Goal: Task Accomplishment & Management: Manage account settings

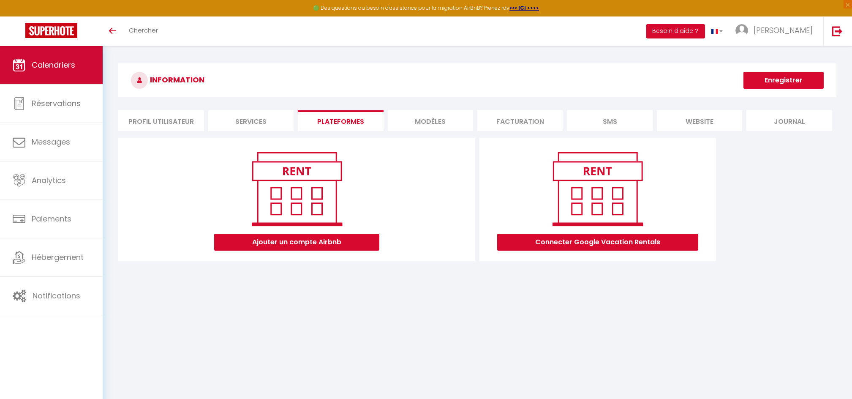
click at [59, 65] on span "Calendriers" at bounding box center [53, 65] width 43 height 11
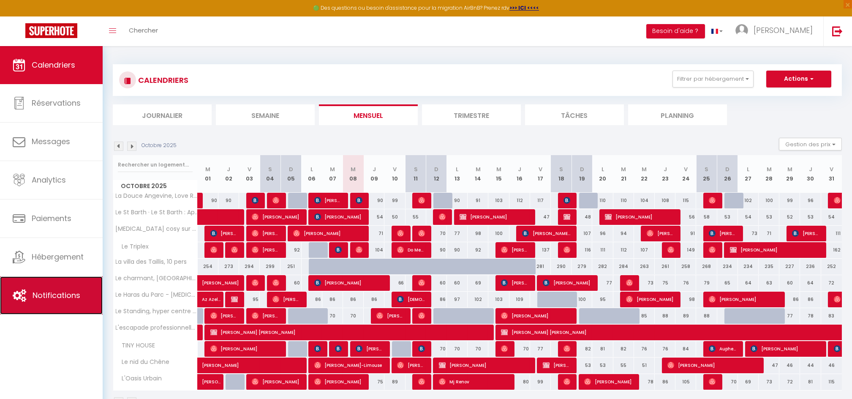
click at [55, 298] on span "Notifications" at bounding box center [57, 295] width 48 height 11
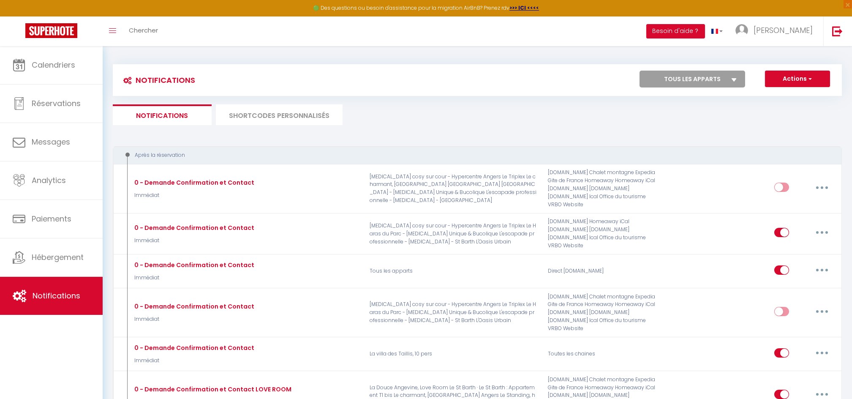
click at [241, 110] on li "SHORTCODES PERSONNALISÉS" at bounding box center [279, 114] width 127 height 21
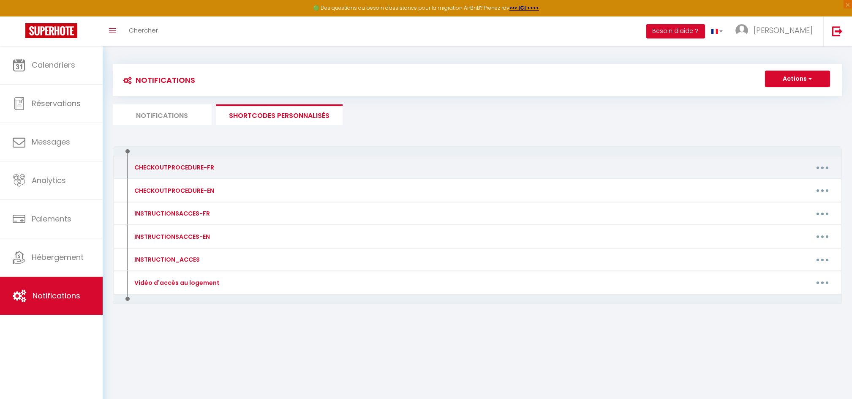
click at [201, 167] on div "CHECKOUTPROCEDURE-FR" at bounding box center [173, 167] width 82 height 9
click at [818, 169] on button "button" at bounding box center [822, 167] width 24 height 14
click at [780, 187] on link "Editer" at bounding box center [800, 186] width 62 height 14
type input "CHECKOUTPROCEDURE-FR"
type textarea "1 - Faire la vaisselle et jeter les poubelles 2 - Réunir le linge sale au même …"
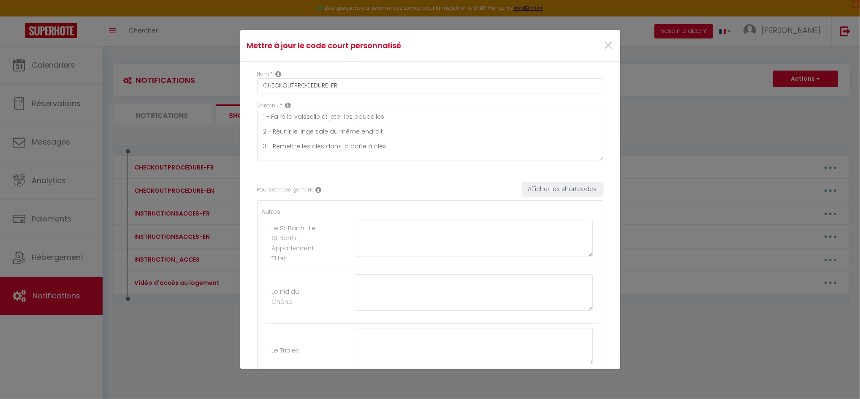
click at [676, 106] on div "Mettre à jour le code court personnalisé × Nom * CHECKOUTPROCEDURE-FR Contenu *…" at bounding box center [430, 199] width 860 height 399
click at [603, 45] on span "×" at bounding box center [608, 45] width 11 height 25
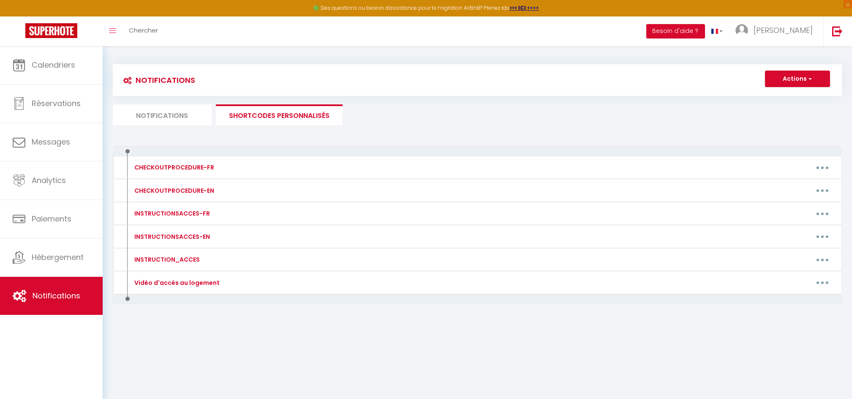
click at [168, 113] on li "Notifications" at bounding box center [162, 114] width 99 height 21
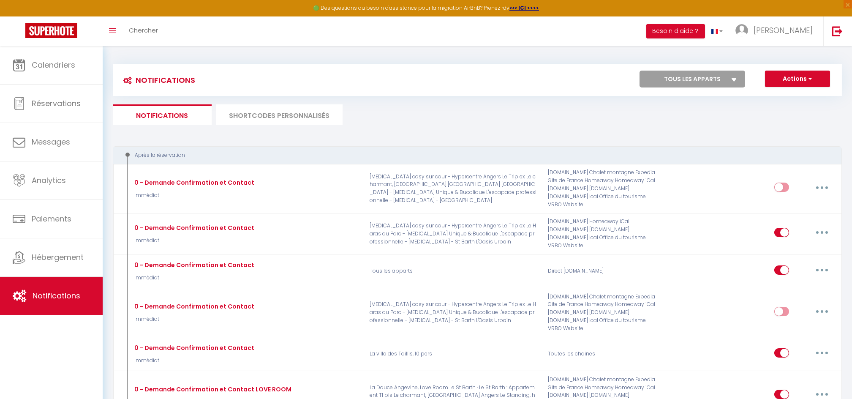
click at [667, 73] on select "Tous les apparts Le St Barth · Le St Barth : Appartement T1 bis Le nid du Chêne…" at bounding box center [692, 79] width 106 height 17
click at [586, 114] on ul "Notifications SHORTCODES PERSONNALISÉS" at bounding box center [477, 114] width 729 height 21
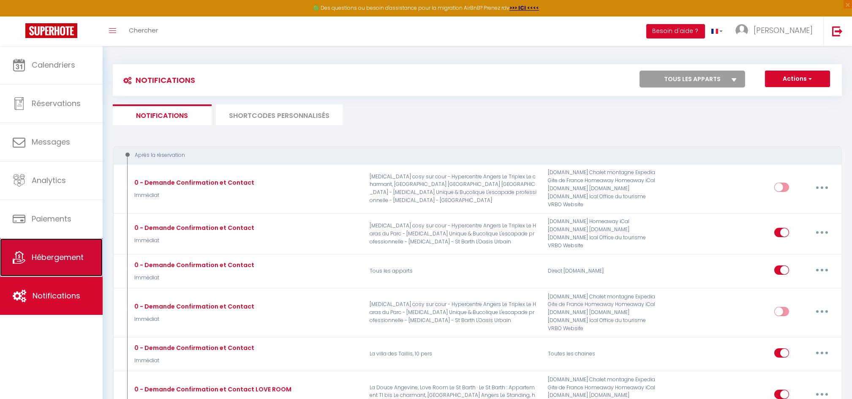
click at [75, 253] on span "Hébergement" at bounding box center [58, 257] width 52 height 11
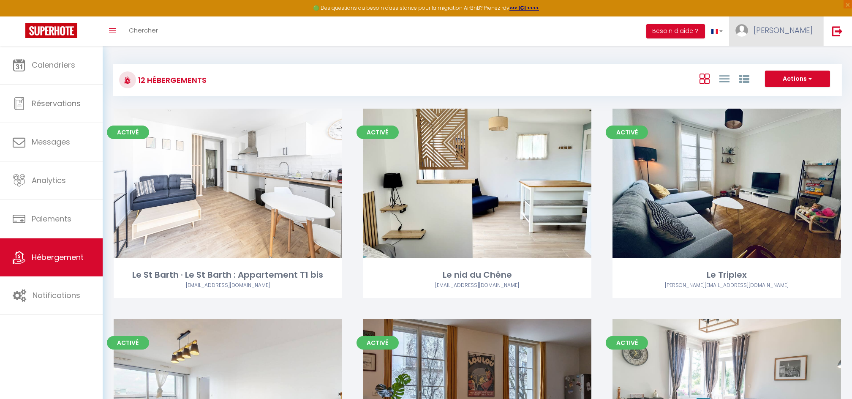
click at [794, 32] on span "[PERSON_NAME]" at bounding box center [782, 30] width 59 height 11
click at [784, 61] on link "Paramètres" at bounding box center [789, 59] width 62 height 14
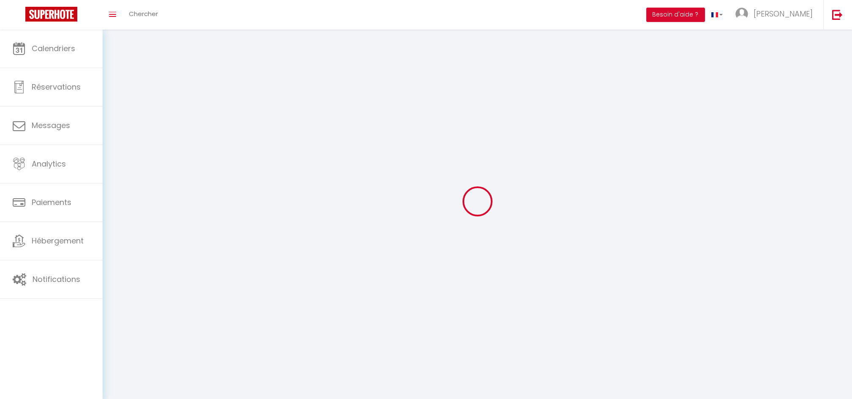
type input "[PERSON_NAME]"
type input "ROUX"
type input "0658438677"
type input "[STREET_ADDRESS]"
type input "49080"
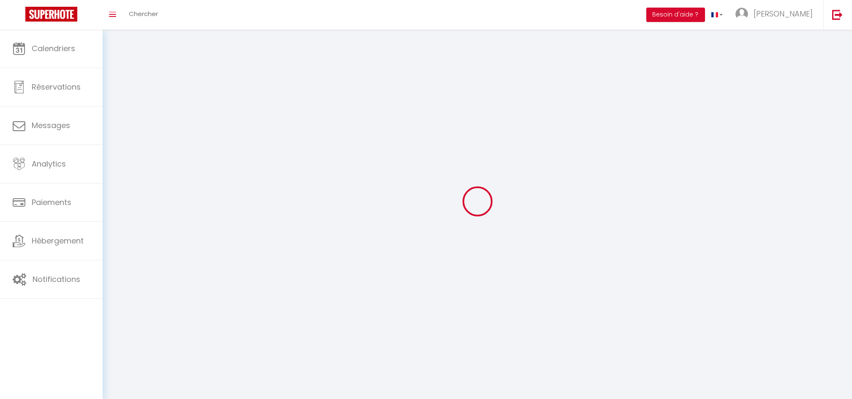
type input "Bouchemaine"
type input "c8DOsZkuvcsKA2vtBhuLO4pNK"
type input "wqPuLRY58WF3tHFaOADIwBHam"
select select "28"
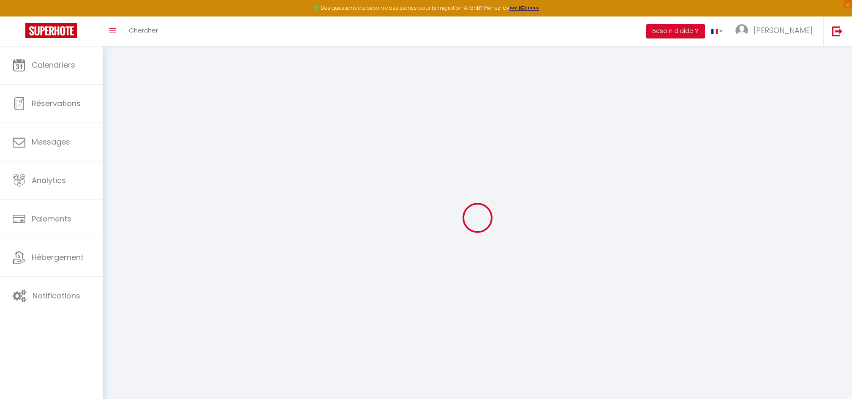
type input "c8DOsZkuvcsKA2vtBhuLO4pNK"
type input "wqPuLRY58WF3tHFaOADIwBHam"
type input "[URL][DOMAIN_NAME]"
select select "fr"
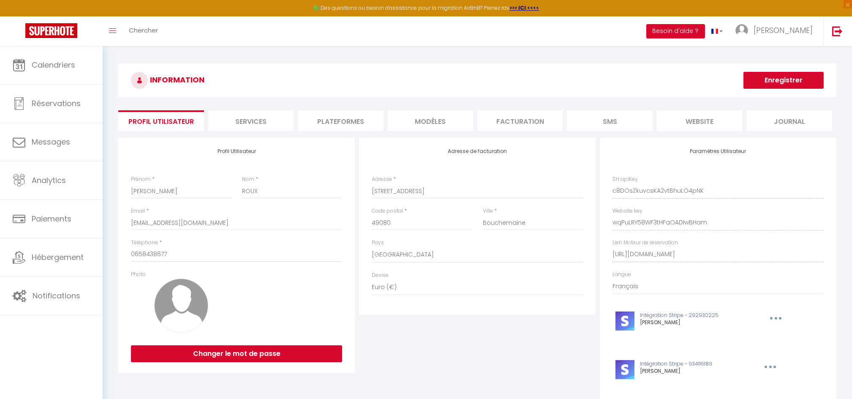
click at [445, 124] on li "MODÈLES" at bounding box center [430, 120] width 85 height 21
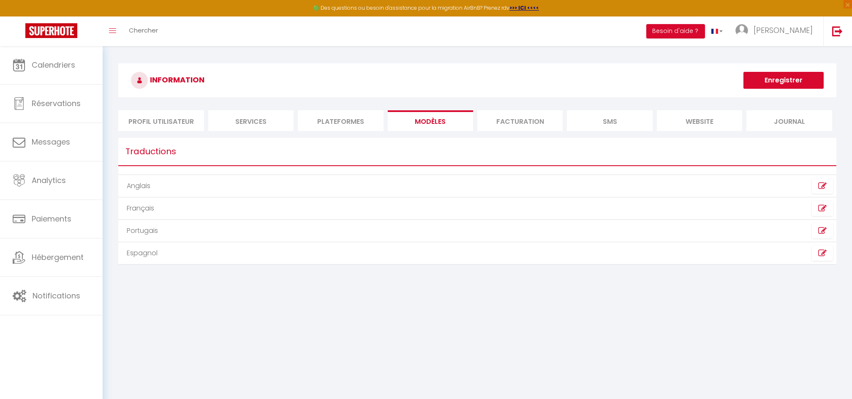
click at [686, 210] on td at bounding box center [656, 208] width 359 height 22
click at [139, 209] on td "Français" at bounding box center [297, 208] width 359 height 22
drag, startPoint x: 139, startPoint y: 209, endPoint x: 246, endPoint y: 192, distance: 108.2
click at [246, 192] on td "Anglais" at bounding box center [297, 186] width 359 height 22
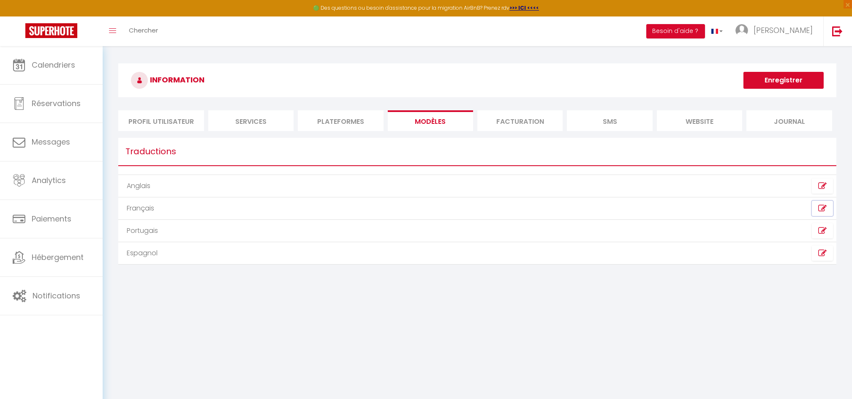
click at [821, 207] on icon at bounding box center [822, 208] width 8 height 8
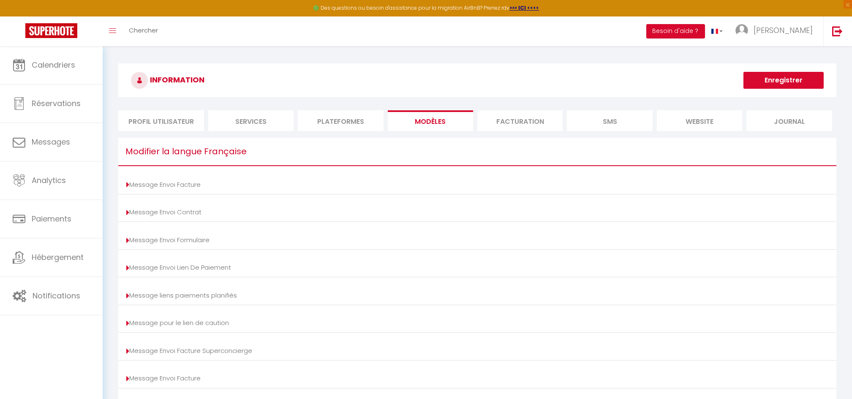
click at [250, 117] on li "Services" at bounding box center [250, 120] width 85 height 21
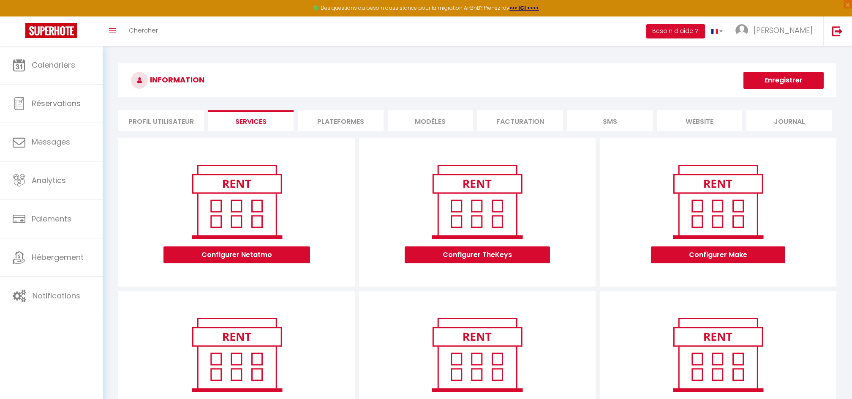
click at [317, 116] on li "Plateformes" at bounding box center [340, 120] width 85 height 21
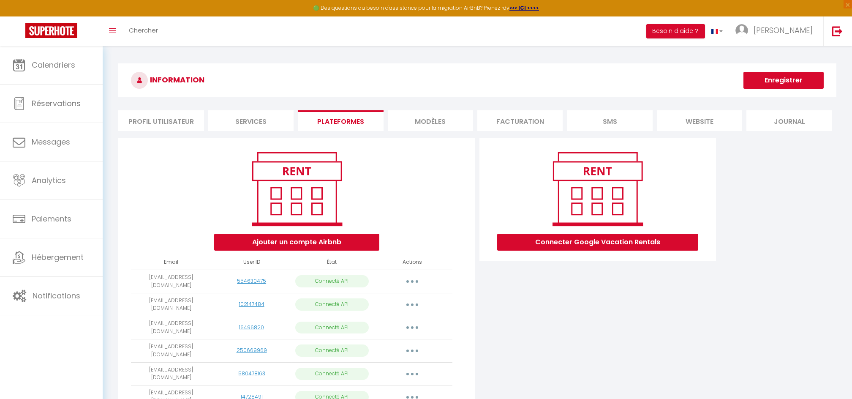
click at [432, 125] on li "MODÈLES" at bounding box center [430, 120] width 85 height 21
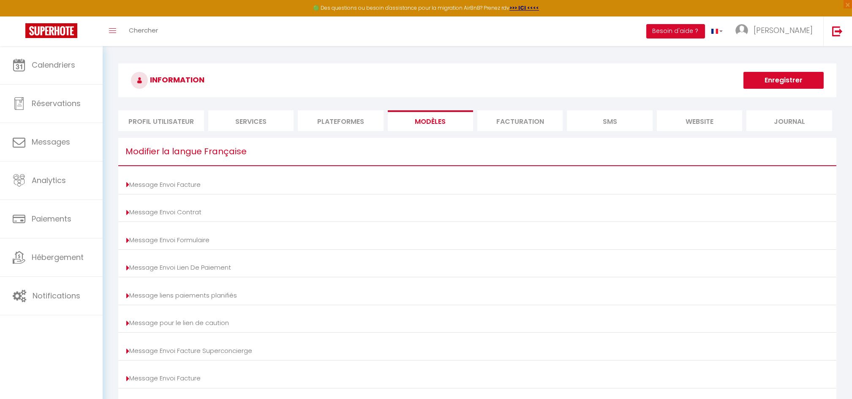
scroll to position [69, 0]
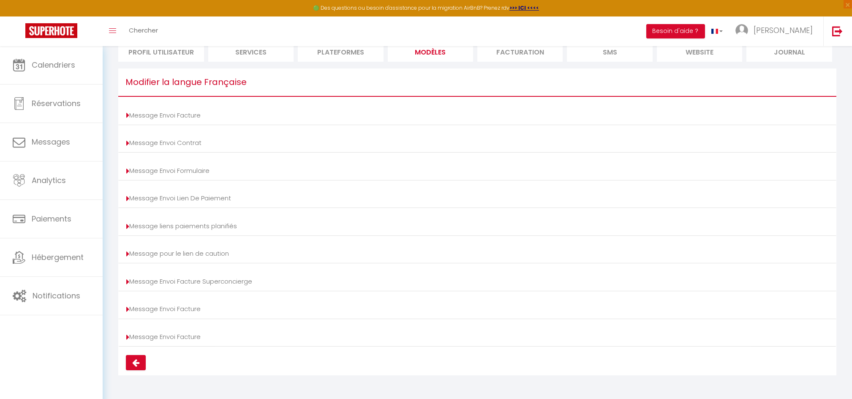
click at [562, 147] on li "Message Envoi Contrat Afficher les shortcodes Sujet Corps Enregistrer" at bounding box center [477, 143] width 718 height 20
click at [186, 144] on link "Message Envoi Contrat" at bounding box center [163, 142] width 75 height 9
type input "Votre contrat [BOOKING:ID] - [RENTAL:NAME]"
type textarea "Bonjour, Nous vous invitons à cliquer sur le lien suivant pour signer votre con…"
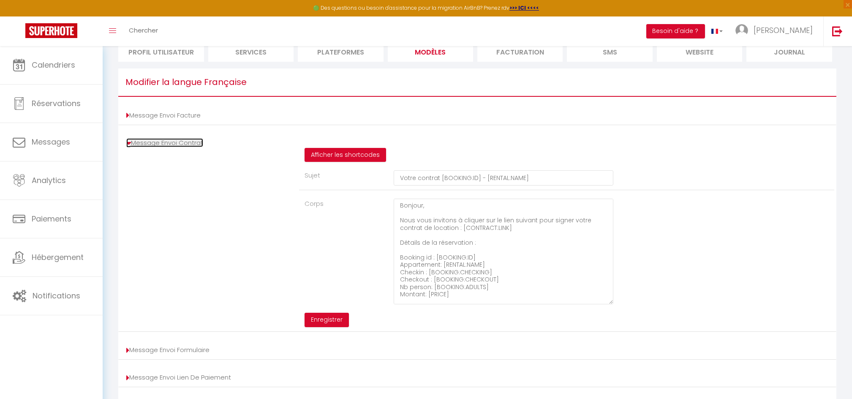
scroll to position [0, 0]
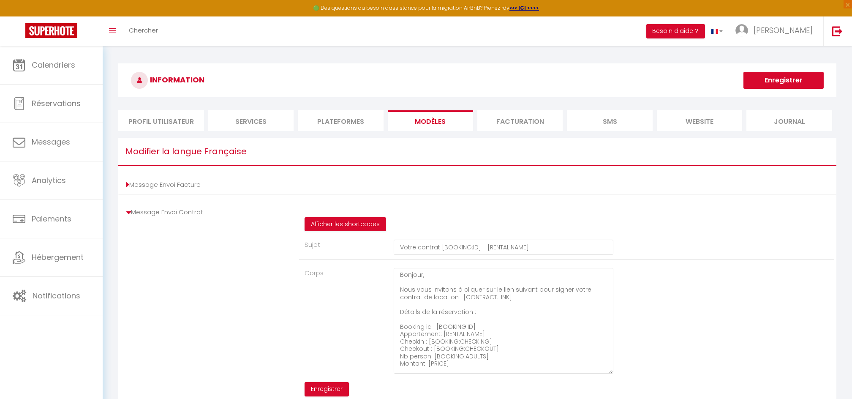
click at [616, 116] on li "SMS" at bounding box center [609, 120] width 85 height 21
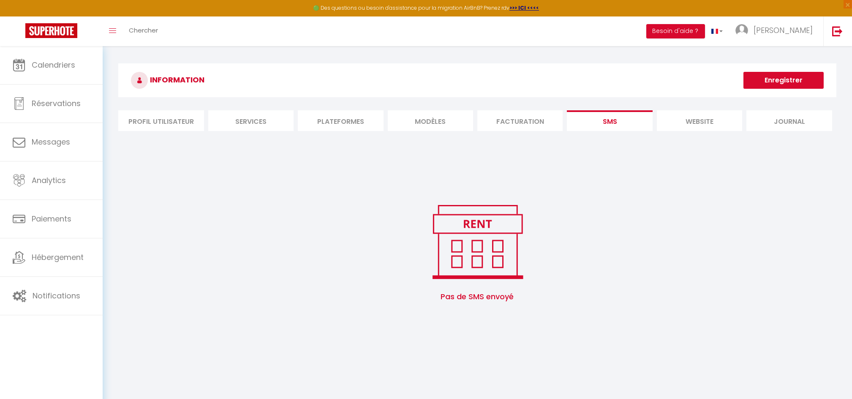
click at [706, 120] on li "website" at bounding box center [698, 120] width 85 height 21
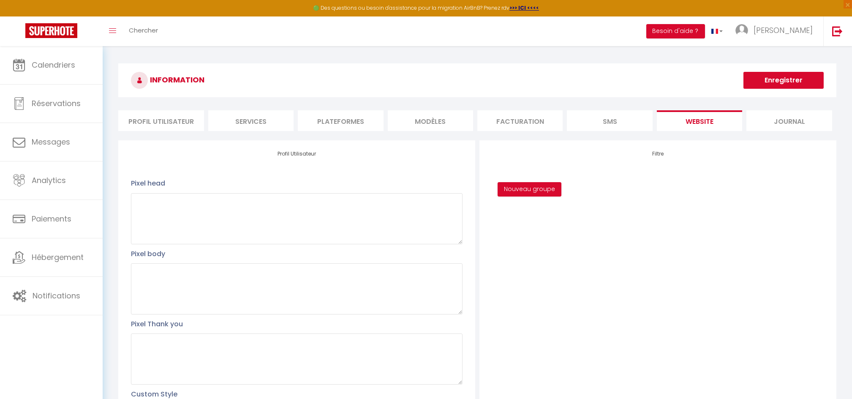
click at [768, 113] on li "Journal" at bounding box center [788, 120] width 85 height 21
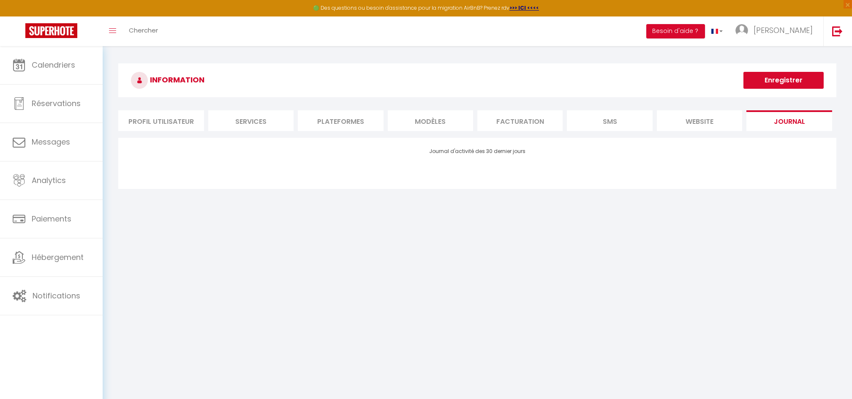
click at [176, 122] on li "Profil Utilisateur" at bounding box center [160, 120] width 85 height 21
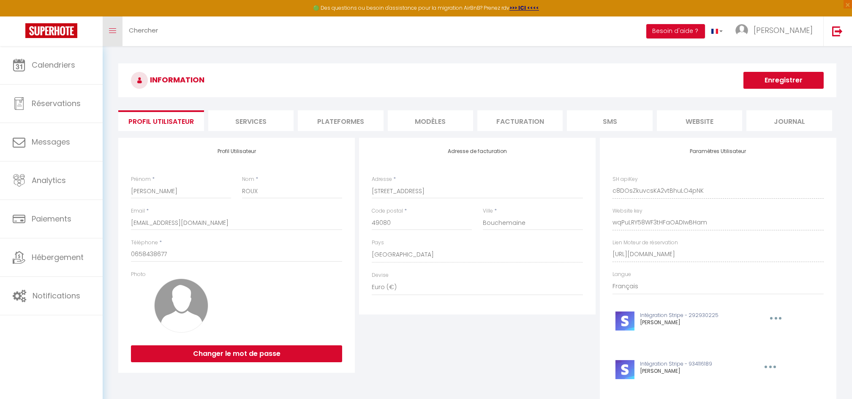
click at [117, 25] on link "Toggle menubar" at bounding box center [113, 31] width 20 height 30
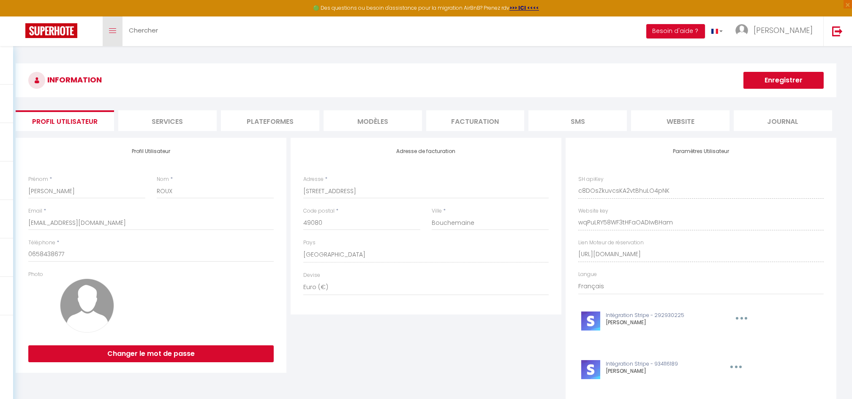
click at [117, 25] on link "Toggle menubar" at bounding box center [113, 31] width 20 height 30
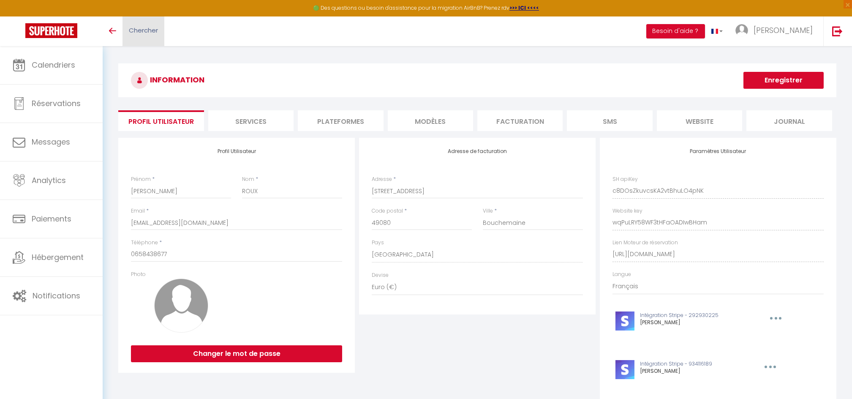
click at [151, 34] on span "Chercher" at bounding box center [143, 30] width 29 height 9
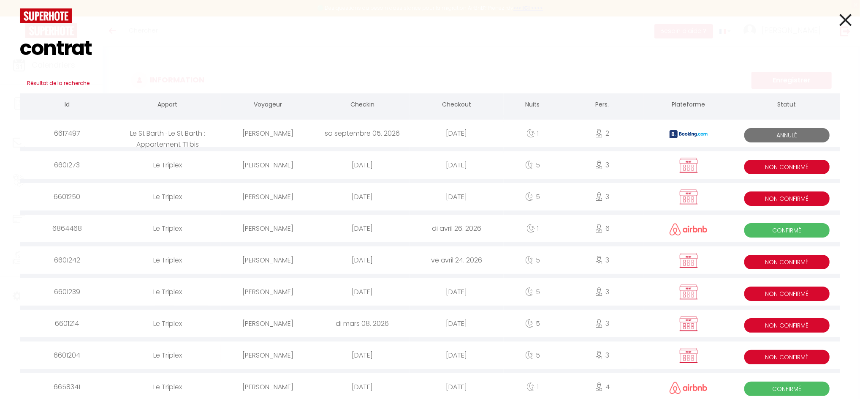
type input "contrat"
click at [839, 21] on icon at bounding box center [845, 19] width 12 height 21
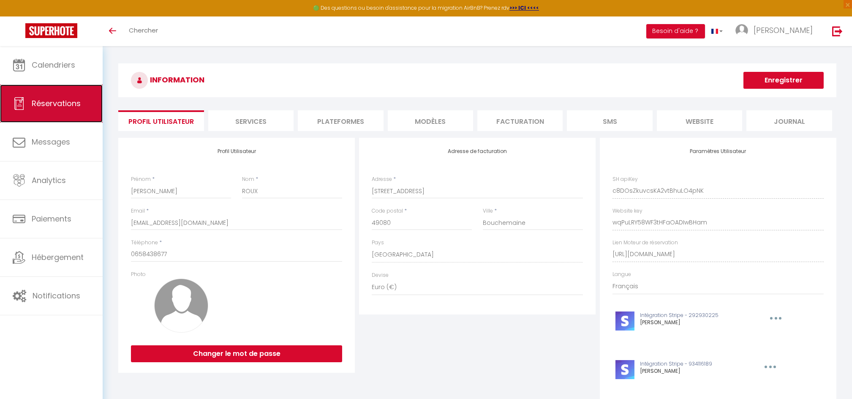
click at [66, 110] on link "Réservations" at bounding box center [51, 103] width 103 height 38
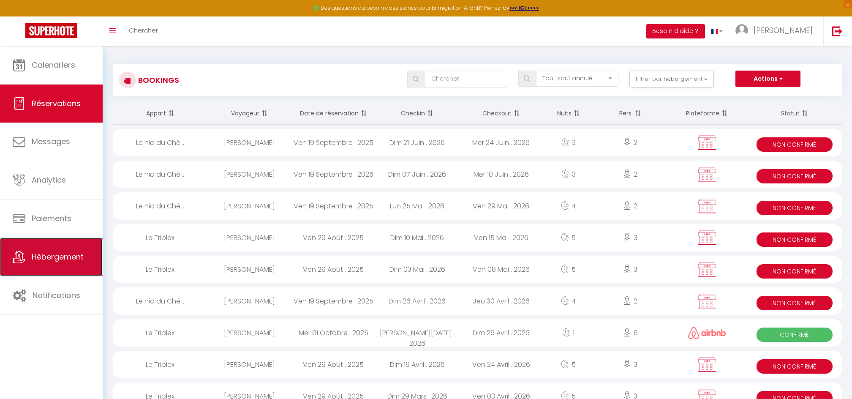
click at [61, 252] on span "Hébergement" at bounding box center [58, 256] width 52 height 11
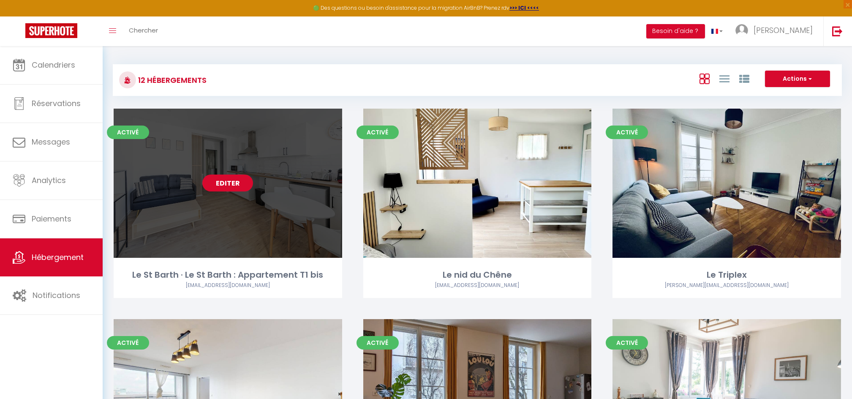
click at [219, 185] on link "Editer" at bounding box center [227, 182] width 51 height 17
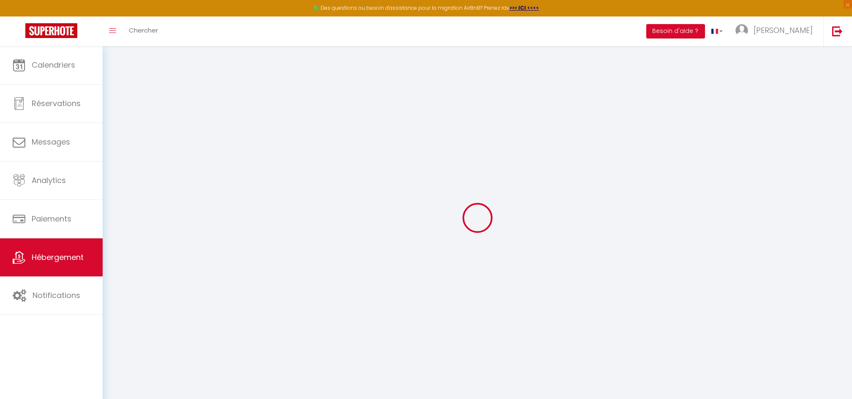
select select
checkbox input "false"
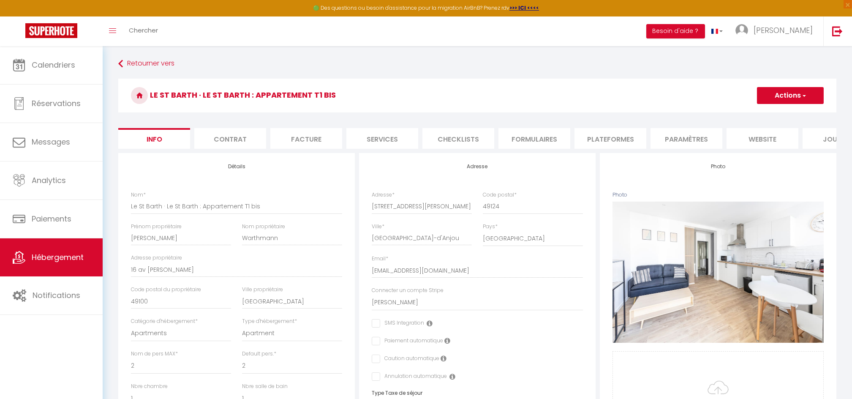
click at [242, 146] on li "Contrat" at bounding box center [230, 138] width 72 height 21
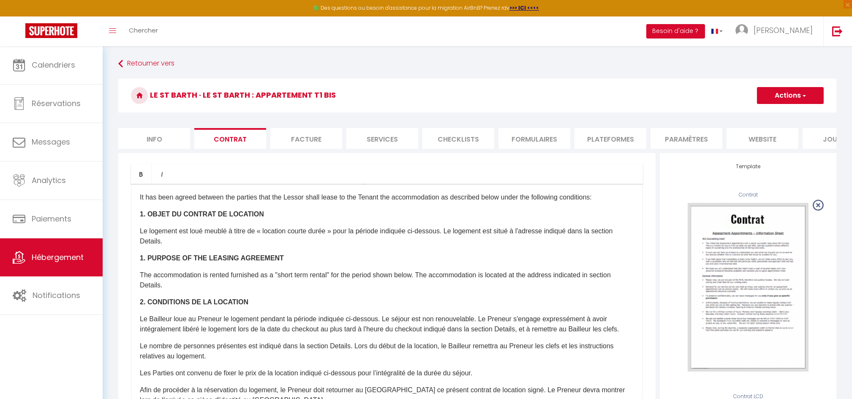
scroll to position [1, 0]
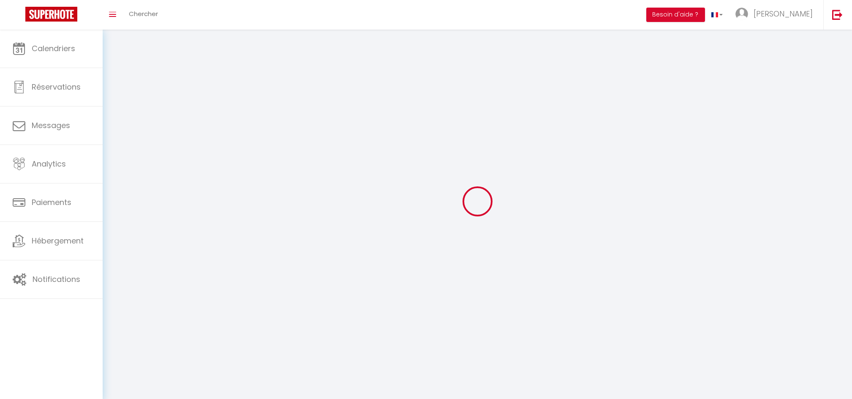
type input "[PERSON_NAME]"
type input "ROUX"
type input "0658438677"
type input "[STREET_ADDRESS]"
type input "49080"
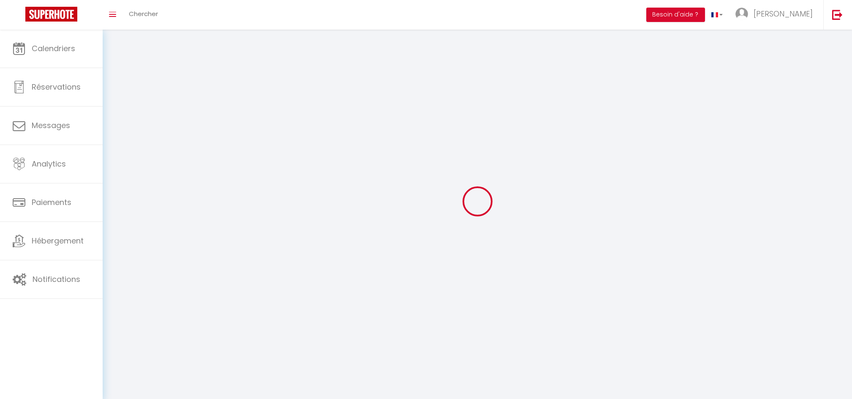
type input "Bouchemaine"
type input "c8DOsZkuvcsKA2vtBhuLO4pNK"
type input "wqPuLRY58WF3tHFaOADIwBHam"
select select "28"
select select "fr"
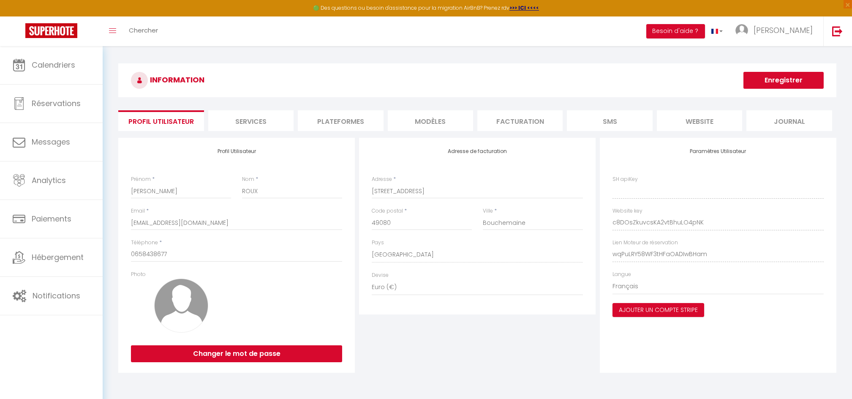
type input "c8DOsZkuvcsKA2vtBhuLO4pNK"
type input "wqPuLRY58WF3tHFaOADIwBHam"
type input "[URL][DOMAIN_NAME]"
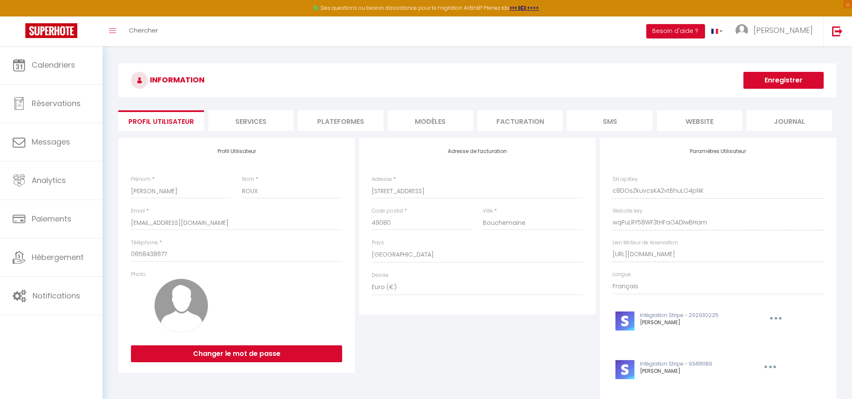
drag, startPoint x: 636, startPoint y: 285, endPoint x: 601, endPoint y: 263, distance: 41.1
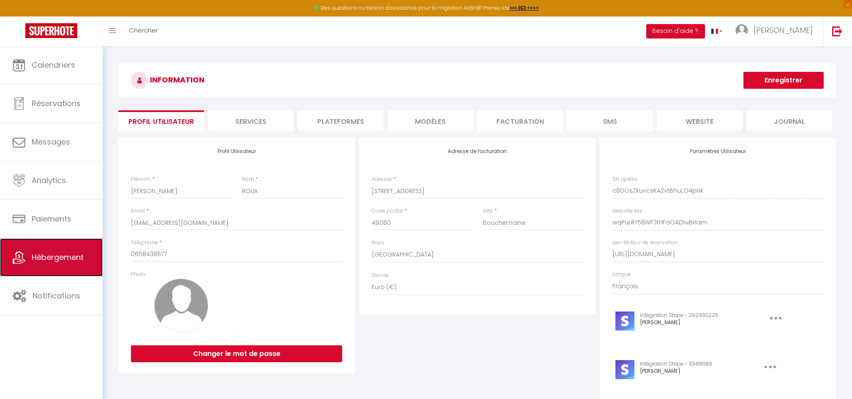
click at [73, 260] on span "Hébergement" at bounding box center [58, 257] width 52 height 11
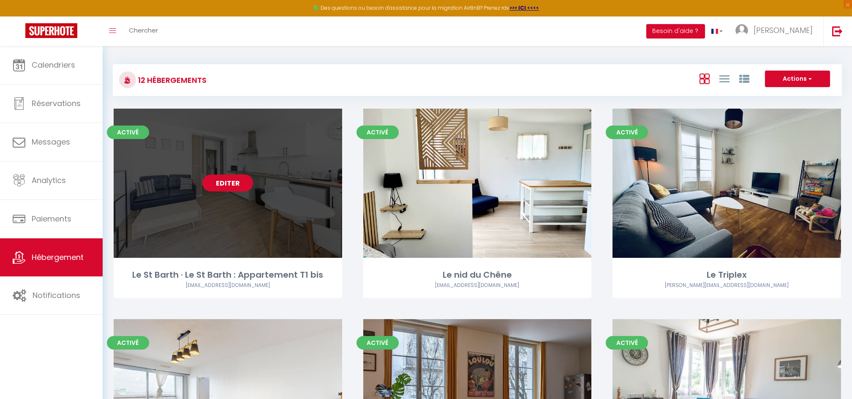
click at [223, 180] on link "Editer" at bounding box center [227, 182] width 51 height 17
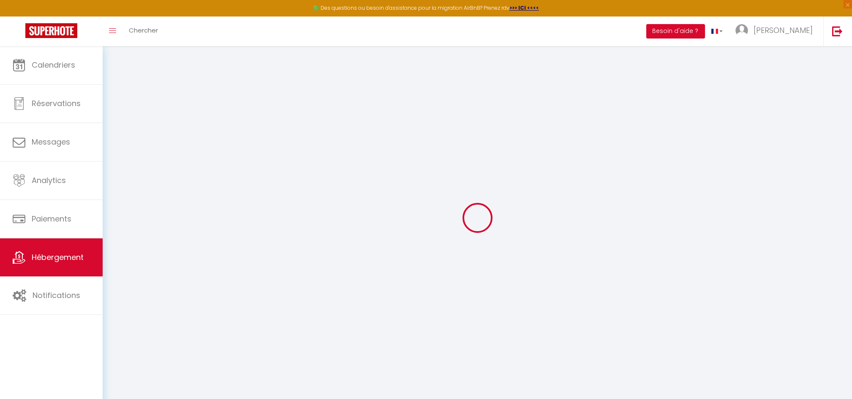
select select
checkbox input "false"
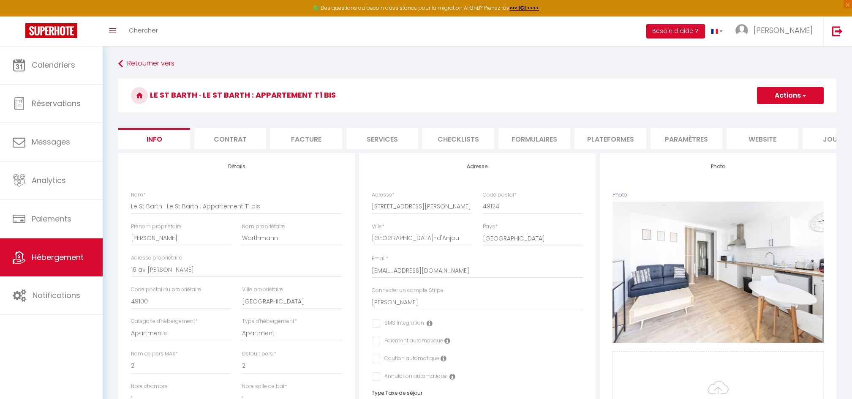
click at [237, 144] on li "Contrat" at bounding box center [230, 138] width 72 height 21
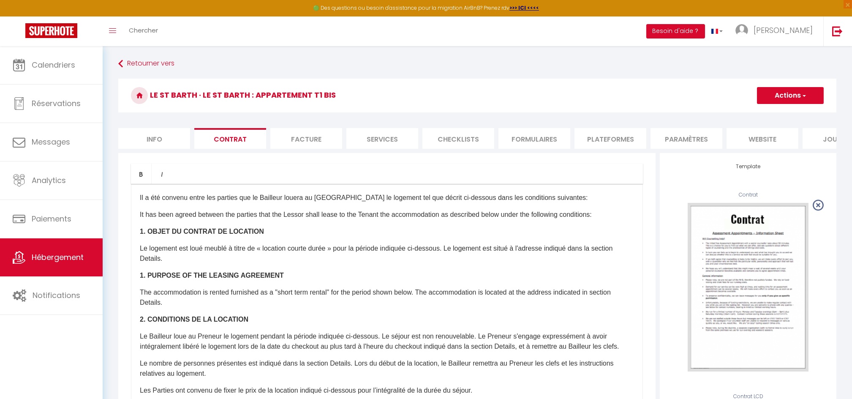
click at [326, 334] on div "​Il a été convenu entre les parties que le Bailleur louera au [GEOGRAPHIC_DATA]…" at bounding box center [387, 353] width 512 height 338
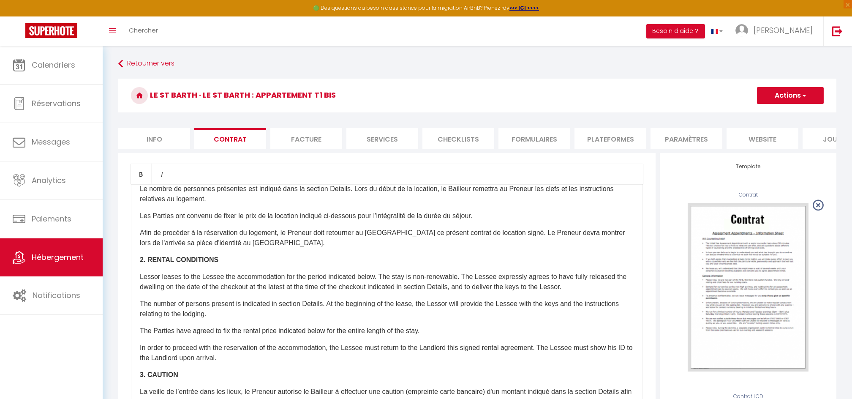
scroll to position [164, 0]
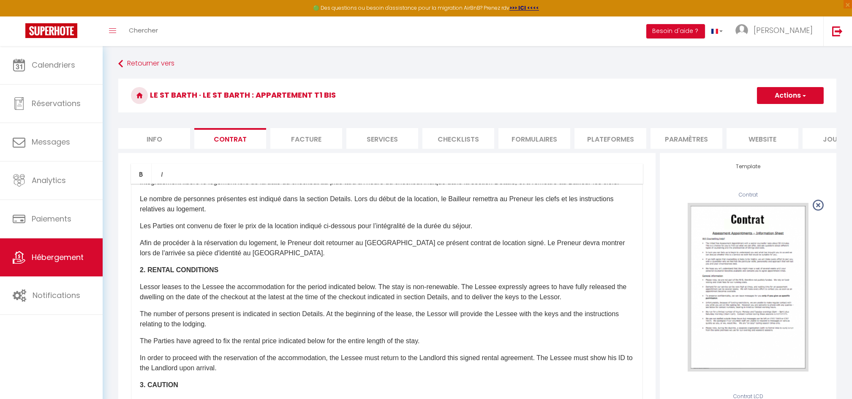
click at [270, 258] on p "Afin de procéder à la réservation du logement, le Preneur doit retourner au [GE…" at bounding box center [387, 248] width 494 height 20
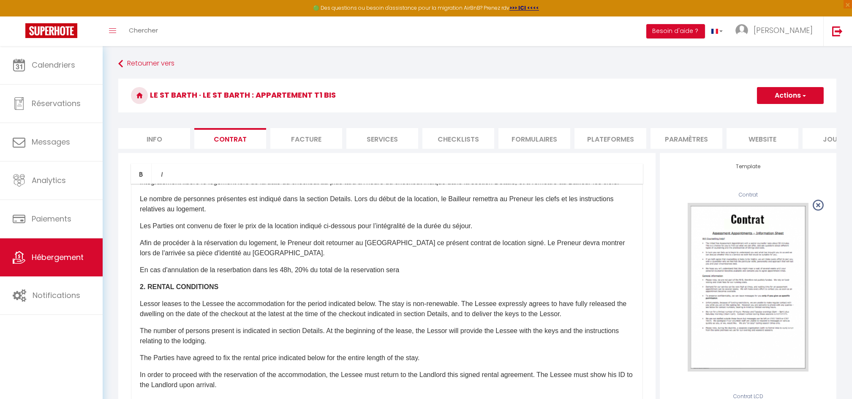
drag, startPoint x: 408, startPoint y: 288, endPoint x: 132, endPoint y: 282, distance: 276.6
click at [132, 282] on div "​Il a été convenu entre les parties que le Bailleur louera au [GEOGRAPHIC_DATA]…" at bounding box center [387, 353] width 512 height 338
copy p "En cas d'annulation de la reserbation dans les 48h, 20% du total de la reservat…"
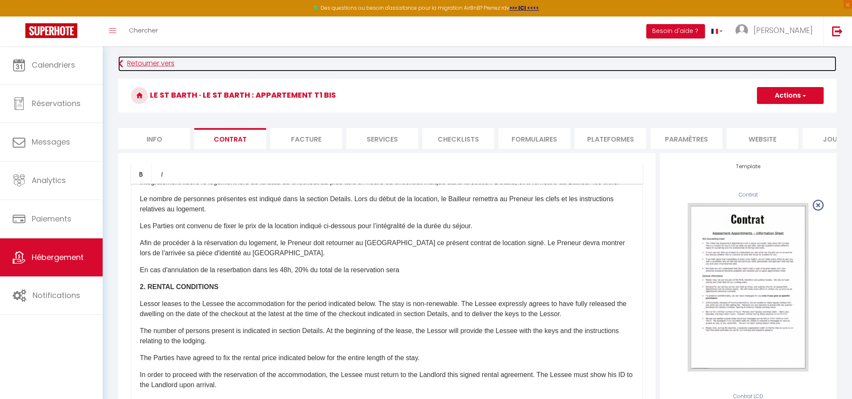
click at [620, 61] on link "Retourner vers" at bounding box center [477, 63] width 718 height 15
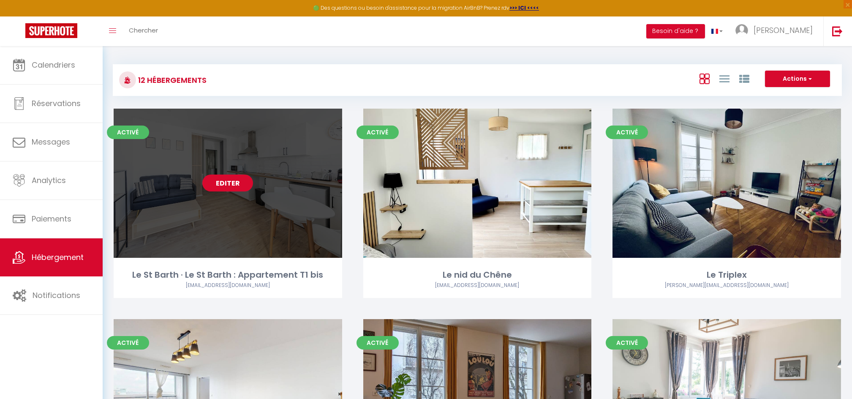
click at [236, 180] on link "Editer" at bounding box center [227, 182] width 51 height 17
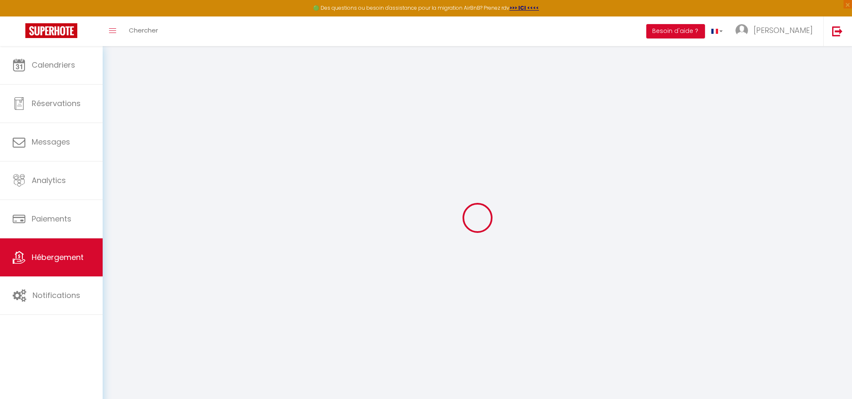
select select "17:00"
select select
select select "10:30"
select select "30"
select select "120"
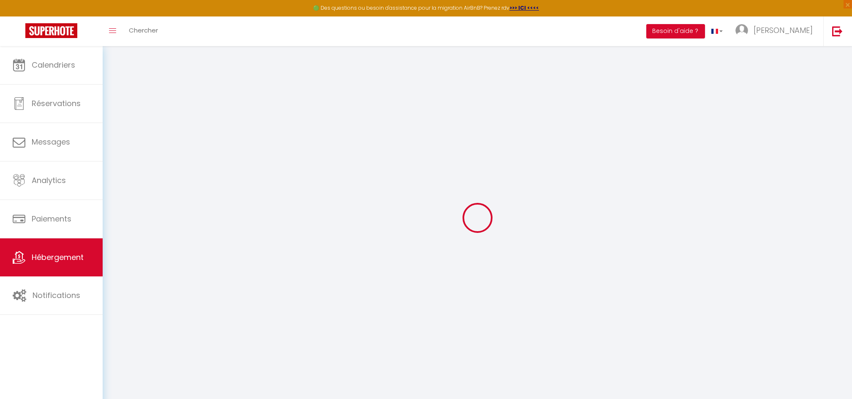
select select
checkbox input "false"
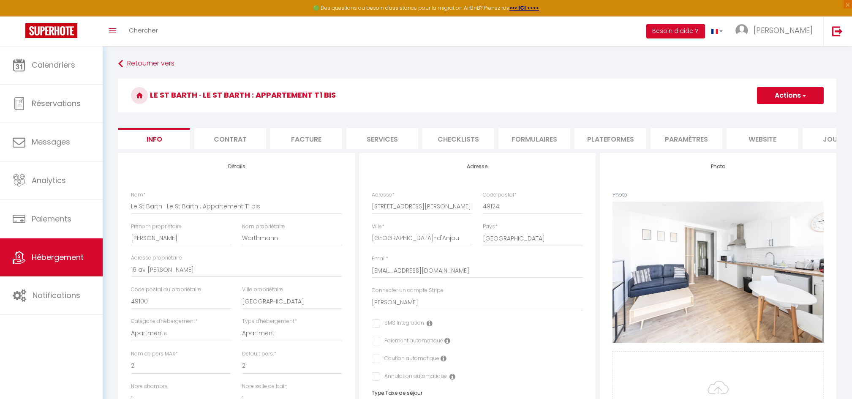
click at [237, 139] on li "Contrat" at bounding box center [230, 138] width 72 height 21
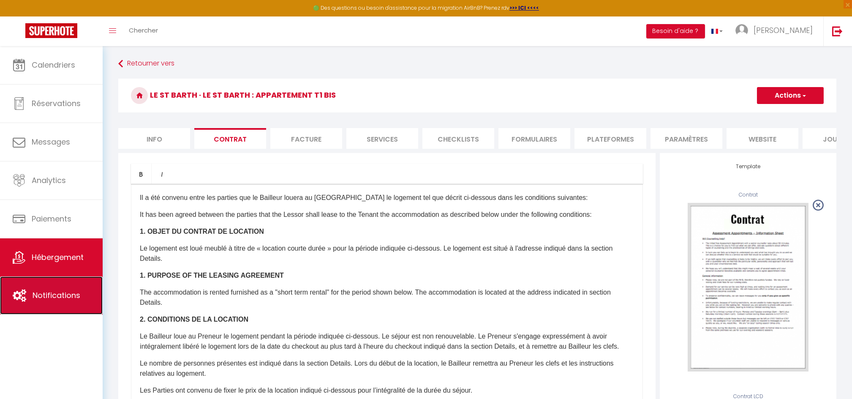
click at [60, 300] on span "Notifications" at bounding box center [57, 295] width 48 height 11
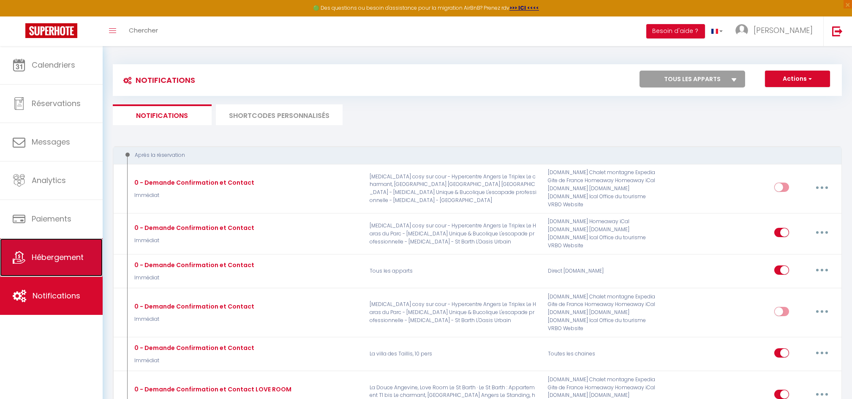
click at [65, 261] on span "Hébergement" at bounding box center [58, 257] width 52 height 11
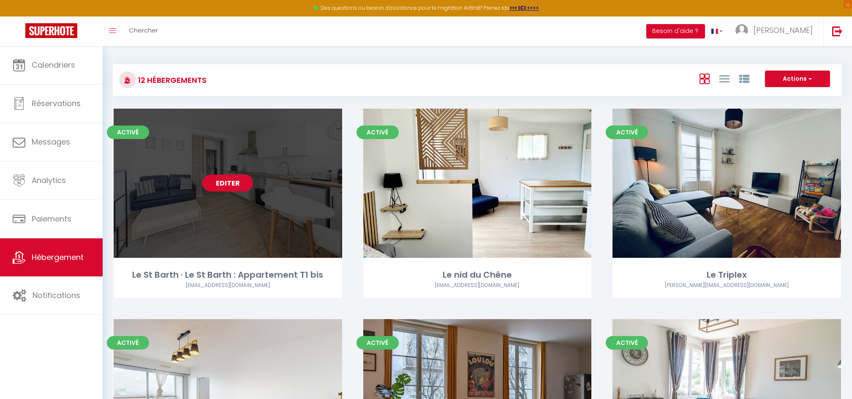
click at [223, 183] on link "Editer" at bounding box center [227, 182] width 51 height 17
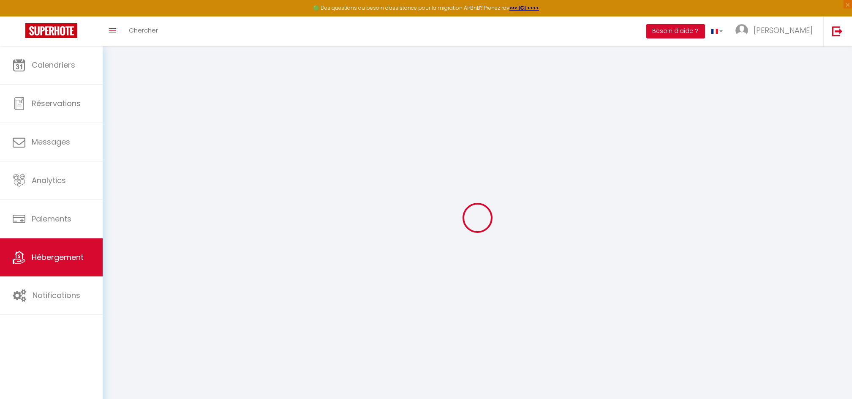
select select
checkbox input "false"
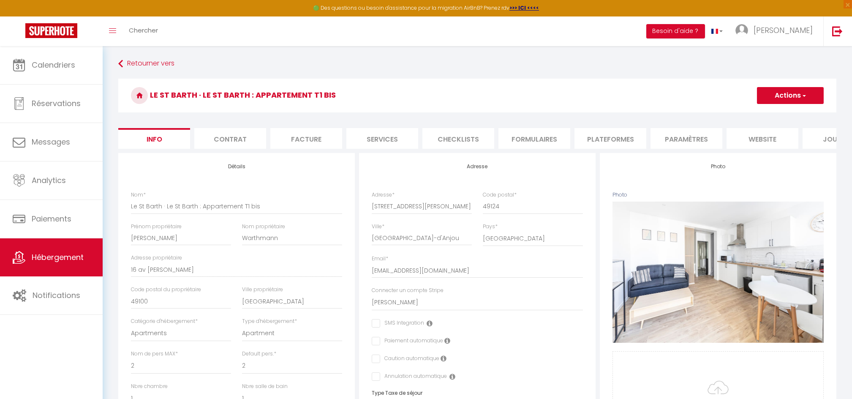
click at [235, 146] on li "Contrat" at bounding box center [230, 138] width 72 height 21
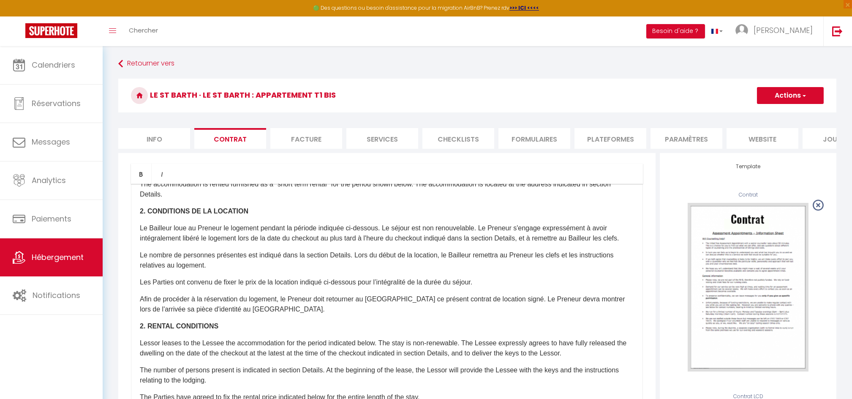
scroll to position [158, 0]
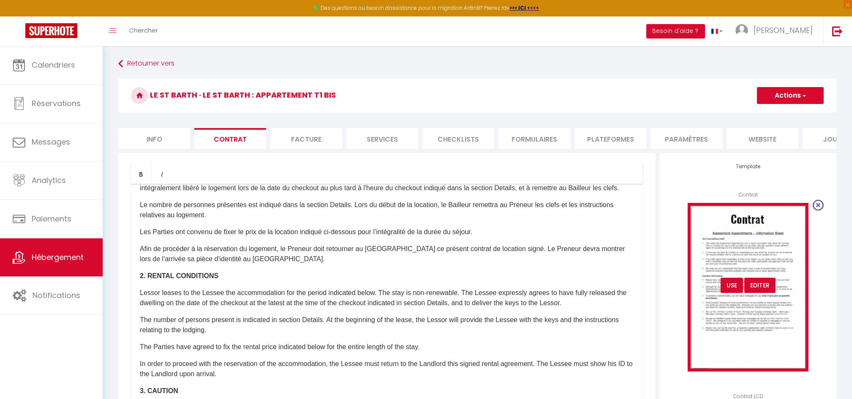
click at [759, 293] on div "Editer" at bounding box center [759, 284] width 31 height 15
type input "Contrat"
click at [759, 293] on div "Editer" at bounding box center [759, 284] width 31 height 15
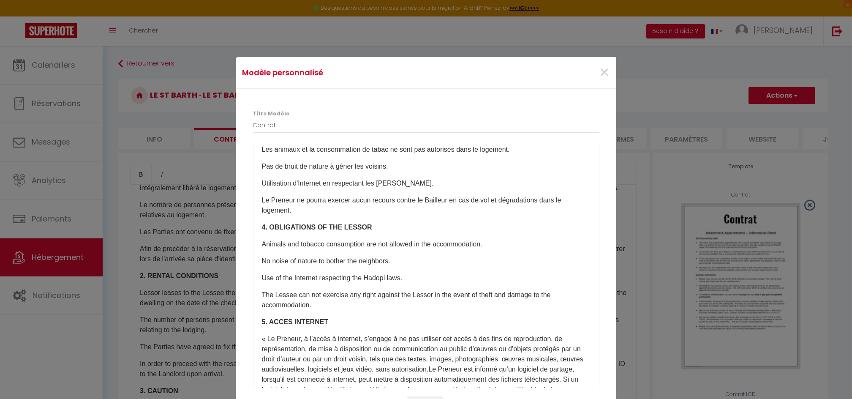
scroll to position [652, 0]
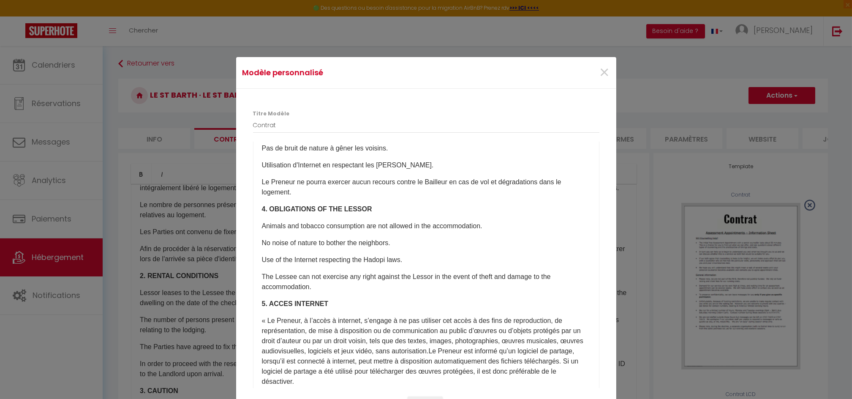
click at [340, 197] on p "Le Preneur ne pourra exercer aucun recours contre le Bailleur en cas de vol et …" at bounding box center [426, 187] width 328 height 20
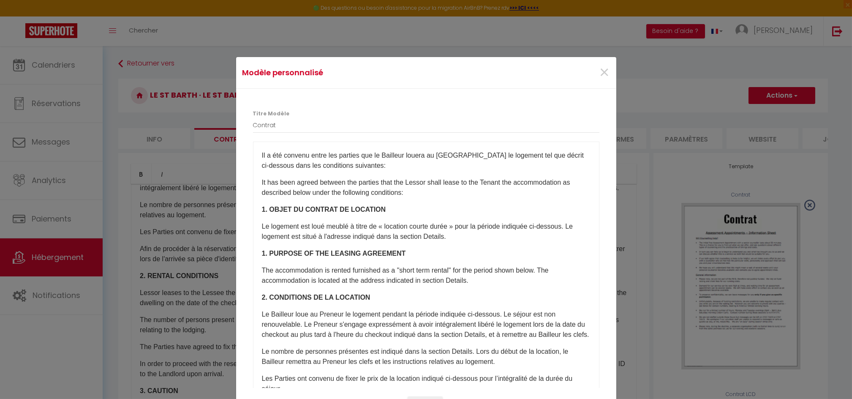
scroll to position [160, 0]
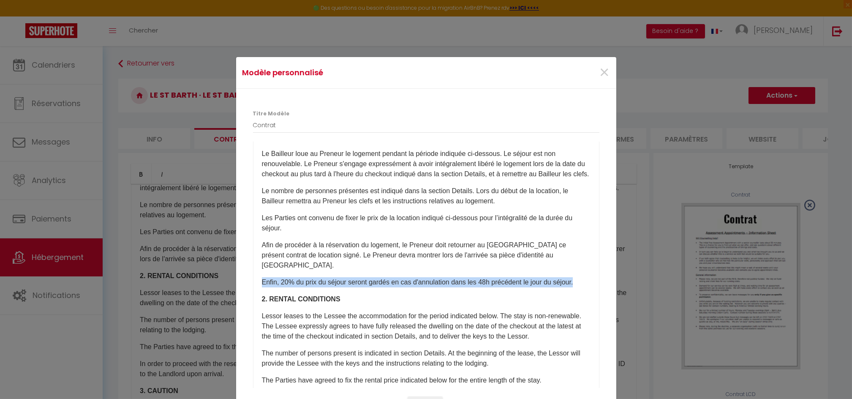
drag, startPoint x: 287, startPoint y: 293, endPoint x: 255, endPoint y: 282, distance: 33.7
click at [255, 282] on div "​Il a été convenu entre les parties que le Bailleur louera au [GEOGRAPHIC_DATA]…" at bounding box center [426, 310] width 346 height 338
paste div
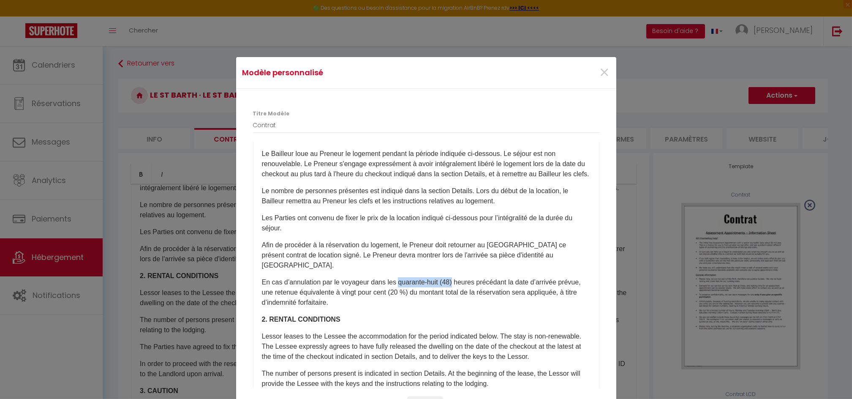
drag, startPoint x: 449, startPoint y: 282, endPoint x: 393, endPoint y: 284, distance: 55.4
click at [393, 284] on p "En cas d’annulation par le voyageur dans les quarante-huit (48) heures précédan…" at bounding box center [426, 292] width 328 height 30
drag, startPoint x: 374, startPoint y: 292, endPoint x: 328, endPoint y: 289, distance: 46.1
click at [328, 289] on p "En cas d’annulation par le voyageur dans les 48 heures précédant la date d’arri…" at bounding box center [426, 292] width 328 height 30
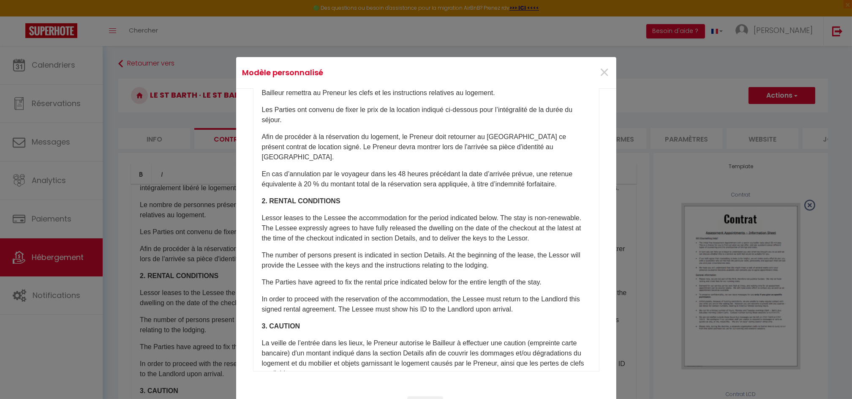
scroll to position [36, 0]
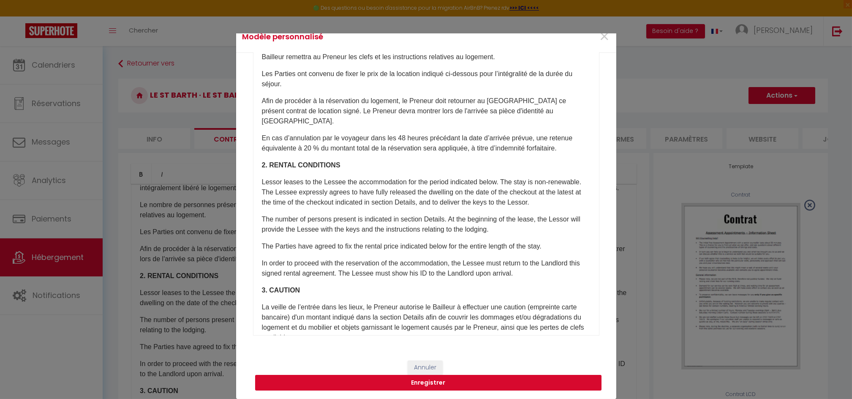
click at [426, 381] on button "Enregistrer" at bounding box center [428, 382] width 346 height 16
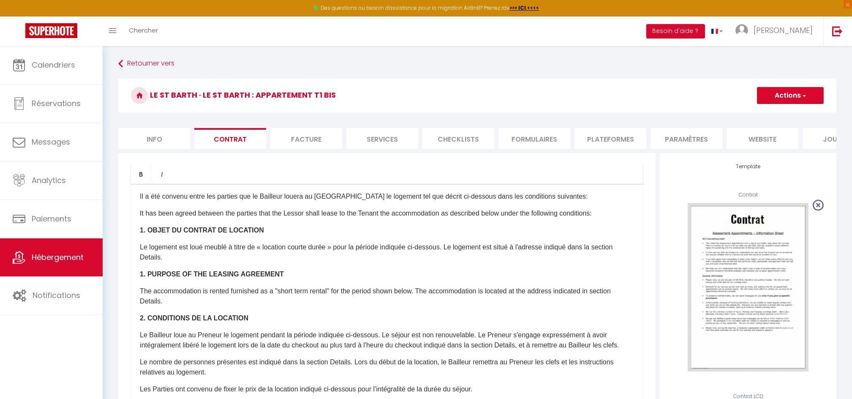
scroll to position [0, 0]
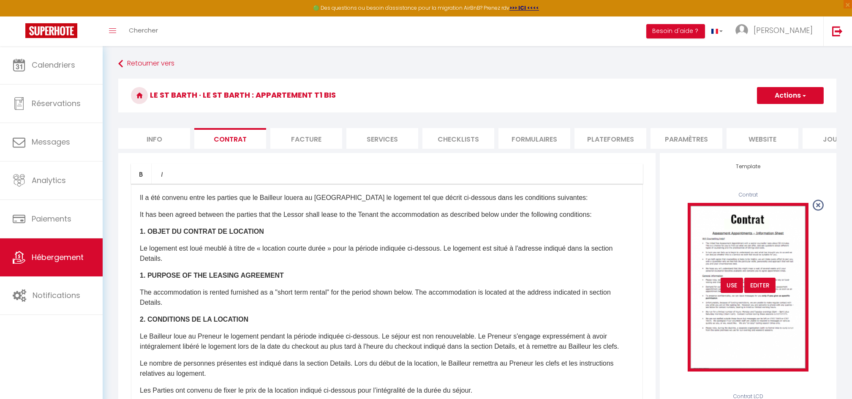
click at [730, 293] on div "USE" at bounding box center [731, 284] width 22 height 15
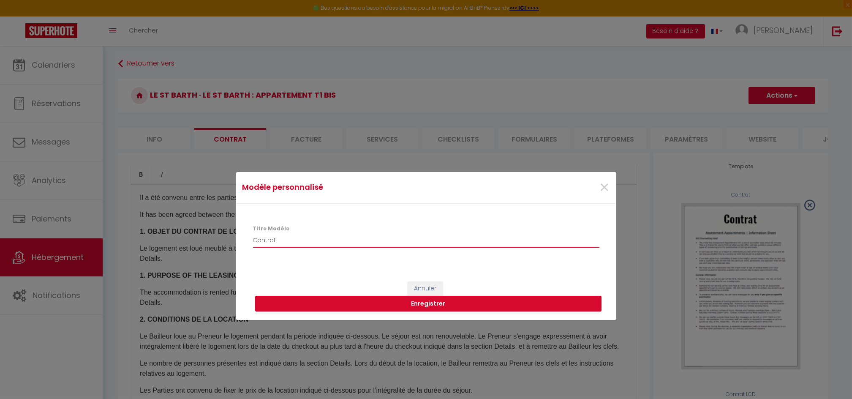
click at [369, 240] on input "Contrat" at bounding box center [426, 239] width 346 height 15
click at [429, 305] on button "Enregistrer" at bounding box center [428, 304] width 346 height 16
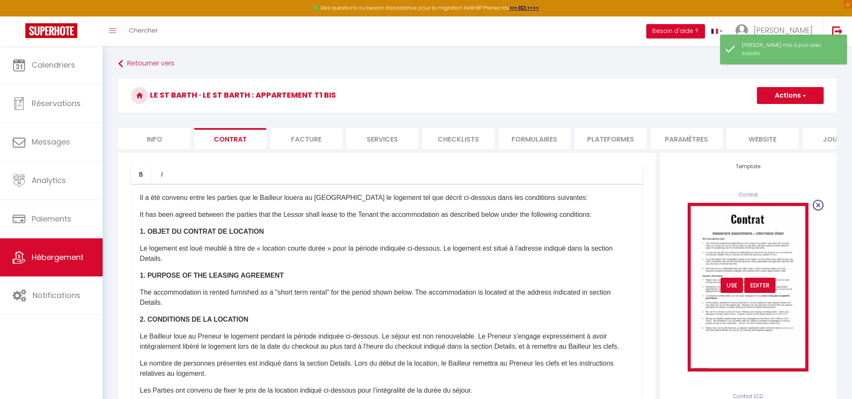
click at [760, 290] on div "Editer" at bounding box center [759, 284] width 31 height 15
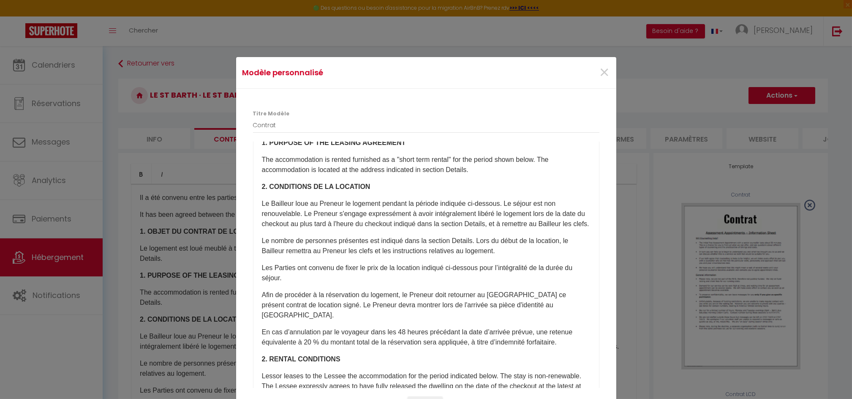
scroll to position [137, 0]
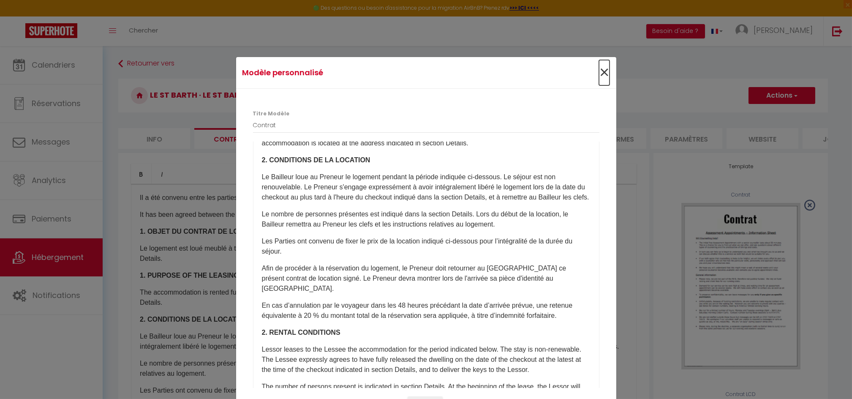
click at [599, 71] on span "×" at bounding box center [604, 72] width 11 height 25
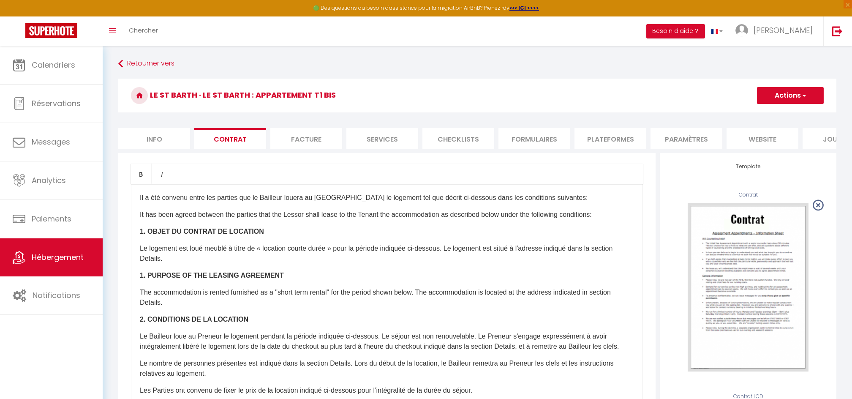
scroll to position [129, 0]
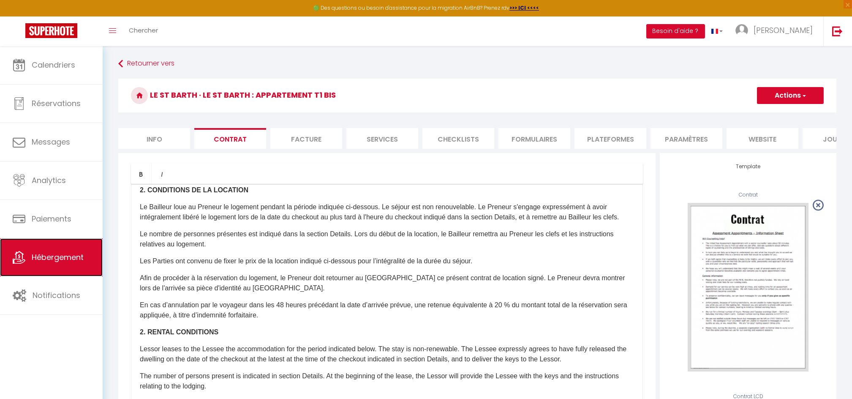
click at [59, 259] on span "Hébergement" at bounding box center [58, 257] width 52 height 11
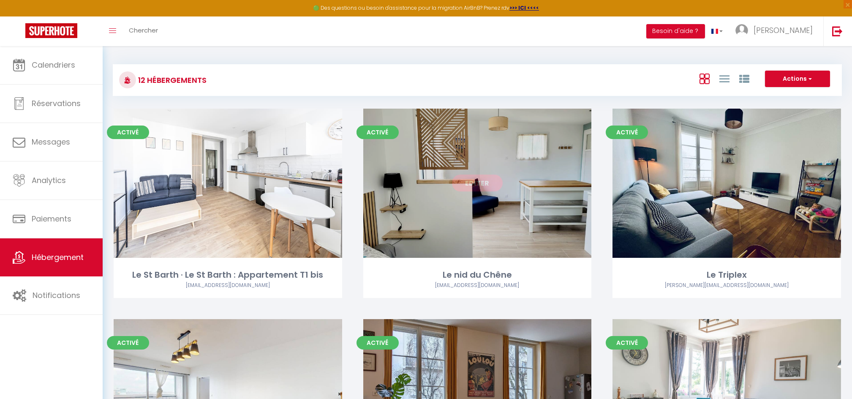
click at [475, 183] on link "Editer" at bounding box center [477, 182] width 51 height 17
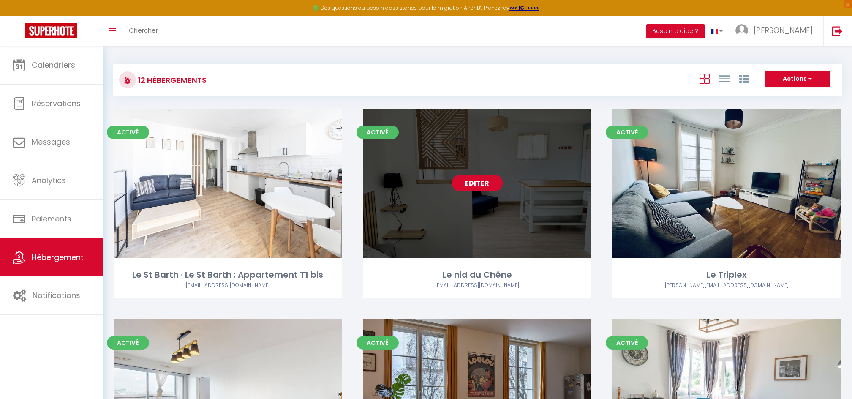
click at [475, 183] on link "Editer" at bounding box center [477, 182] width 51 height 17
select select "3"
select select "2"
select select "1"
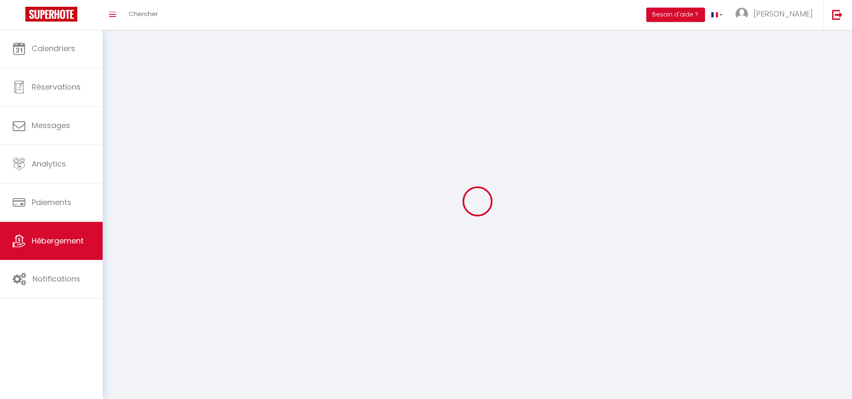
select select
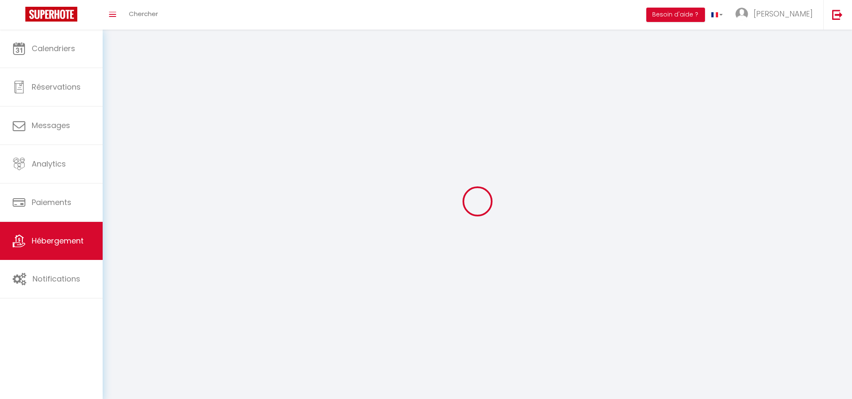
select select "1"
select select
checkbox input "false"
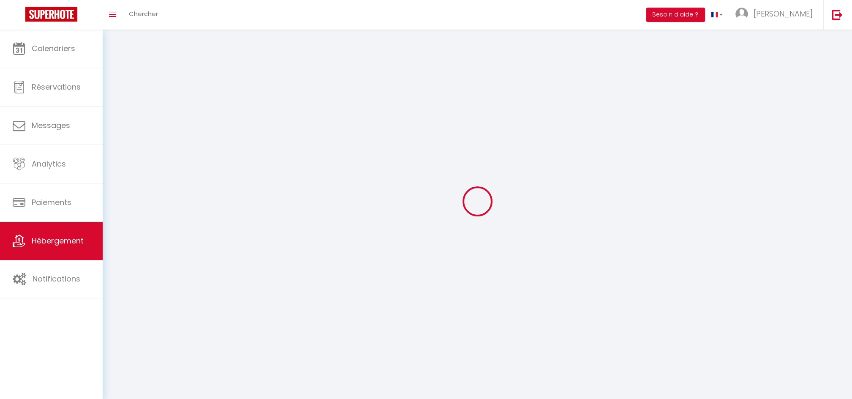
checkbox input "false"
select select "28"
select select
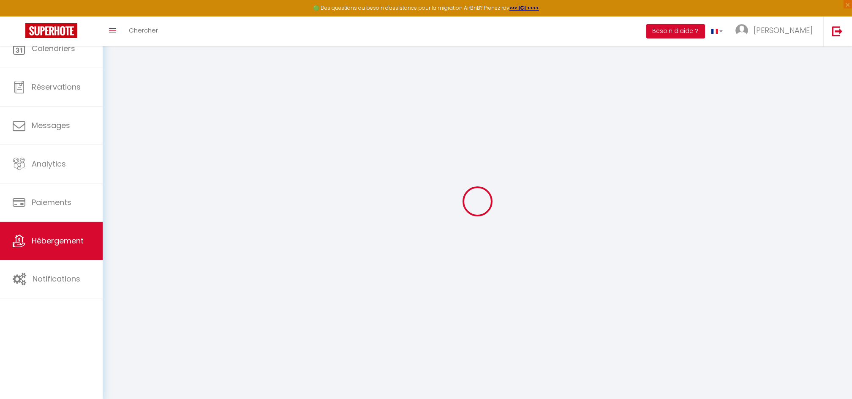
select select
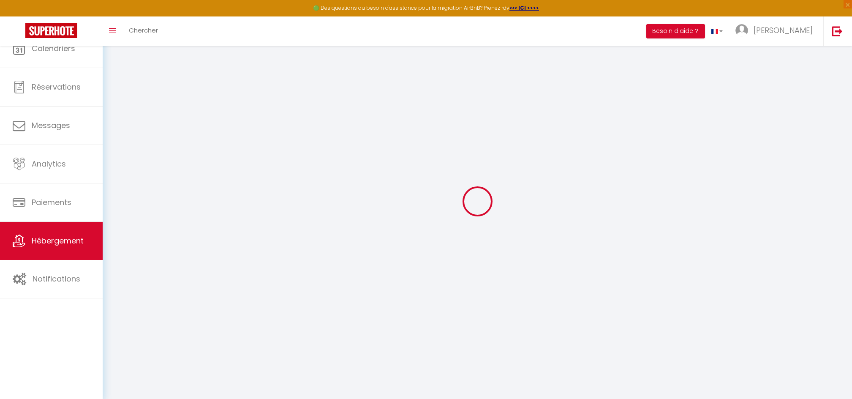
select select
checkbox input "false"
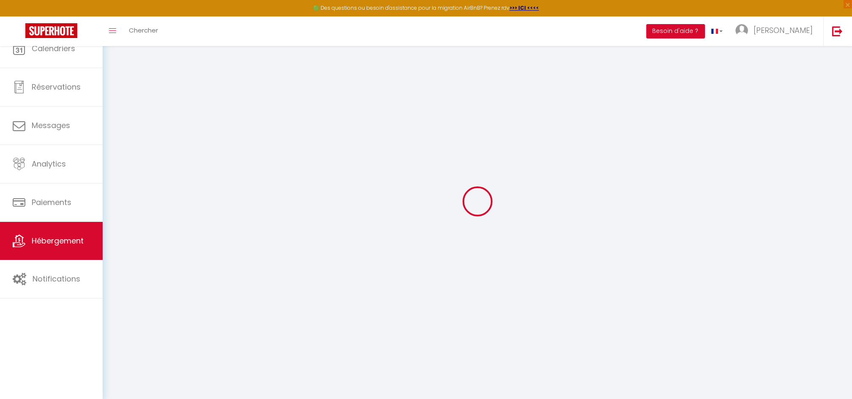
select select
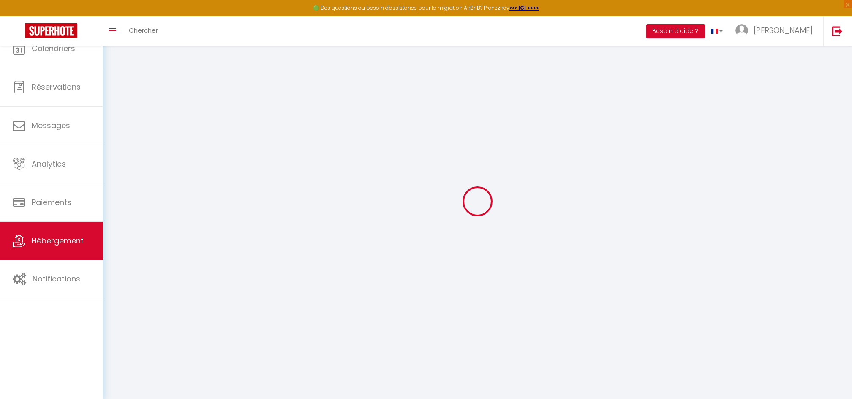
select select
checkbox input "false"
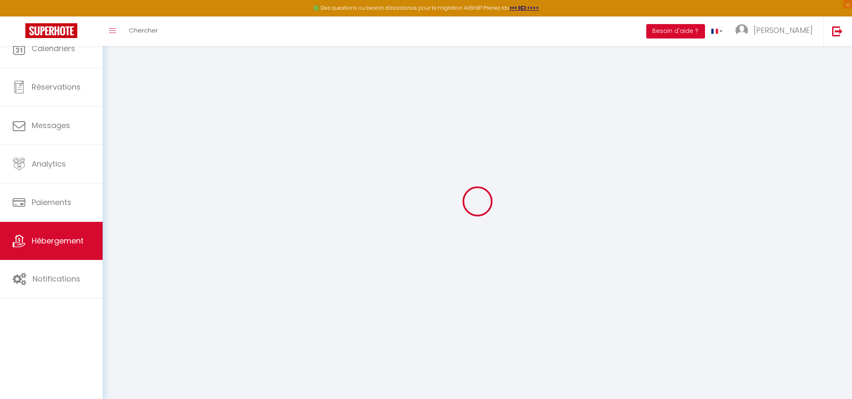
checkbox input "false"
select select
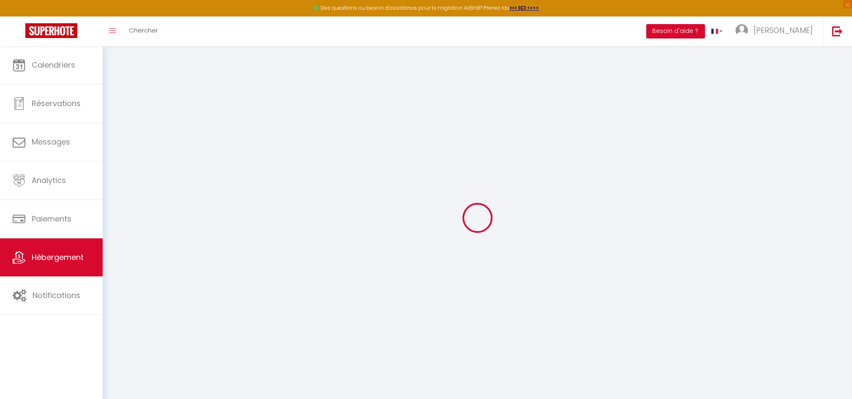
select select
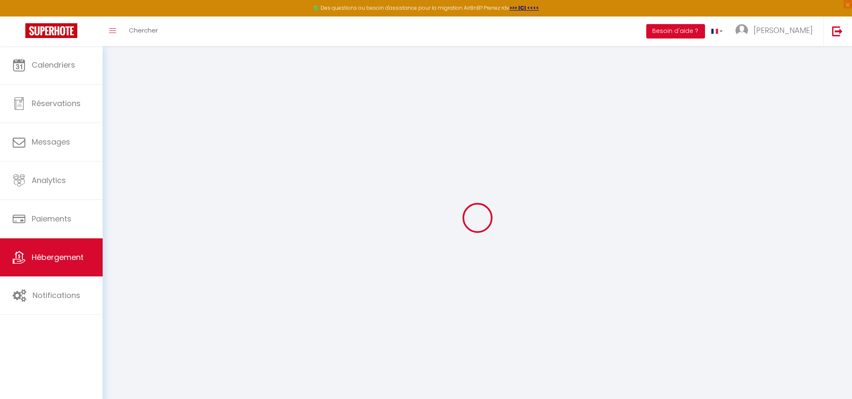
select select
checkbox input "false"
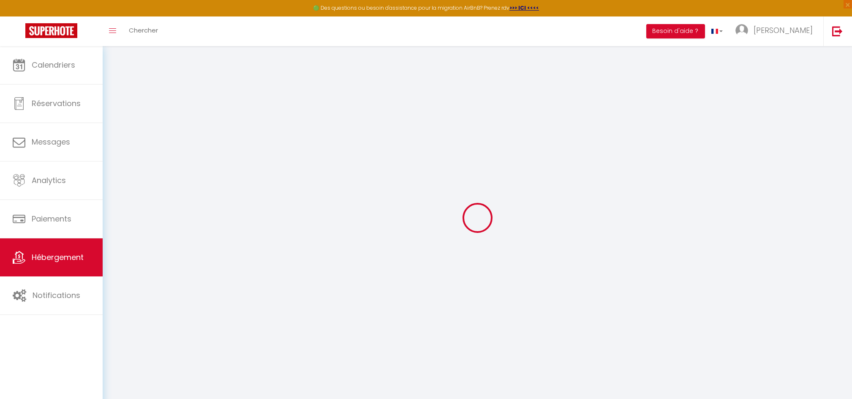
select select
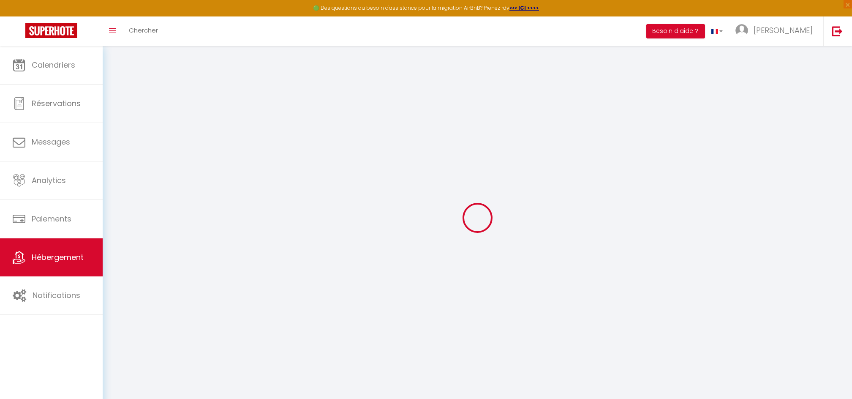
select select
checkbox input "false"
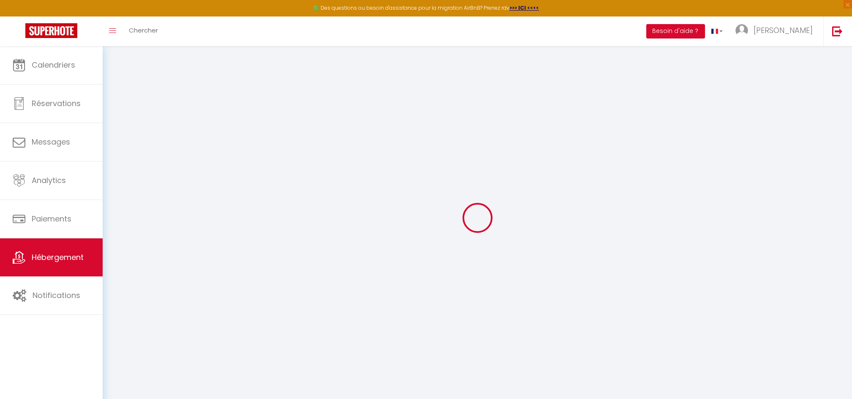
checkbox input "false"
select select
type input "Le nid du Chêne"
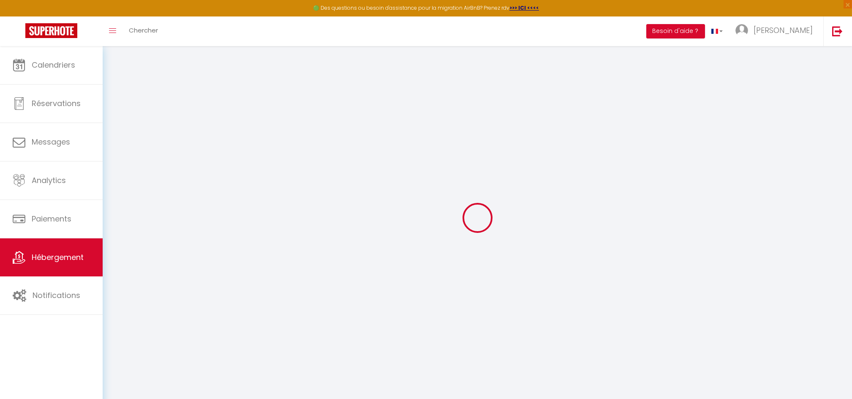
type input "Marina"
type input "BOUCHER"
type input "[STREET_ADDRESS]"
type input "49130"
type input "[GEOGRAPHIC_DATA]"
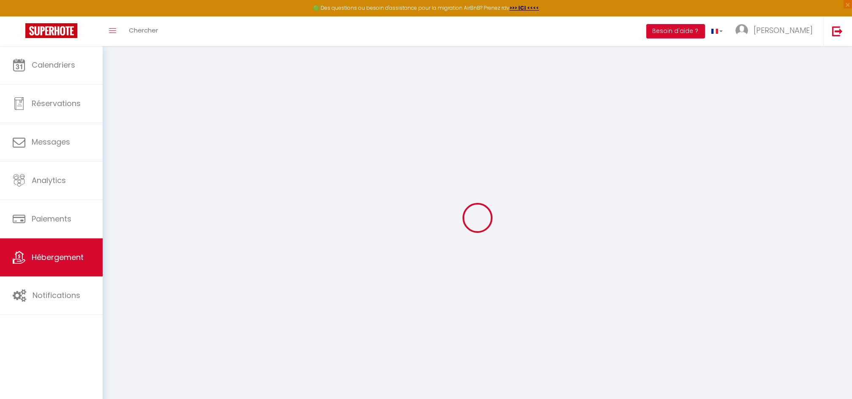
select select "0"
type input "46"
type input "8"
type input "25"
type input "200"
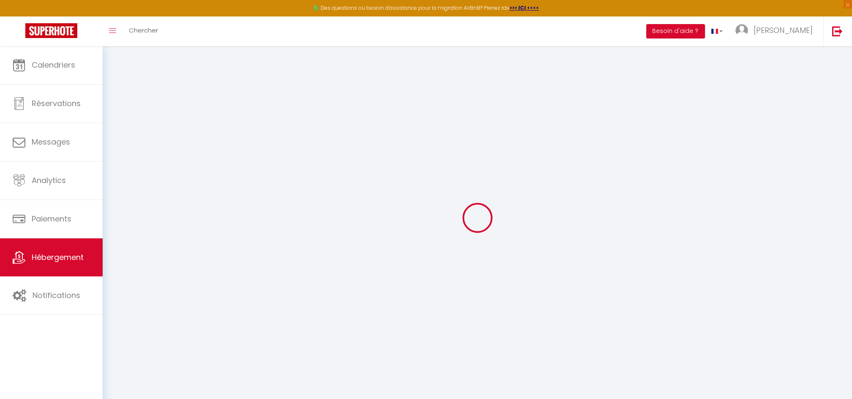
select select
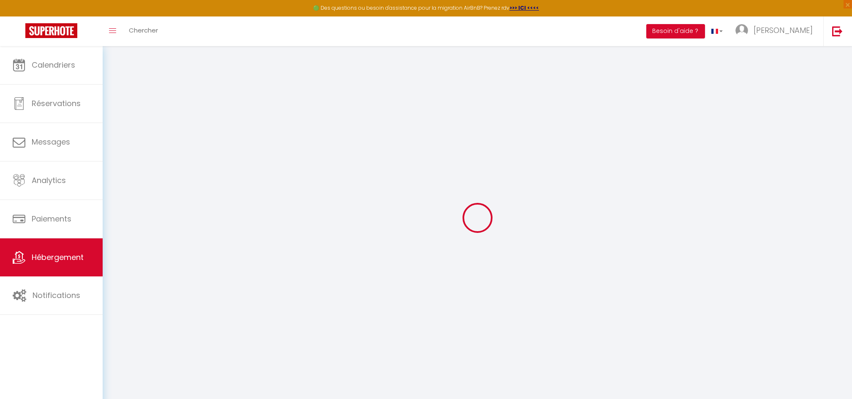
type input "[STREET_ADDRESS]"
type input "49130"
type input "[GEOGRAPHIC_DATA]"
type input "[EMAIL_ADDRESS][DOMAIN_NAME]"
select select "13659"
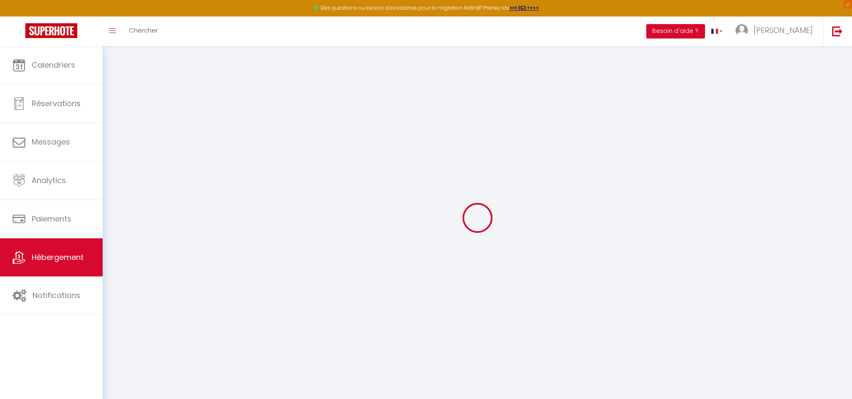
checkbox input "false"
type input "0"
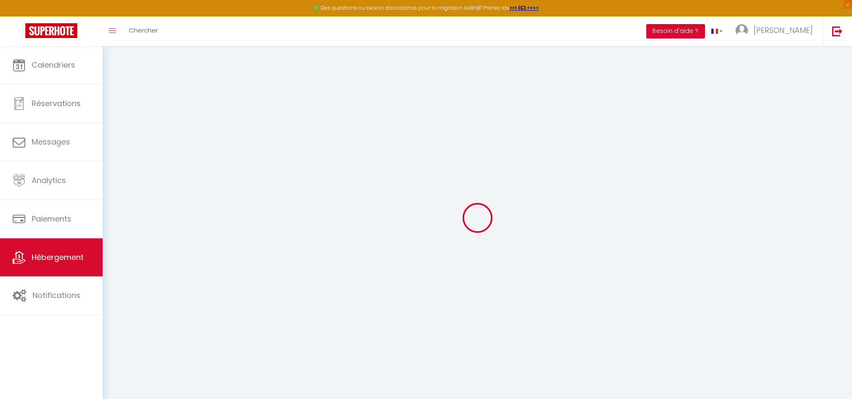
type input "0"
select select
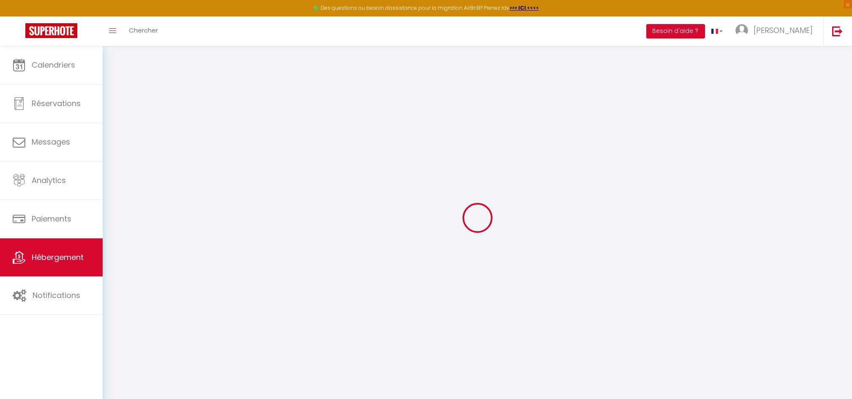
select select
checkbox input "false"
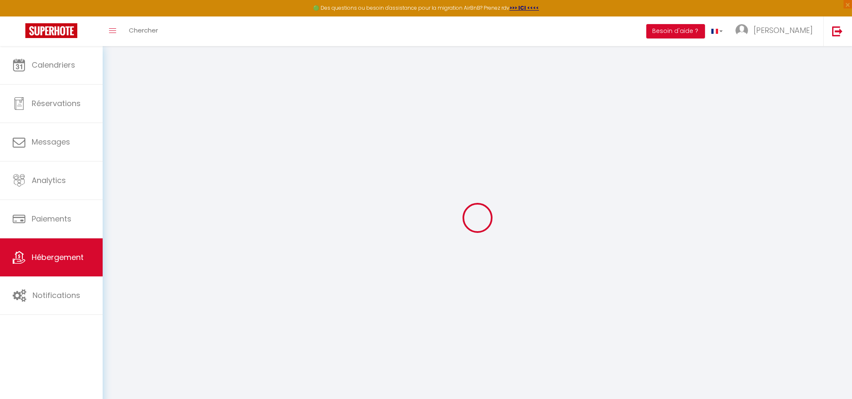
checkbox input "false"
select select "46706"
select select
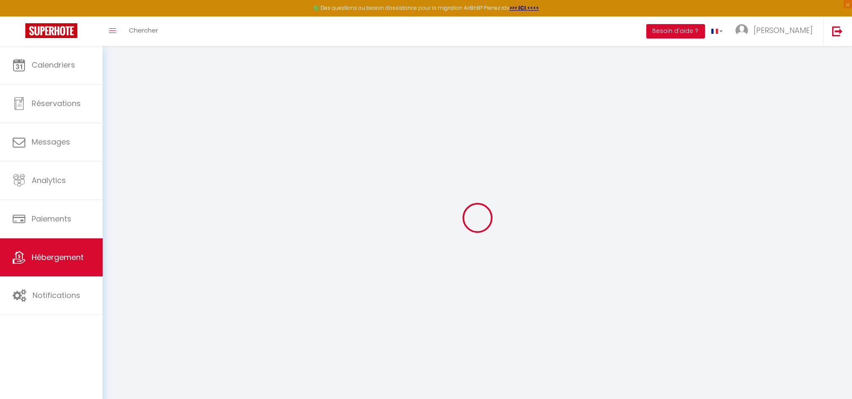
select select
checkbox input "false"
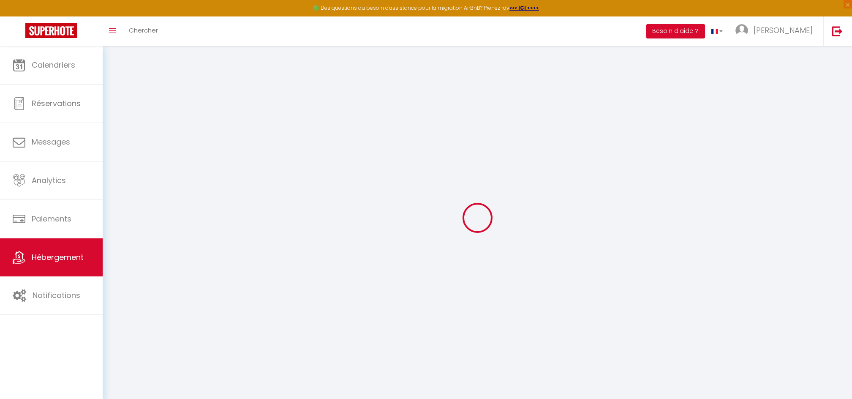
checkbox input "false"
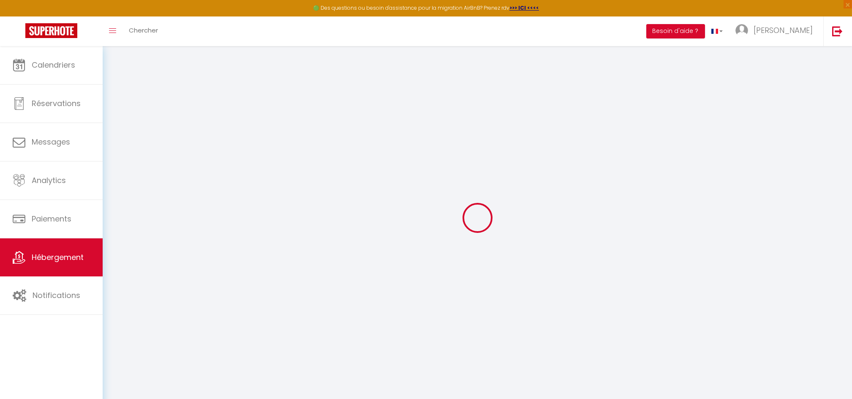
checkbox input "false"
select select "17:00"
select select
select select "10:30"
select select "30"
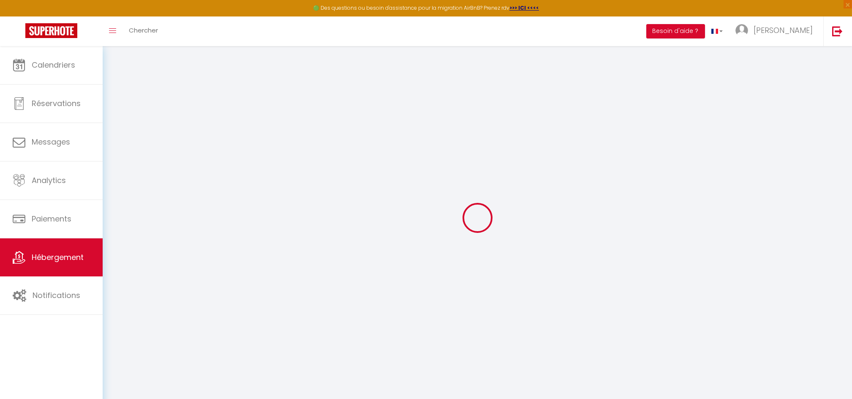
select select "120"
select select
checkbox input "false"
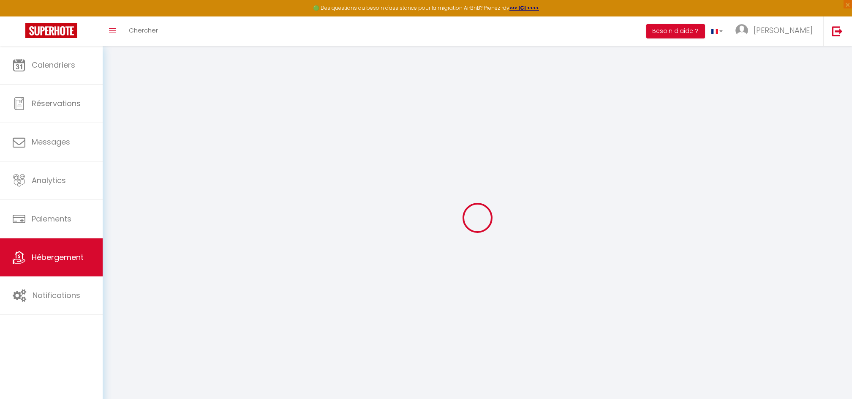
checkbox input "false"
select select
checkbox input "false"
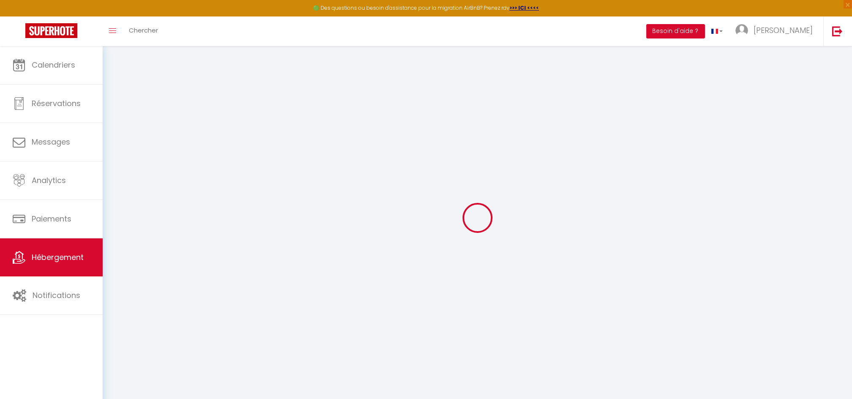
checkbox input "false"
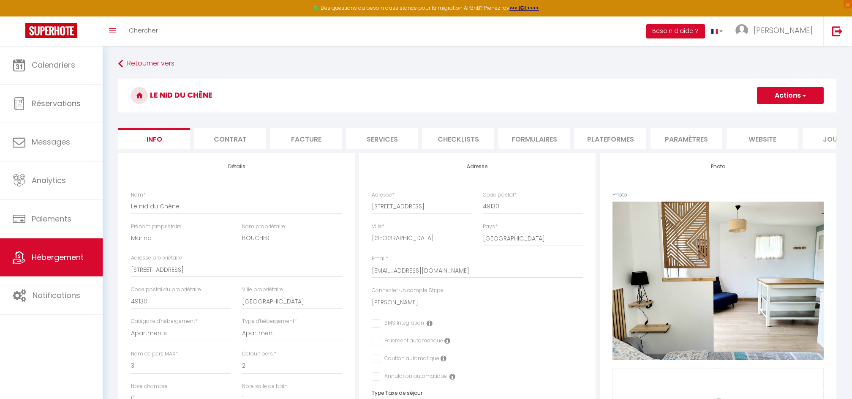
click at [237, 138] on li "Contrat" at bounding box center [230, 138] width 72 height 21
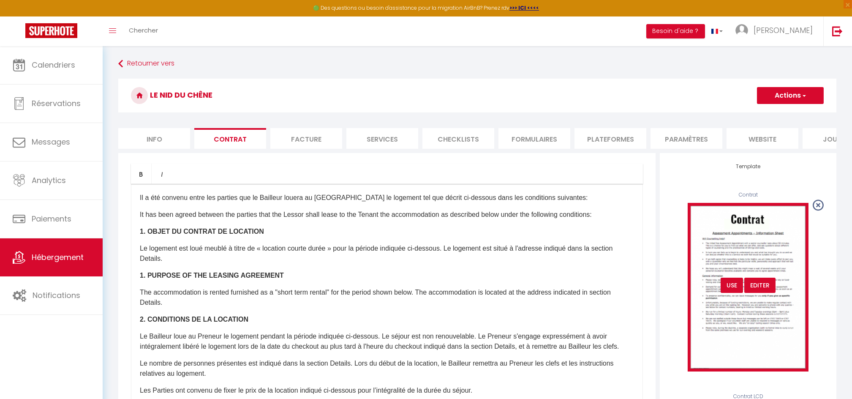
click at [766, 293] on div "Editer" at bounding box center [759, 284] width 31 height 15
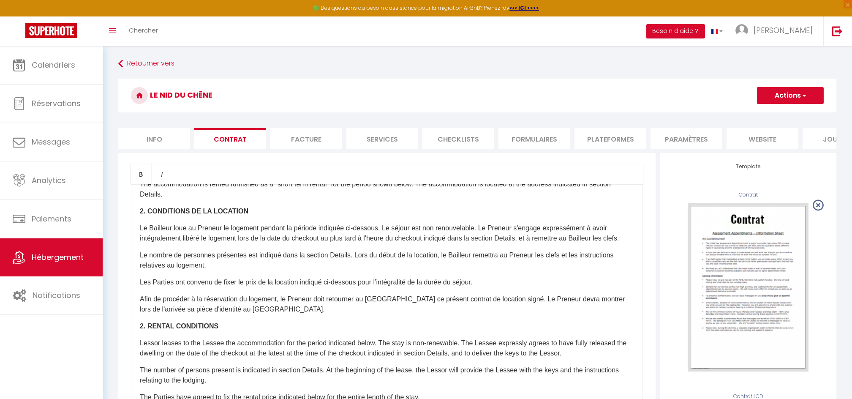
scroll to position [109, 0]
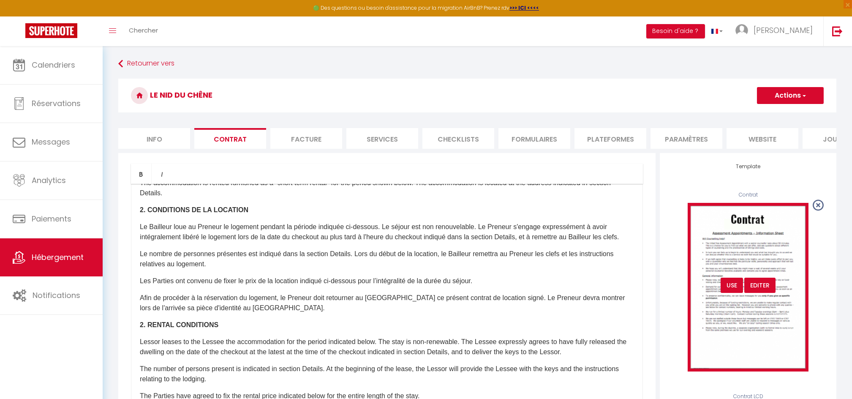
click at [759, 293] on div "Editer" at bounding box center [759, 284] width 31 height 15
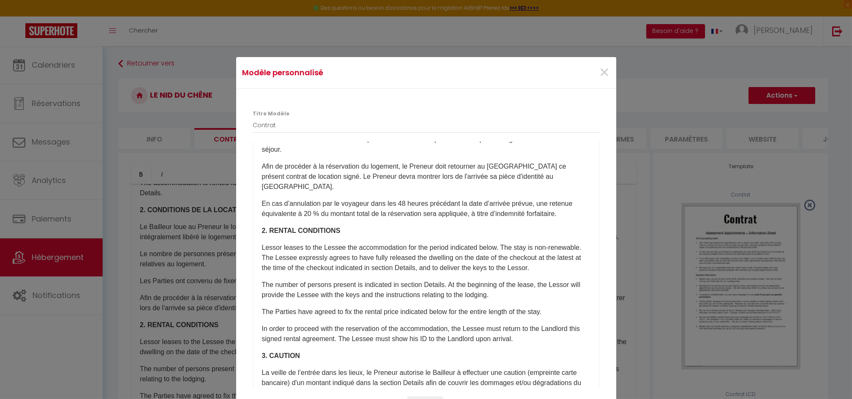
scroll to position [255, 0]
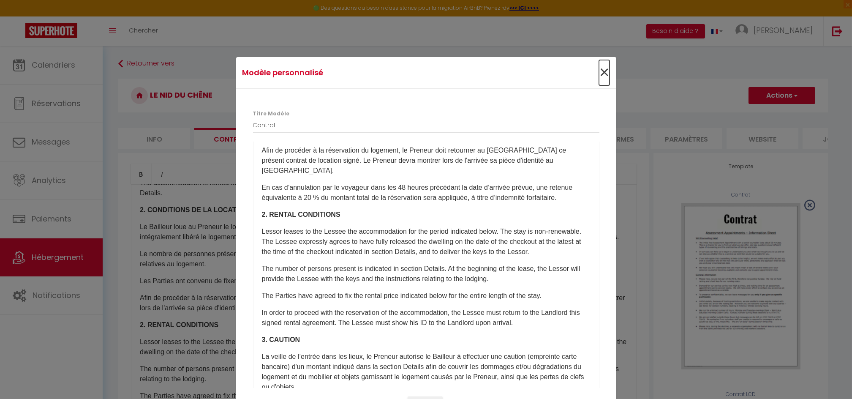
click at [599, 71] on span "×" at bounding box center [604, 72] width 11 height 25
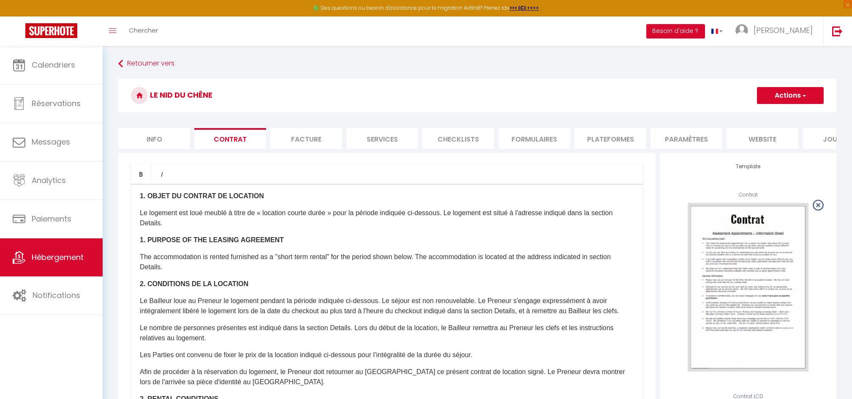
scroll to position [31, 0]
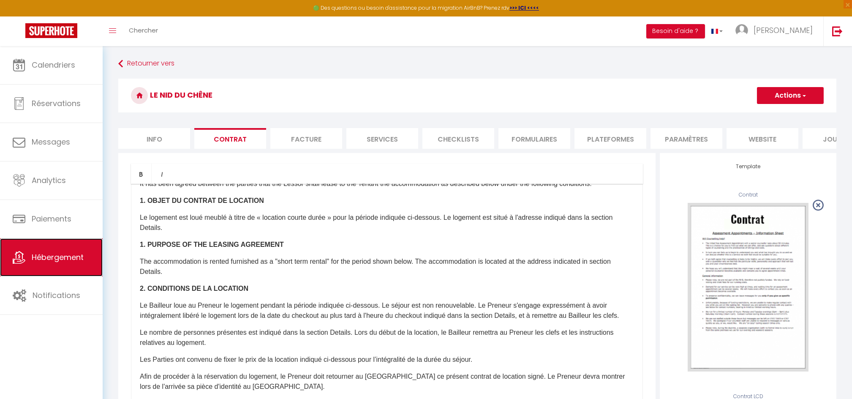
click at [65, 257] on span "Hébergement" at bounding box center [58, 257] width 52 height 11
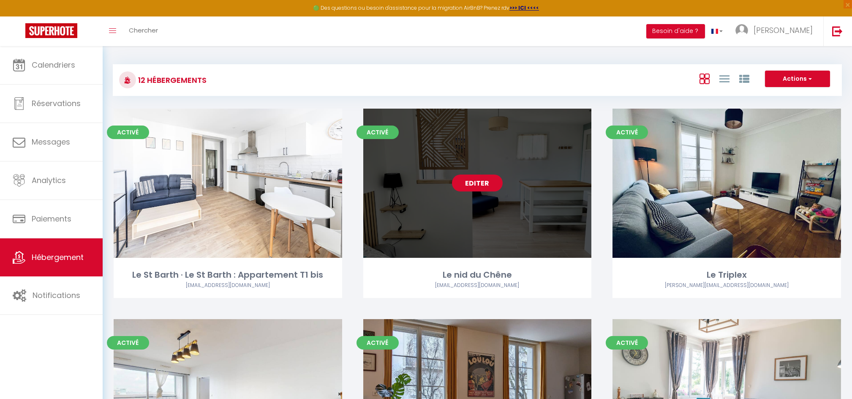
click at [472, 185] on link "Editer" at bounding box center [477, 182] width 51 height 17
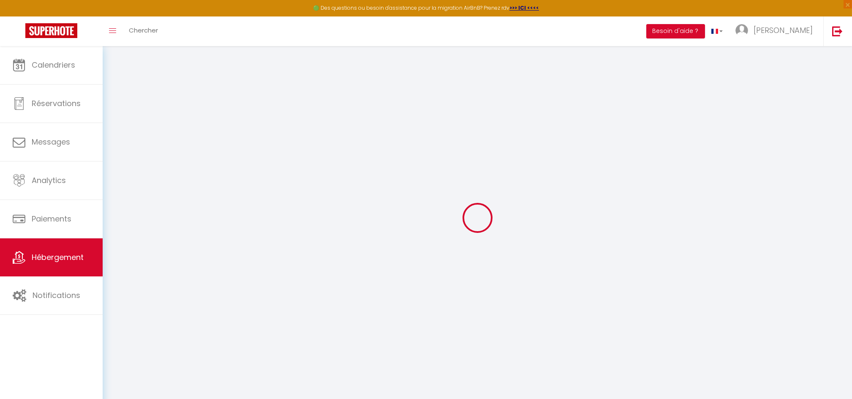
checkbox input "false"
select select "17:00"
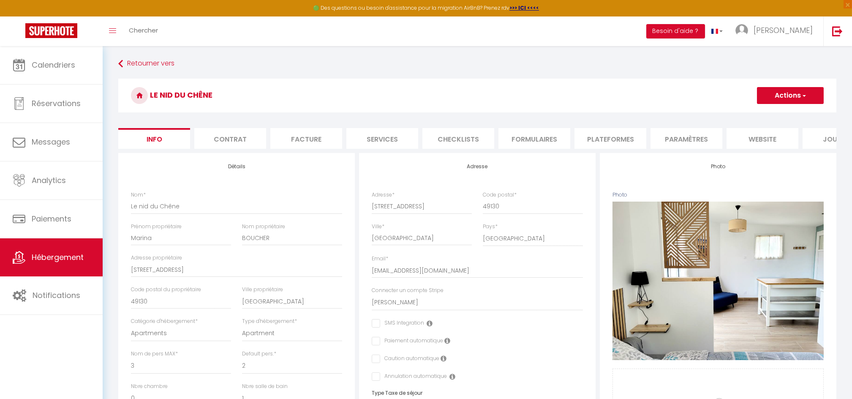
click at [242, 138] on li "Contrat" at bounding box center [230, 138] width 72 height 21
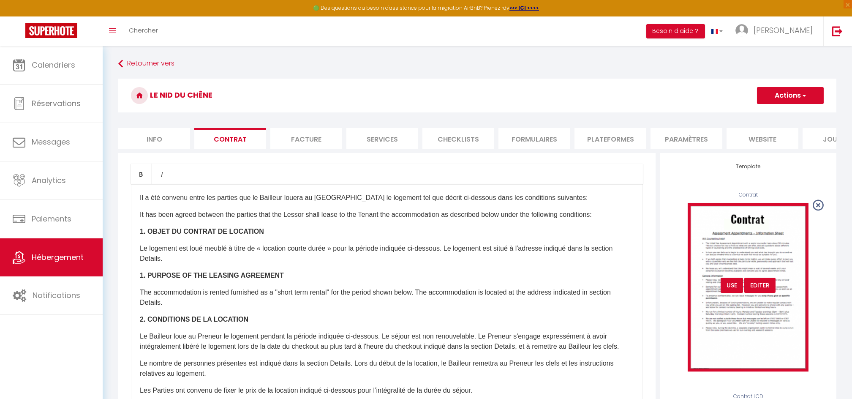
click at [730, 293] on div "USE" at bounding box center [731, 284] width 22 height 15
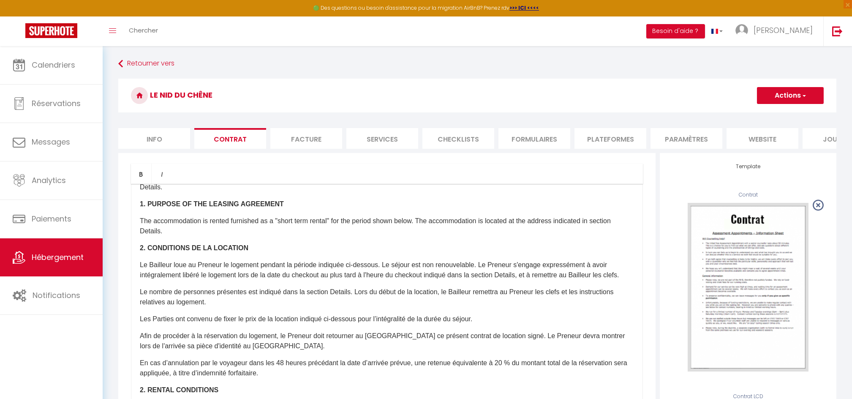
scroll to position [116, 0]
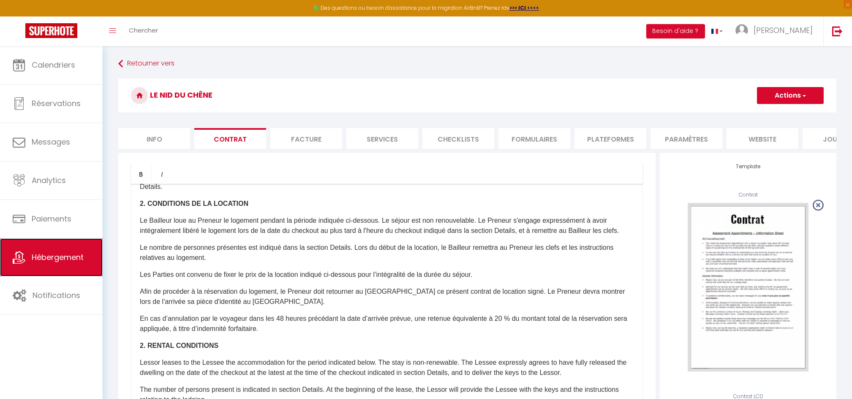
click at [64, 256] on span "Hébergement" at bounding box center [58, 257] width 52 height 11
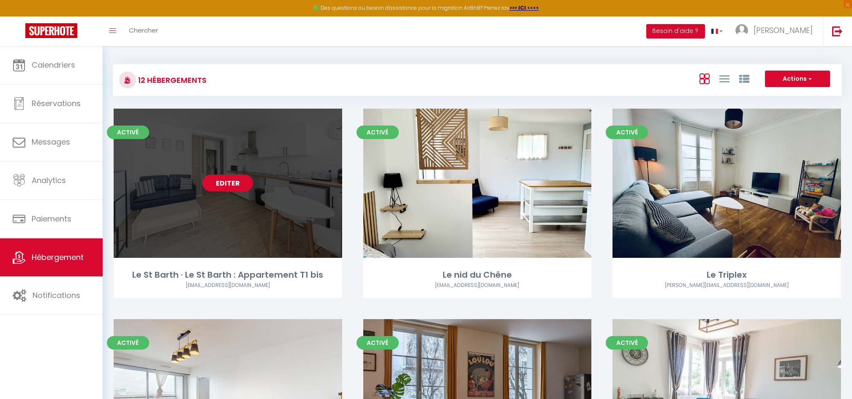
click at [225, 181] on link "Editer" at bounding box center [227, 182] width 51 height 17
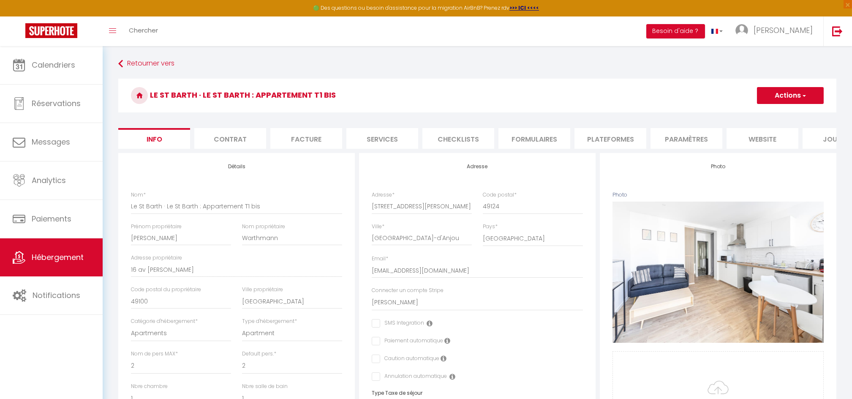
click at [244, 138] on li "Contrat" at bounding box center [230, 138] width 72 height 21
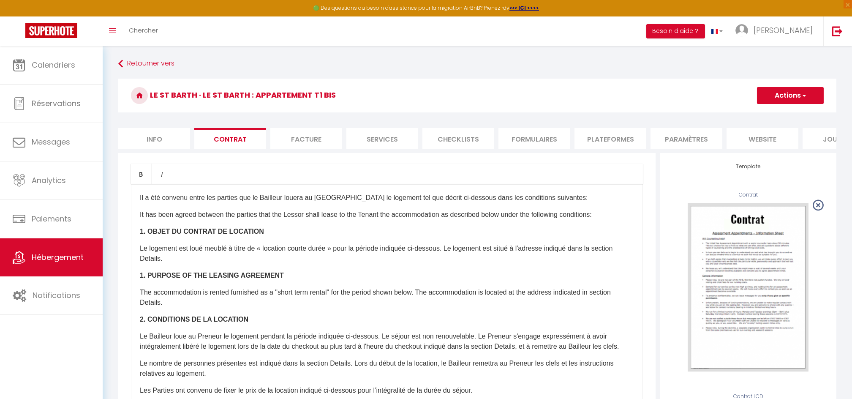
scroll to position [136, 0]
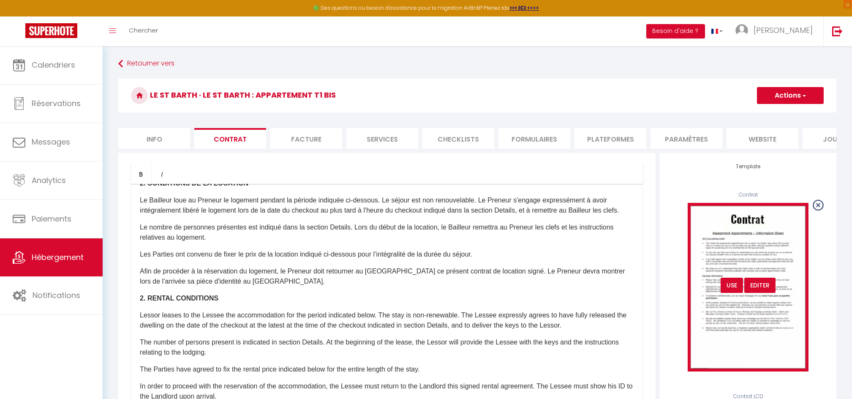
click at [727, 293] on div "USE" at bounding box center [731, 284] width 22 height 15
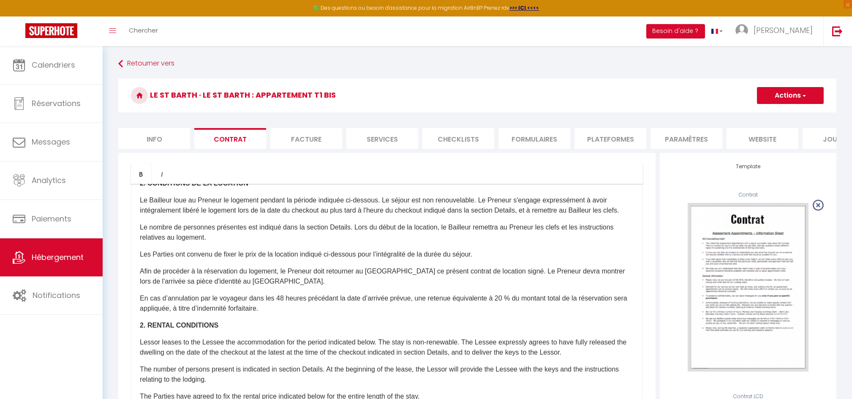
click at [786, 100] on button "Actions" at bounding box center [790, 95] width 67 height 17
click at [738, 112] on link "Enregistrer" at bounding box center [765, 113] width 116 height 11
click at [777, 100] on button "Actions" at bounding box center [790, 95] width 67 height 17
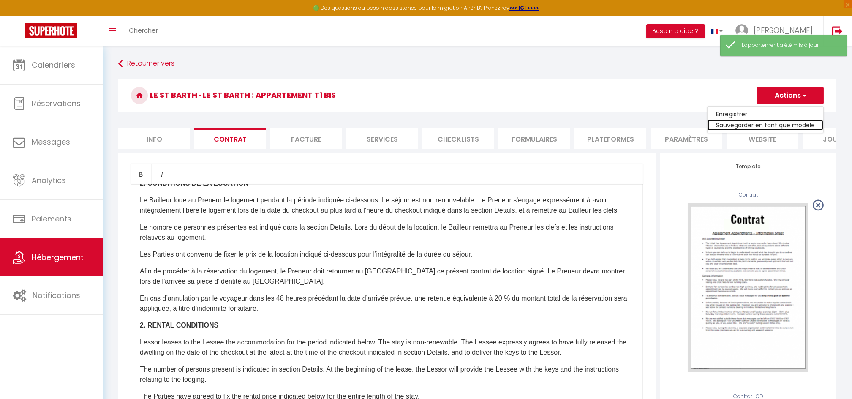
click at [759, 127] on link "Sauvegarder en tant que modèle" at bounding box center [765, 124] width 116 height 11
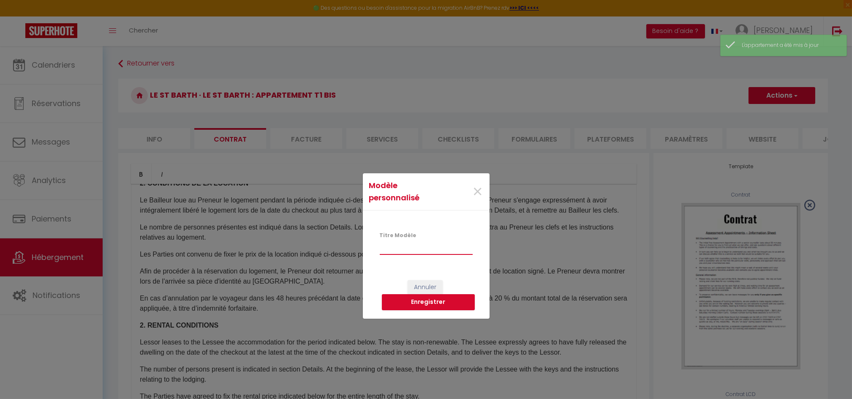
click at [397, 243] on input "Titre Modèle" at bounding box center [426, 246] width 93 height 15
click at [413, 300] on button "Enregistrer" at bounding box center [428, 302] width 93 height 16
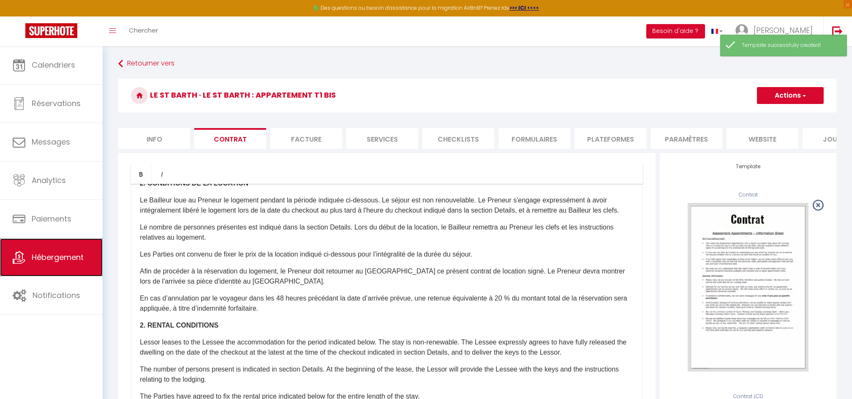
click at [57, 260] on span "Hébergement" at bounding box center [58, 257] width 52 height 11
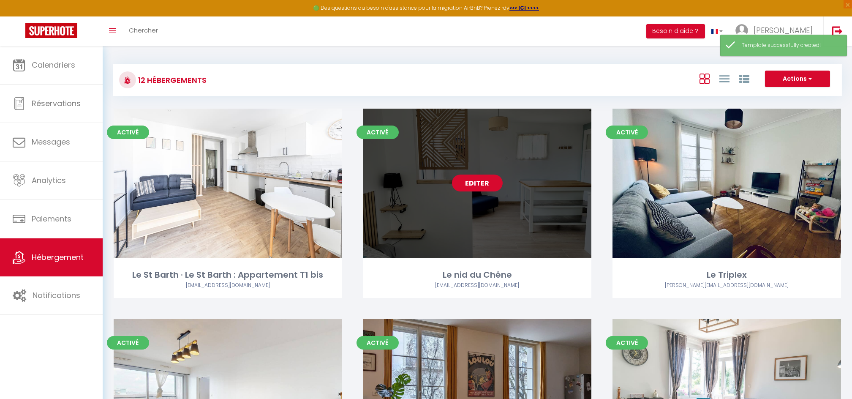
click at [469, 188] on link "Editer" at bounding box center [477, 182] width 51 height 17
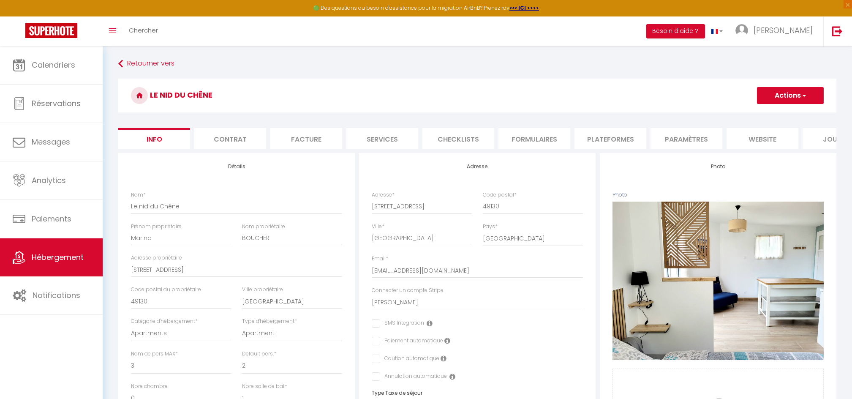
click at [228, 138] on li "Contrat" at bounding box center [230, 138] width 72 height 21
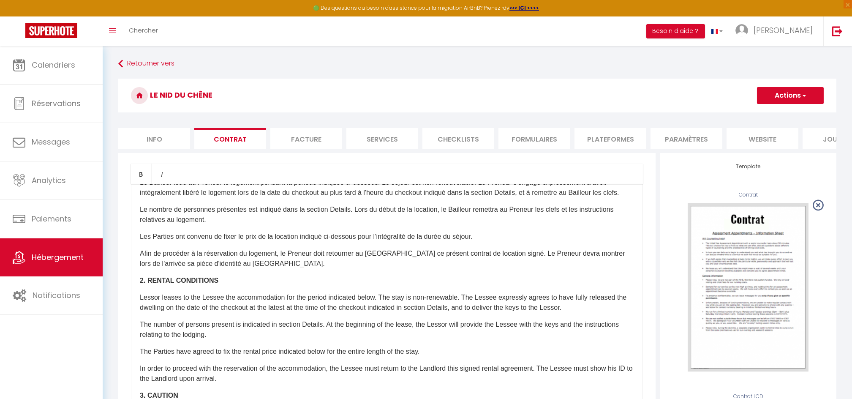
scroll to position [151, 0]
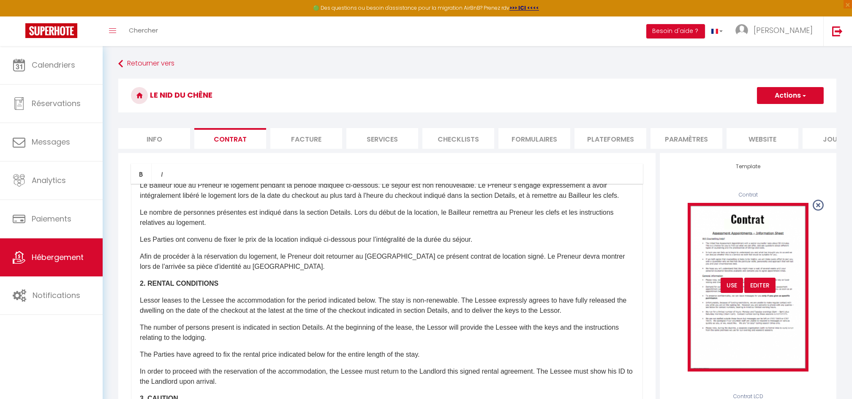
click at [732, 293] on div "USE" at bounding box center [731, 284] width 22 height 15
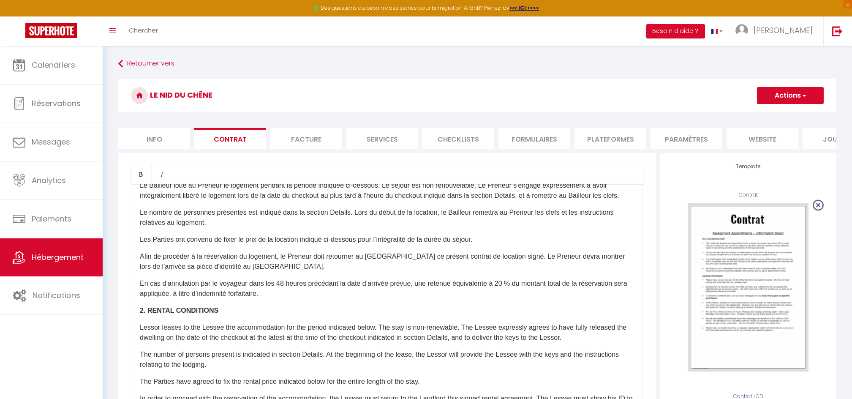
click at [778, 95] on button "Actions" at bounding box center [790, 95] width 67 height 17
click at [740, 112] on link "Enregistrer" at bounding box center [765, 113] width 116 height 11
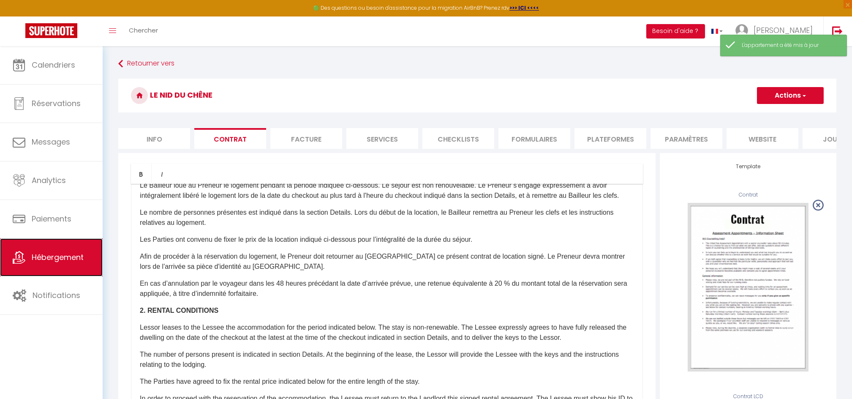
click at [54, 250] on link "Hébergement" at bounding box center [51, 257] width 103 height 38
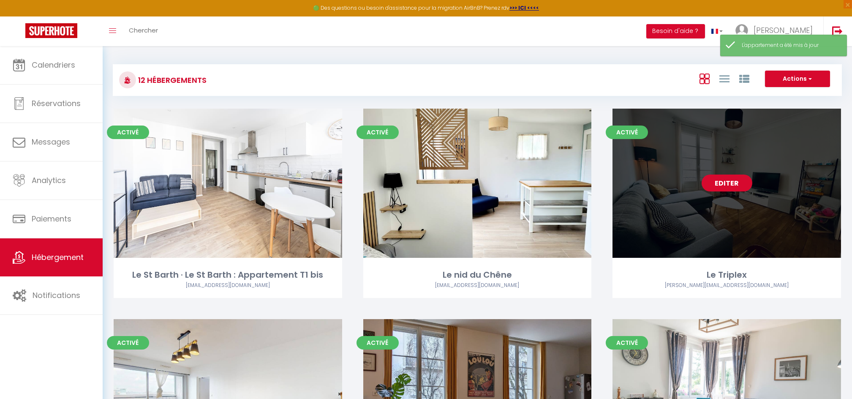
click at [728, 180] on link "Editer" at bounding box center [726, 182] width 51 height 17
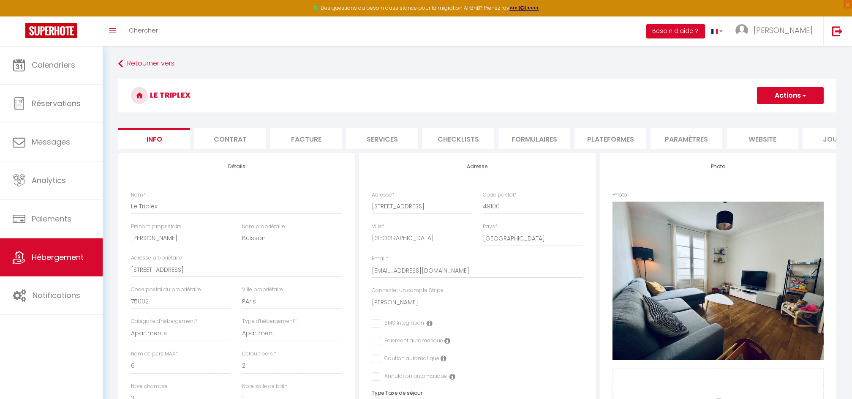
click at [229, 142] on li "Contrat" at bounding box center [230, 138] width 72 height 21
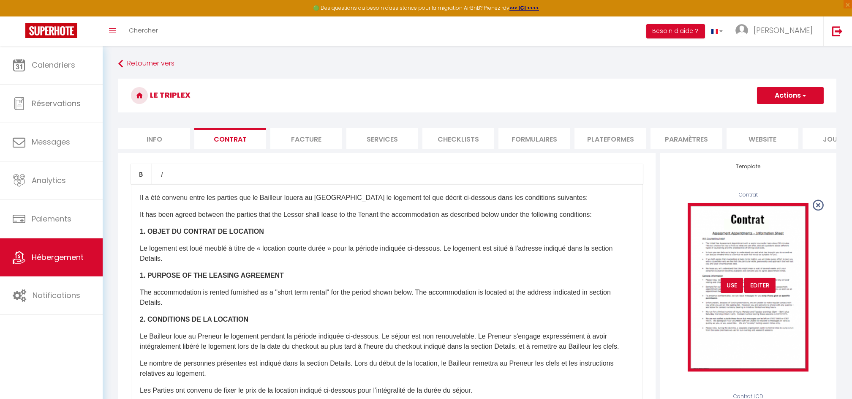
click at [731, 289] on div "USE" at bounding box center [731, 284] width 22 height 15
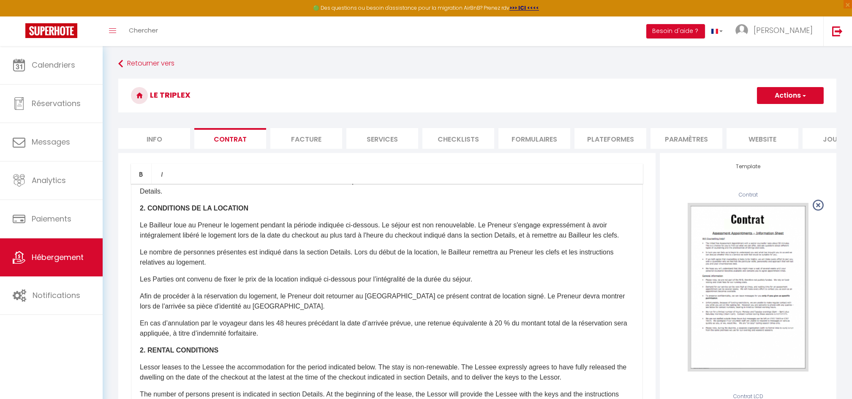
scroll to position [122, 0]
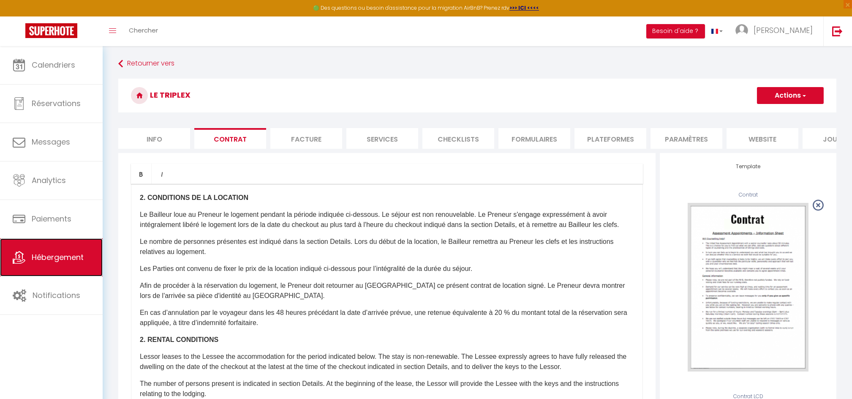
click at [64, 255] on span "Hébergement" at bounding box center [58, 257] width 52 height 11
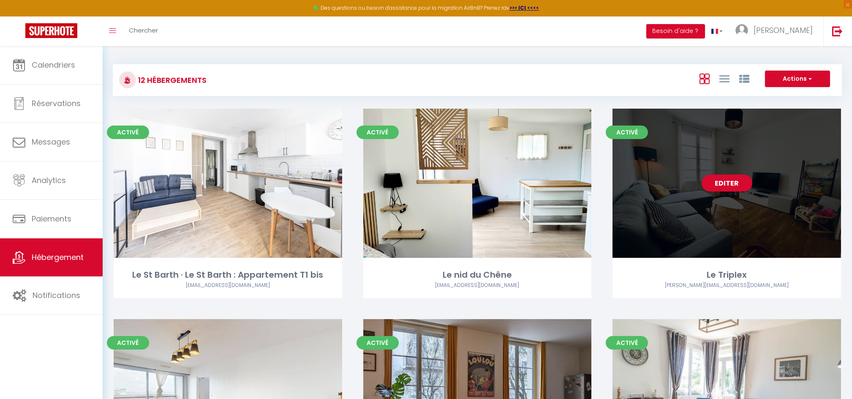
click at [731, 181] on link "Editer" at bounding box center [726, 182] width 51 height 17
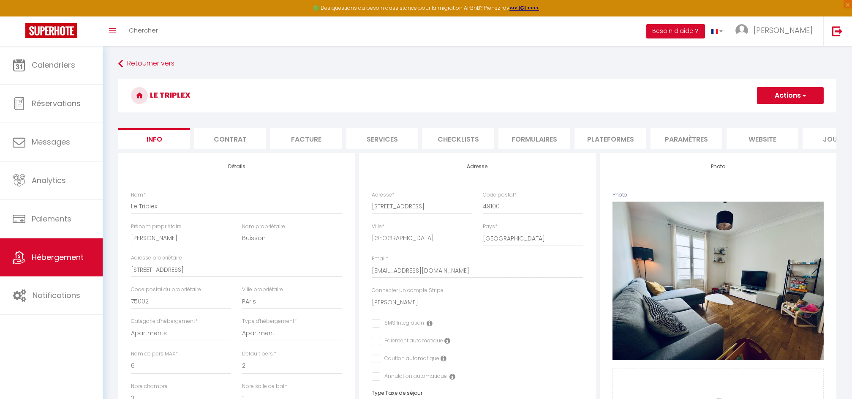
click at [225, 134] on li "Contrat" at bounding box center [230, 138] width 72 height 21
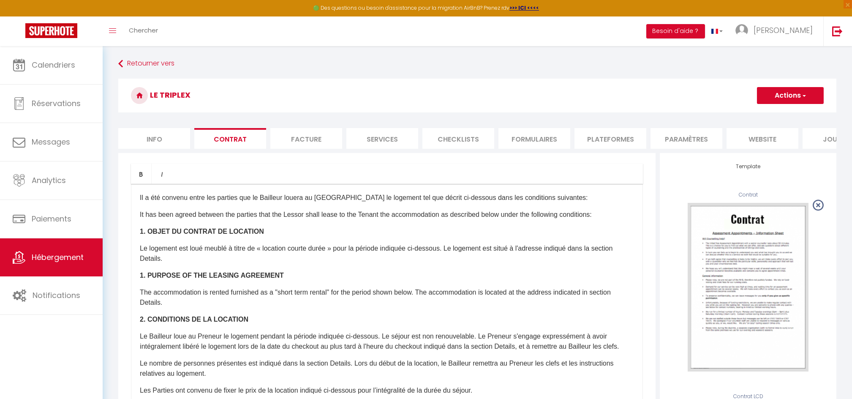
scroll to position [140, 0]
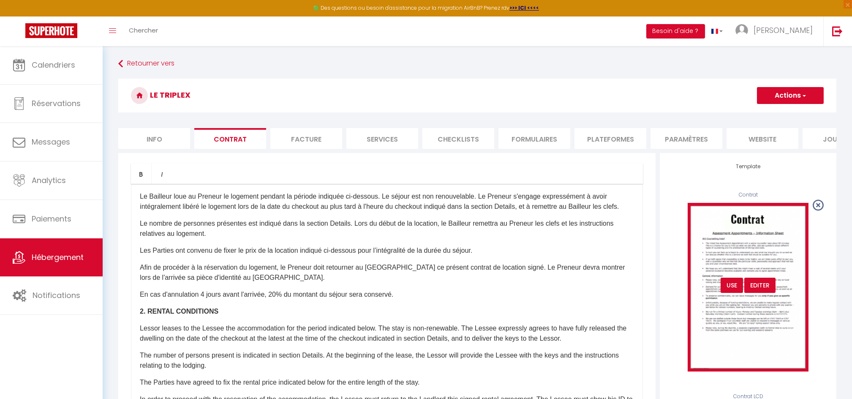
click at [731, 293] on div "USE" at bounding box center [731, 284] width 22 height 15
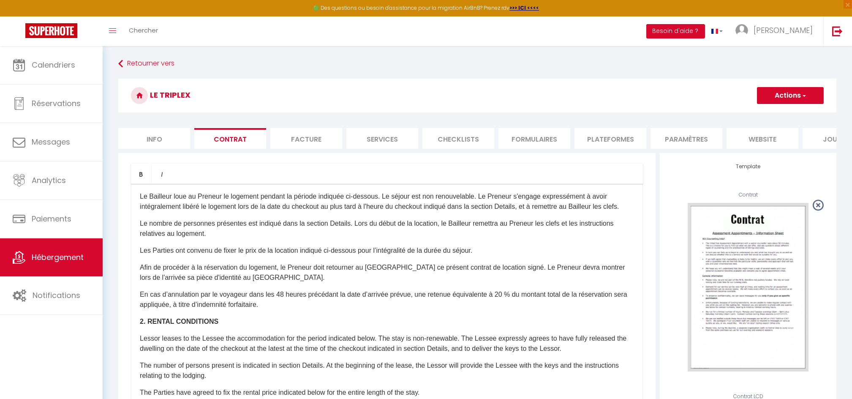
click at [778, 98] on button "Actions" at bounding box center [790, 95] width 67 height 17
click at [738, 113] on link "Enregistrer" at bounding box center [765, 113] width 116 height 11
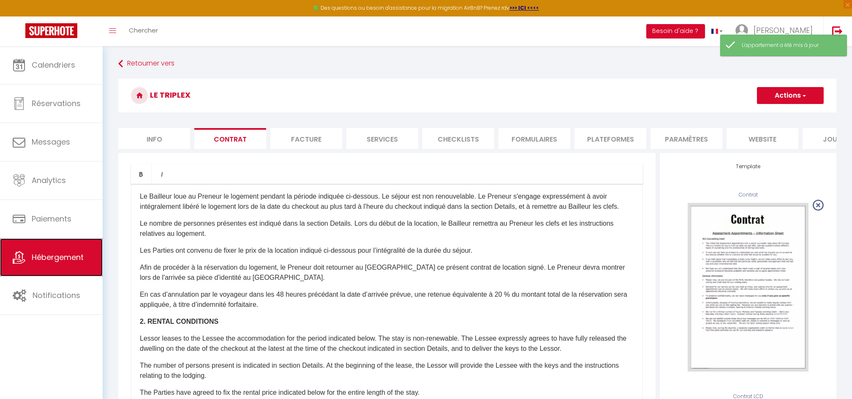
click at [62, 253] on span "Hébergement" at bounding box center [58, 257] width 52 height 11
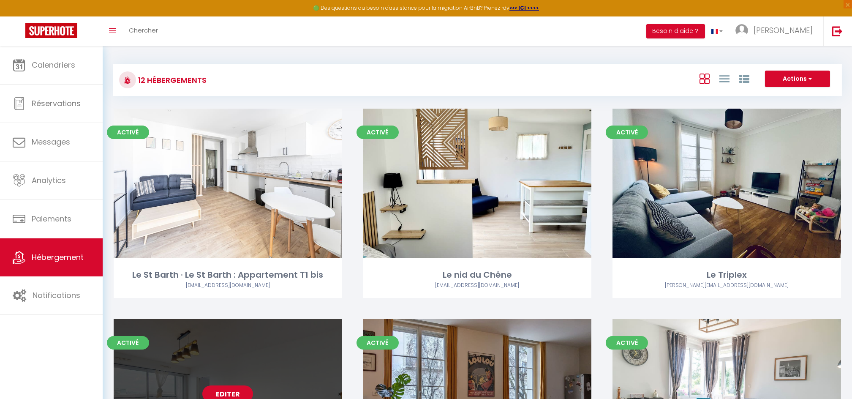
click at [228, 389] on link "Editer" at bounding box center [227, 393] width 51 height 17
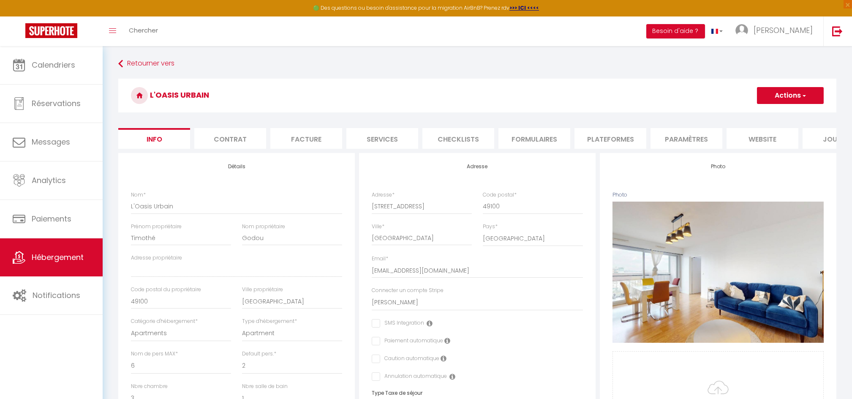
click at [250, 139] on li "Contrat" at bounding box center [230, 138] width 72 height 21
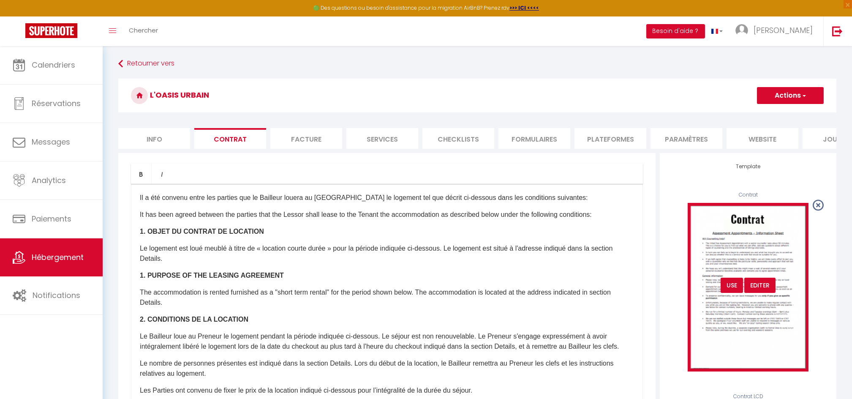
click at [734, 293] on div "USE" at bounding box center [731, 284] width 22 height 15
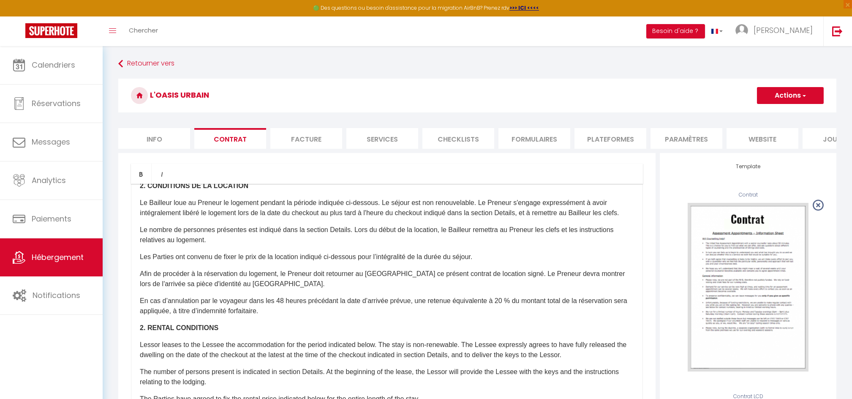
scroll to position [140, 0]
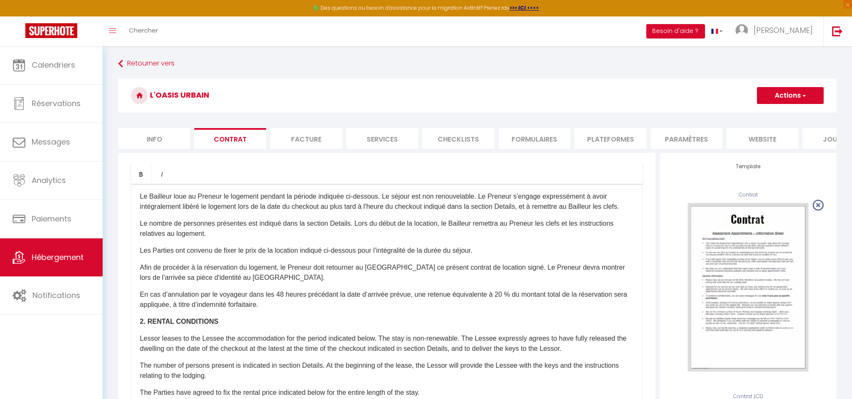
click at [781, 95] on button "Actions" at bounding box center [790, 95] width 67 height 17
click at [735, 112] on link "Enregistrer" at bounding box center [765, 113] width 116 height 11
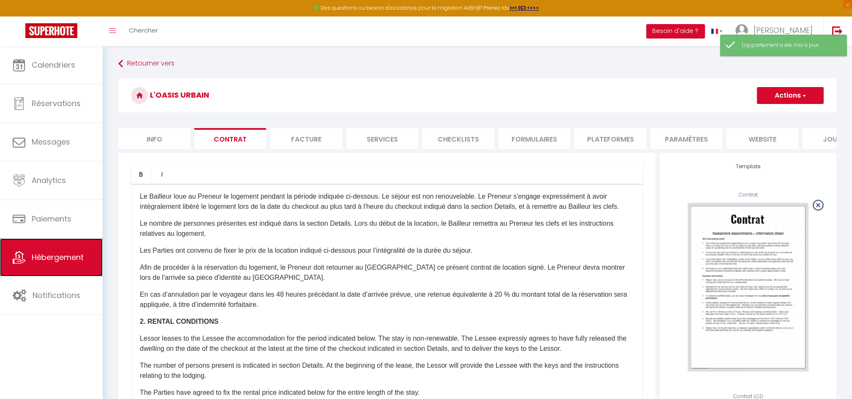
click at [79, 258] on span "Hébergement" at bounding box center [58, 257] width 52 height 11
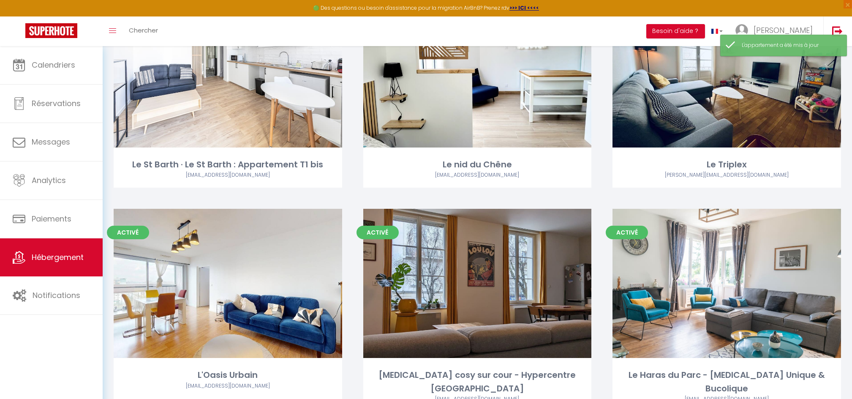
scroll to position [139, 0]
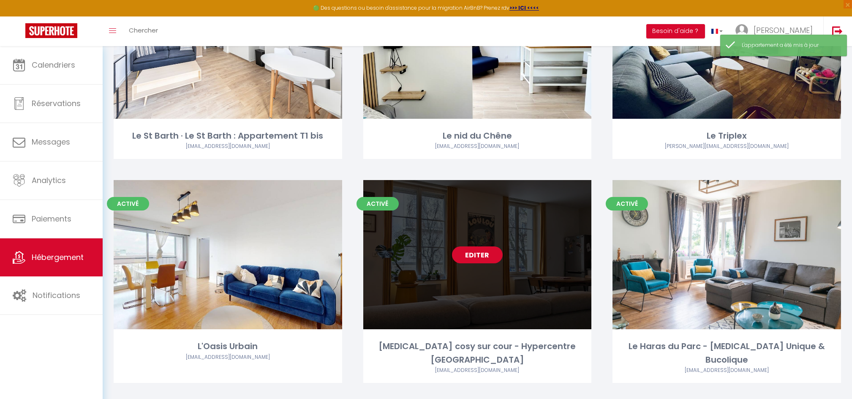
click at [474, 247] on link "Editer" at bounding box center [477, 254] width 51 height 17
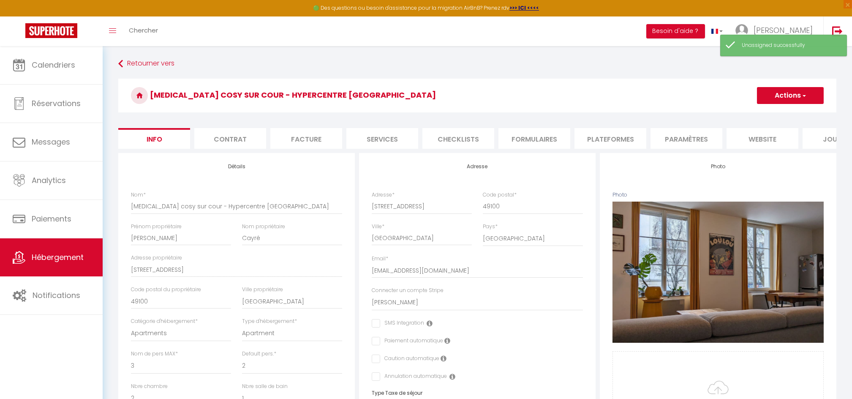
click at [230, 139] on li "Contrat" at bounding box center [230, 138] width 72 height 21
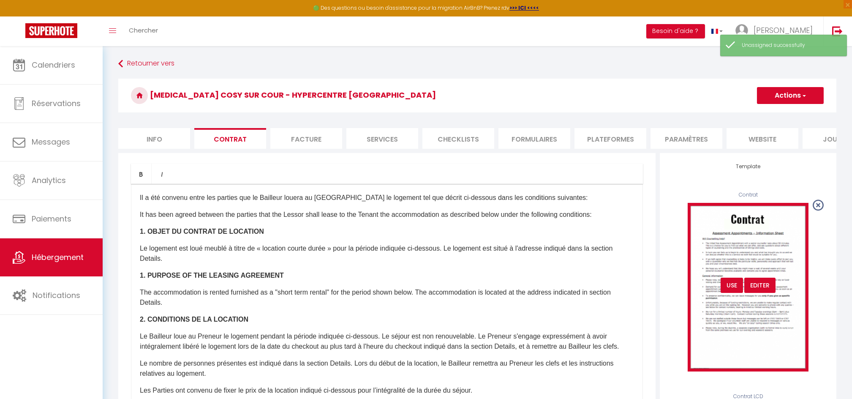
click at [734, 293] on div "USE" at bounding box center [731, 284] width 22 height 15
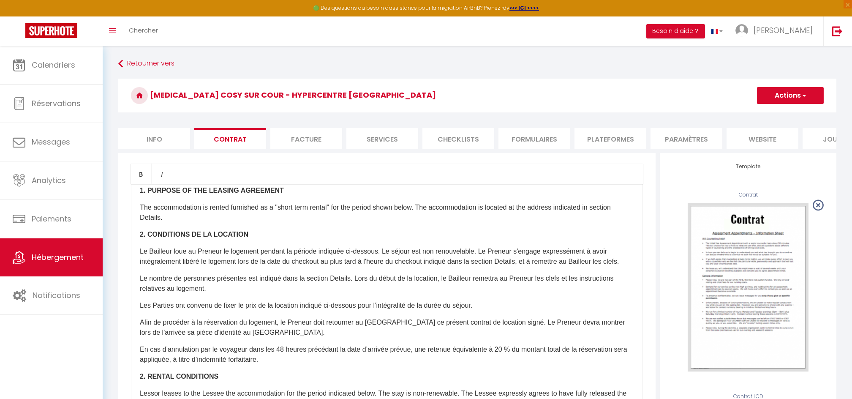
scroll to position [99, 0]
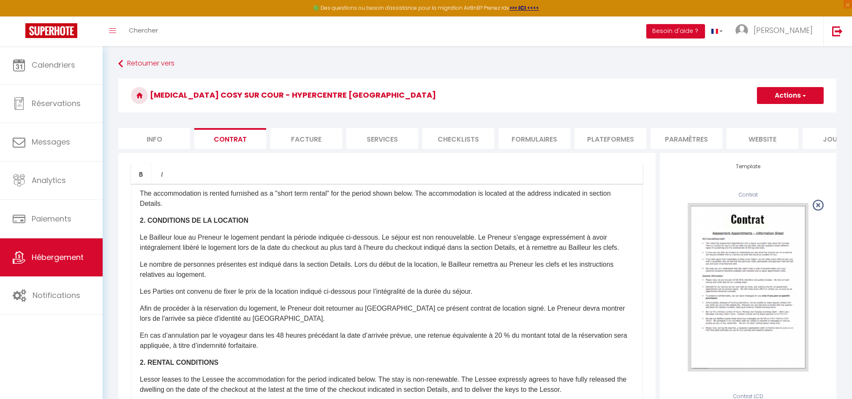
click at [784, 90] on button "Actions" at bounding box center [790, 95] width 67 height 17
click at [732, 115] on link "Enregistrer" at bounding box center [765, 113] width 116 height 11
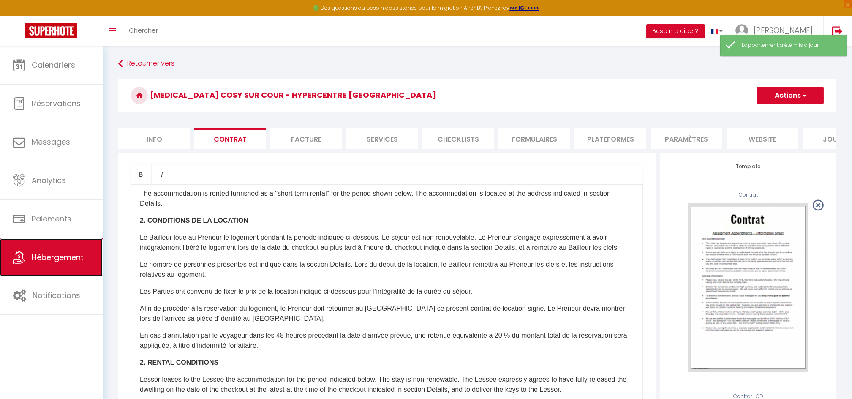
click at [66, 259] on span "Hébergement" at bounding box center [58, 257] width 52 height 11
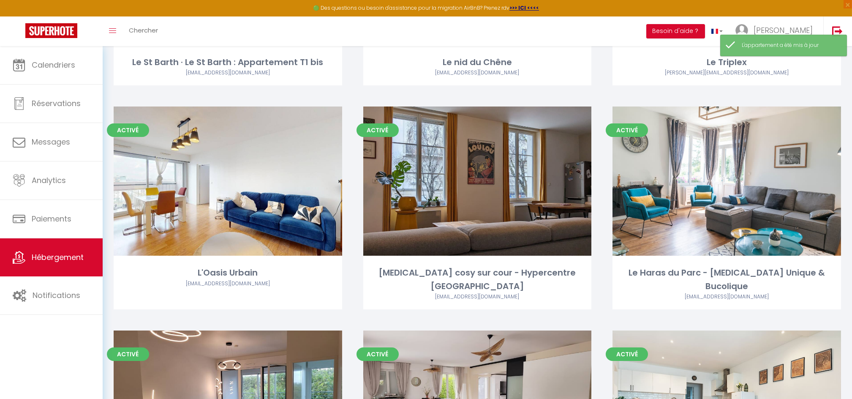
scroll to position [223, 0]
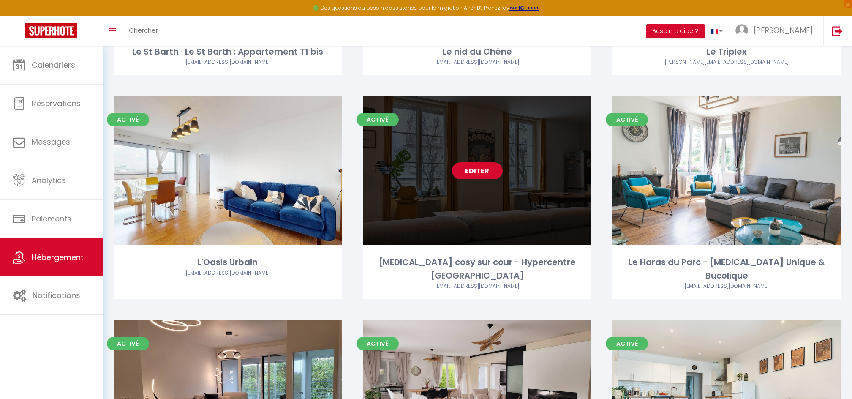
click at [474, 174] on link "Editer" at bounding box center [477, 170] width 51 height 17
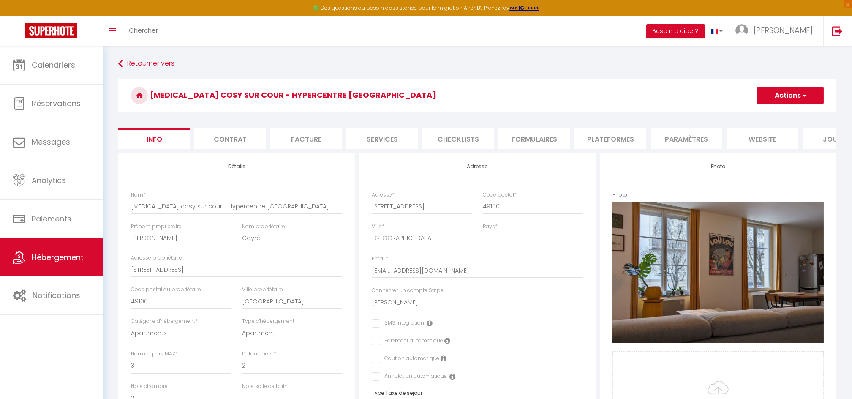
click at [233, 137] on li "Contrat" at bounding box center [230, 138] width 72 height 21
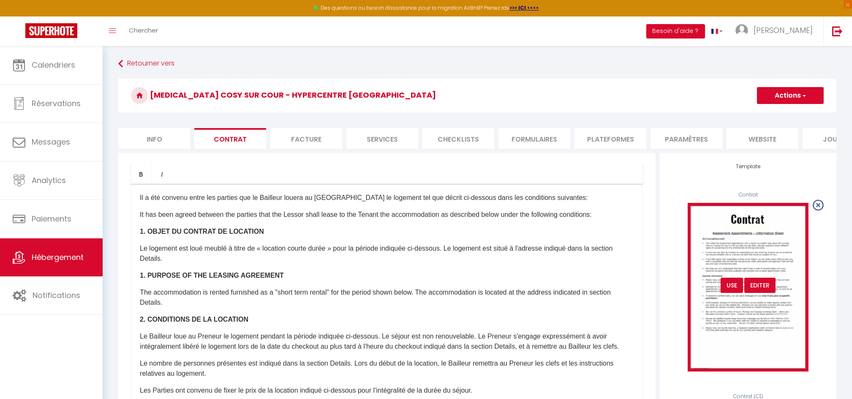
click at [726, 291] on div "USE" at bounding box center [731, 284] width 22 height 15
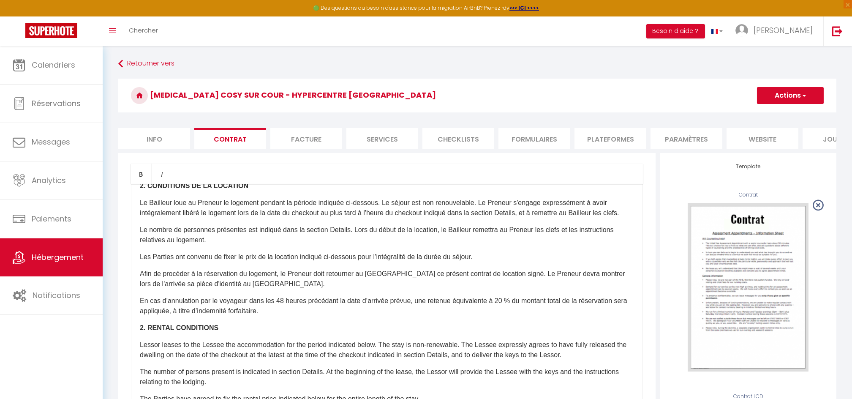
scroll to position [158, 0]
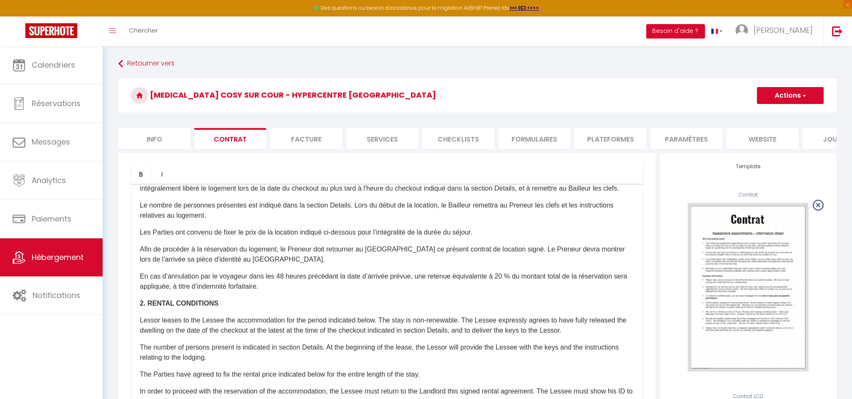
click at [785, 91] on button "Actions" at bounding box center [790, 95] width 67 height 17
click at [733, 113] on link "Enregistrer" at bounding box center [765, 113] width 116 height 11
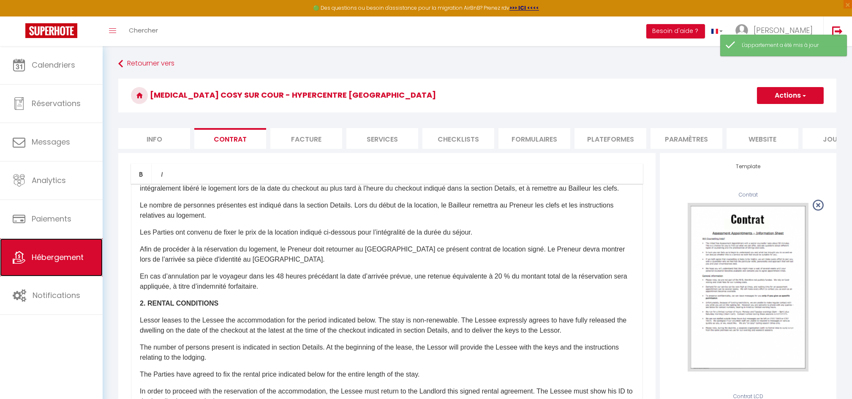
click at [54, 246] on link "Hébergement" at bounding box center [51, 257] width 103 height 38
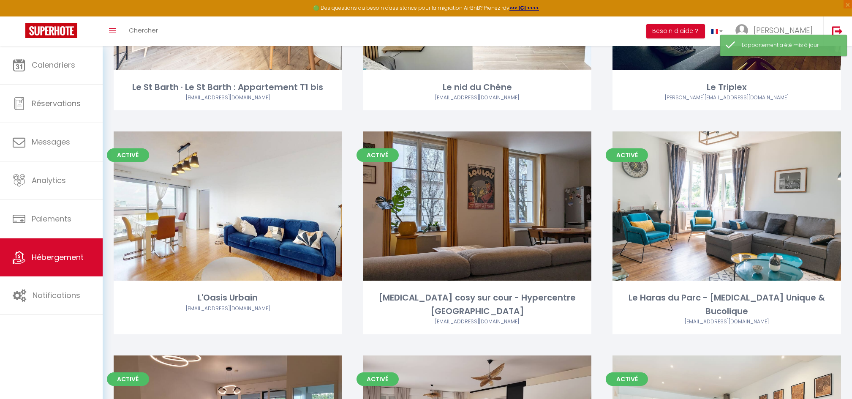
scroll to position [197, 0]
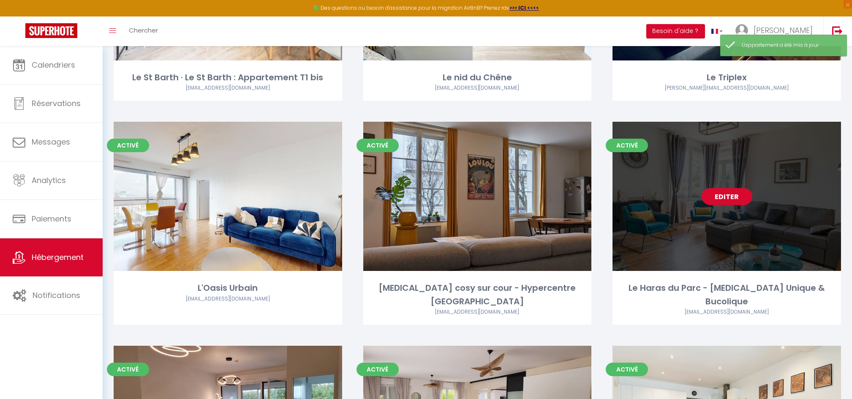
click at [732, 198] on link "Editer" at bounding box center [726, 196] width 51 height 17
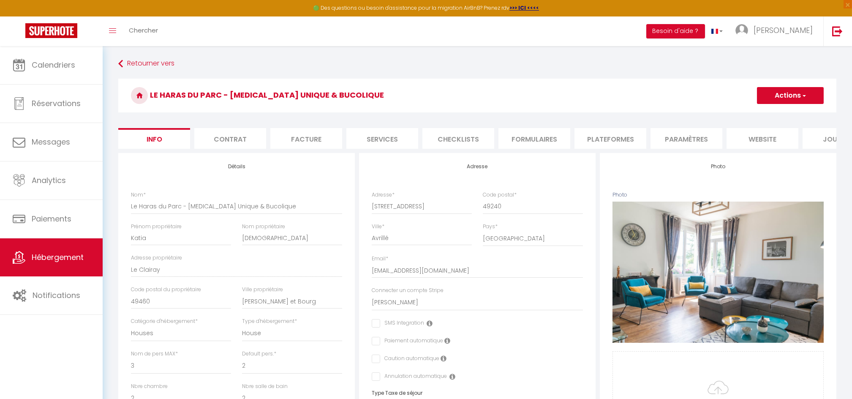
click at [223, 139] on li "Contrat" at bounding box center [230, 138] width 72 height 21
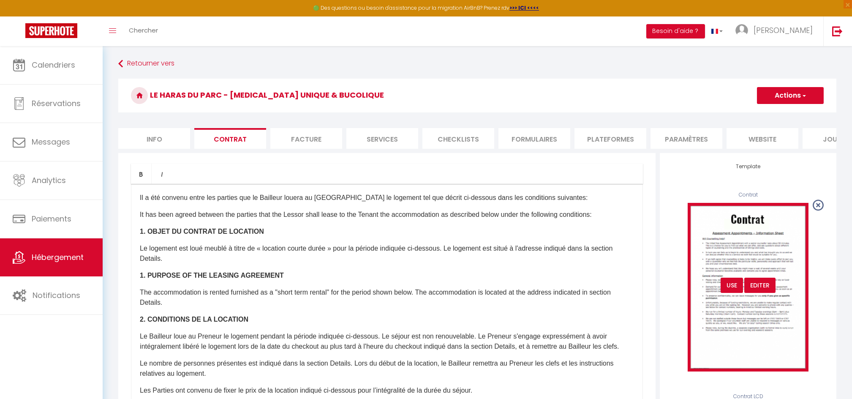
click at [732, 291] on div "USE" at bounding box center [731, 284] width 22 height 15
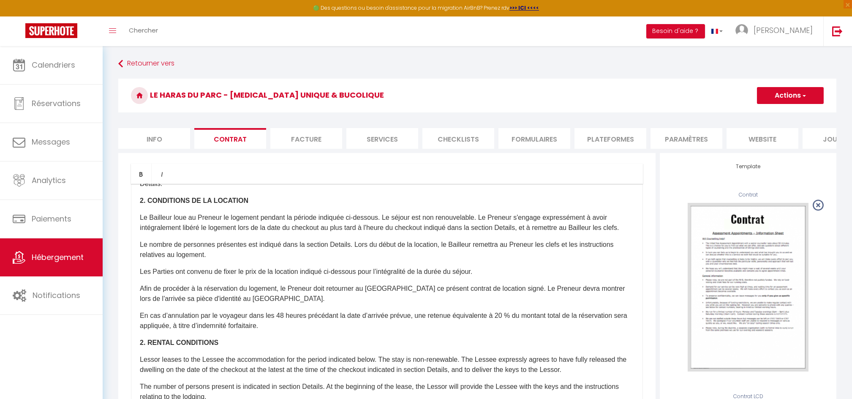
scroll to position [136, 0]
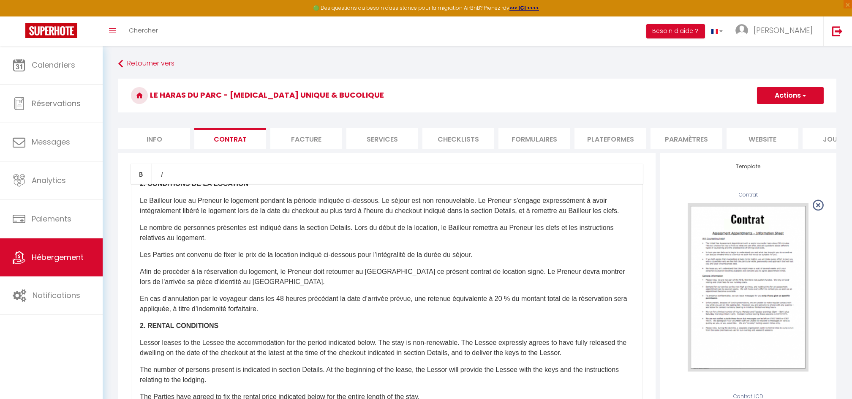
click at [780, 97] on button "Actions" at bounding box center [790, 95] width 67 height 17
click at [728, 111] on link "Enregistrer" at bounding box center [765, 113] width 116 height 11
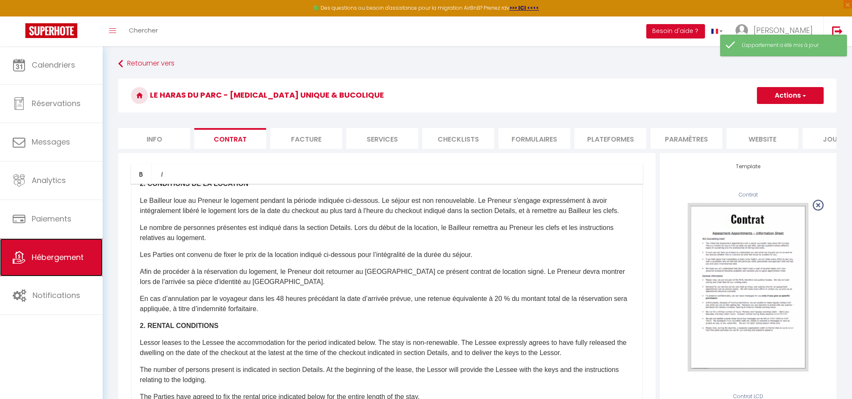
click at [78, 254] on span "Hébergement" at bounding box center [58, 257] width 52 height 11
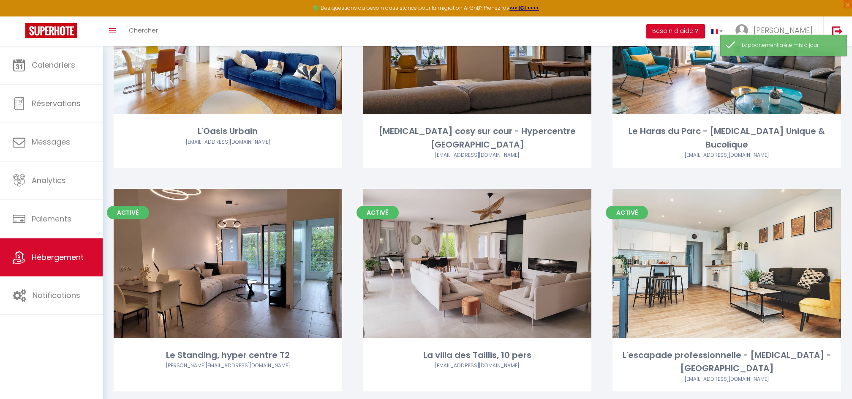
scroll to position [356, 0]
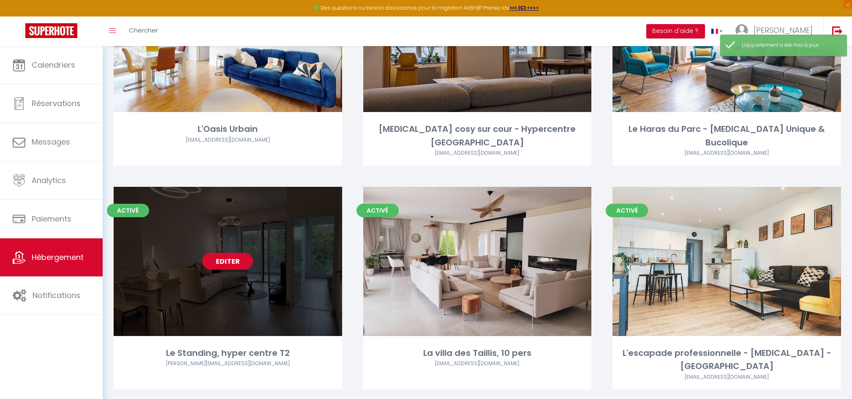
click at [231, 252] on link "Editer" at bounding box center [227, 260] width 51 height 17
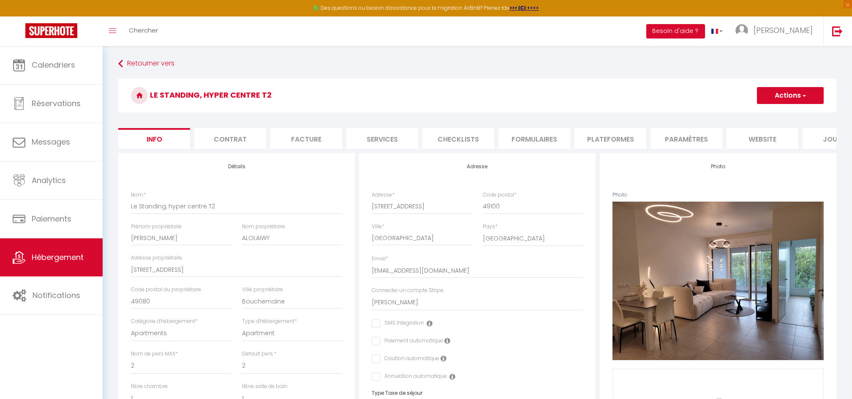
click at [232, 138] on li "Contrat" at bounding box center [230, 138] width 72 height 21
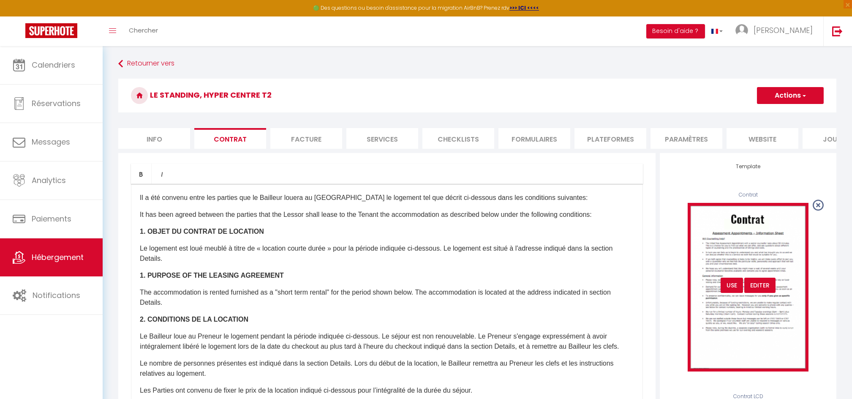
click at [730, 289] on div "USE" at bounding box center [731, 284] width 22 height 15
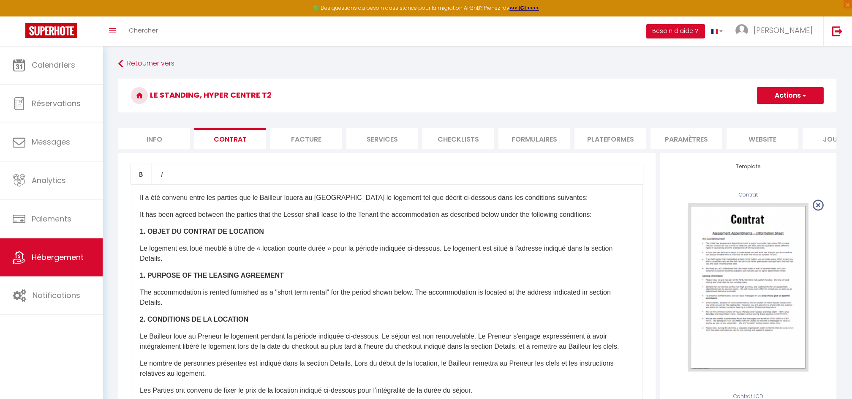
click at [775, 92] on button "Actions" at bounding box center [790, 95] width 67 height 17
click at [735, 112] on link "Enregistrer" at bounding box center [765, 113] width 116 height 11
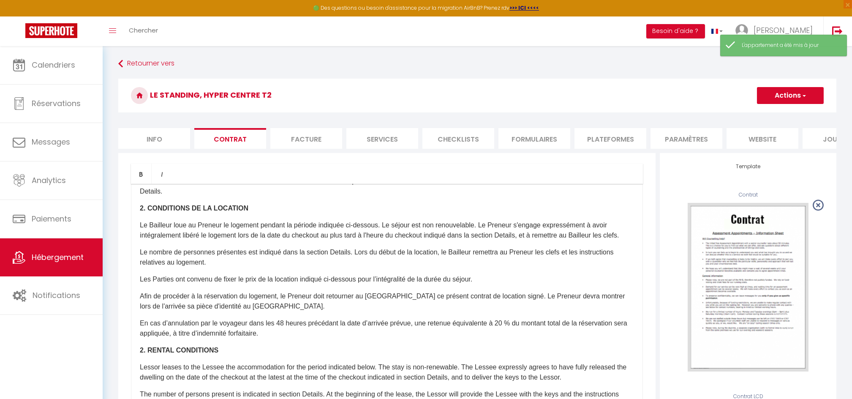
scroll to position [163, 0]
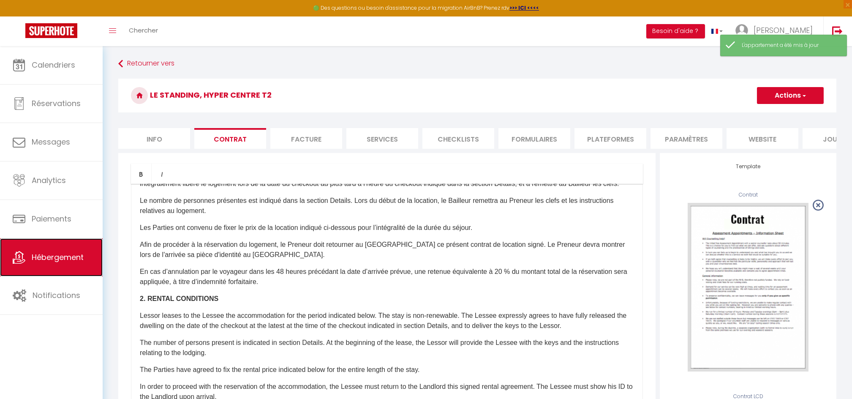
click at [44, 254] on span "Hébergement" at bounding box center [58, 257] width 52 height 11
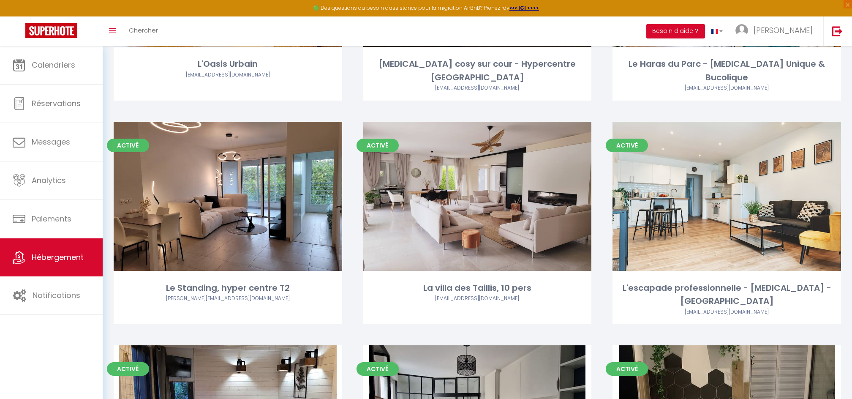
scroll to position [477, 0]
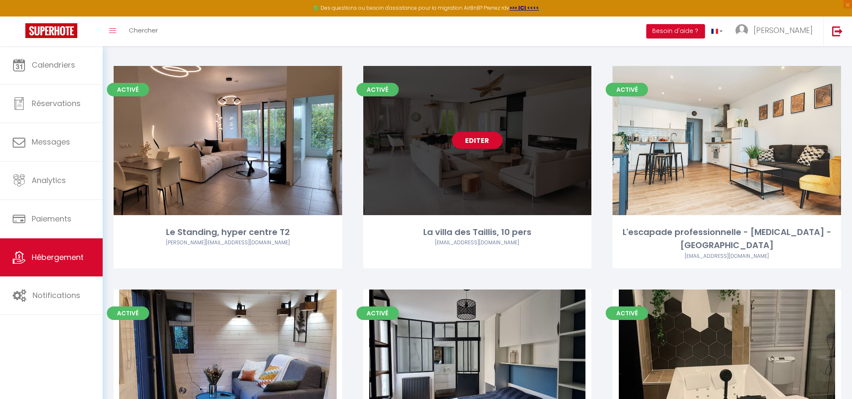
click at [477, 132] on link "Editer" at bounding box center [477, 140] width 51 height 17
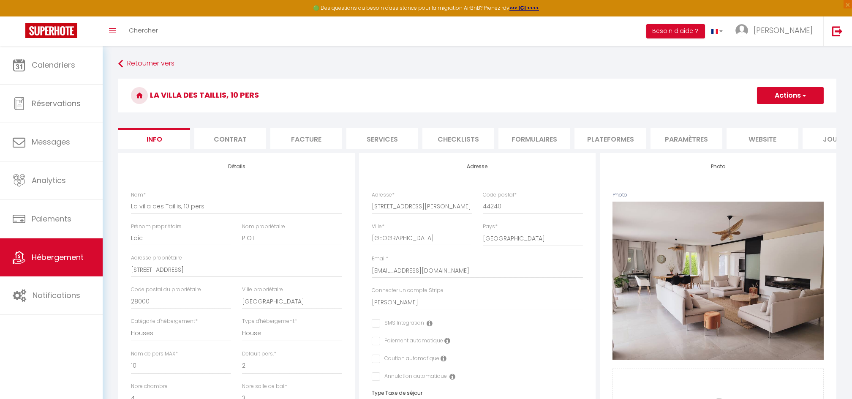
click at [229, 133] on li "Contrat" at bounding box center [230, 138] width 72 height 21
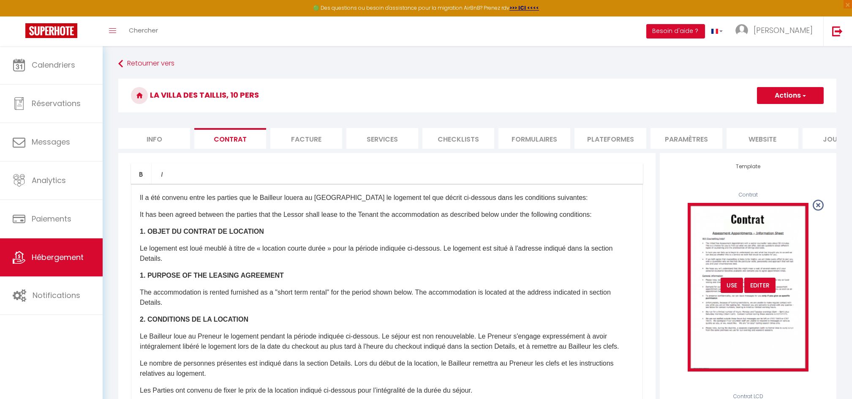
click at [735, 290] on div "USE" at bounding box center [731, 284] width 22 height 15
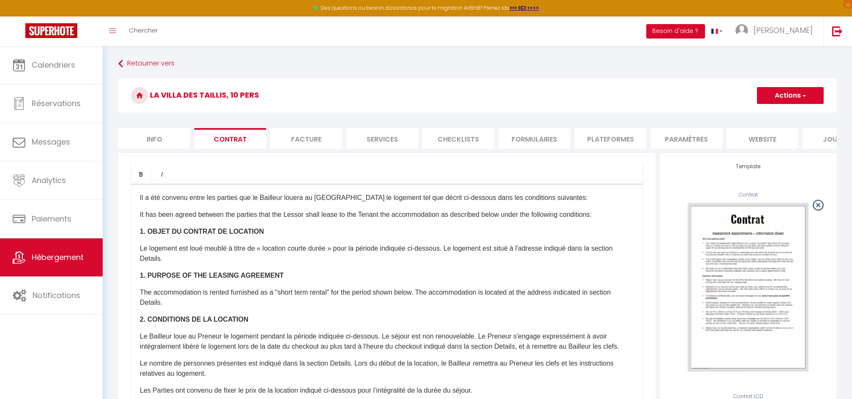
click at [785, 92] on button "Actions" at bounding box center [790, 95] width 67 height 17
click at [740, 110] on link "Enregistrer" at bounding box center [765, 113] width 116 height 11
click at [63, 256] on span "Hébergement" at bounding box center [58, 257] width 52 height 11
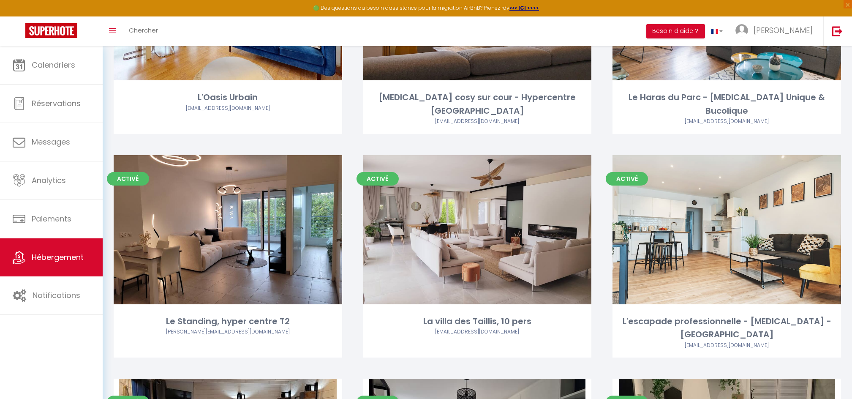
scroll to position [390, 0]
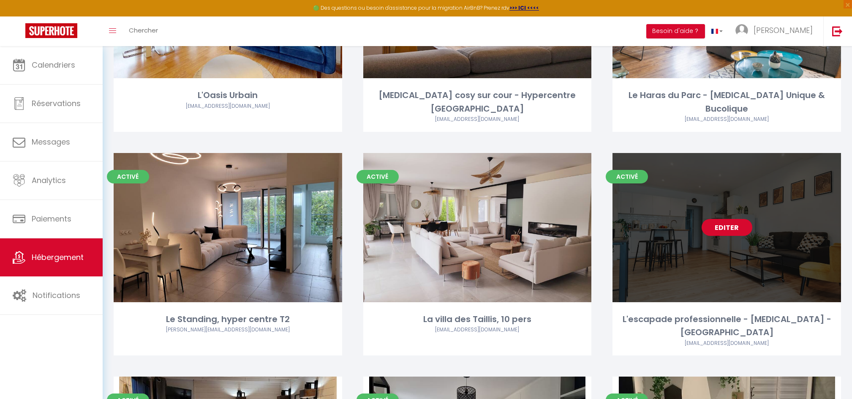
click at [724, 219] on link "Editer" at bounding box center [726, 227] width 51 height 17
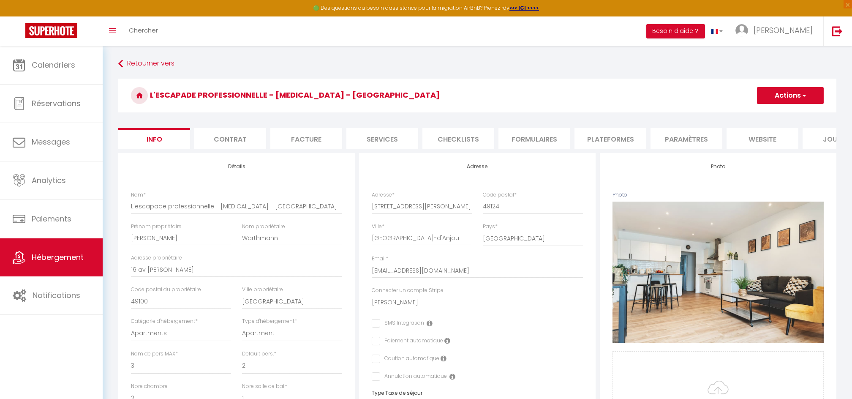
click at [244, 139] on li "Contrat" at bounding box center [230, 138] width 72 height 21
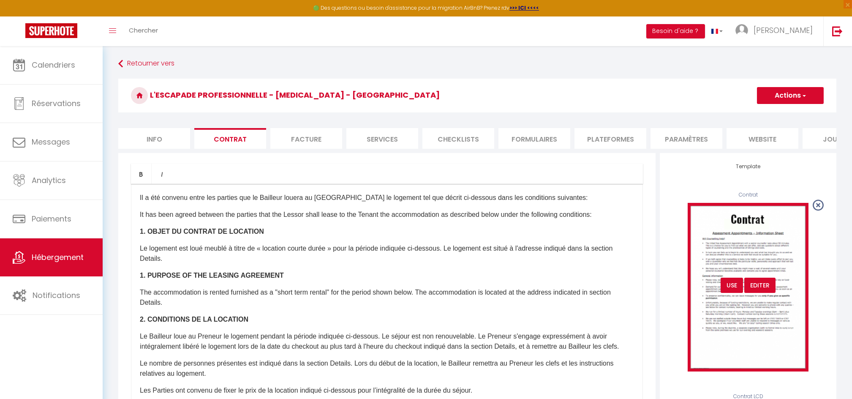
click at [730, 293] on div "USE" at bounding box center [731, 284] width 22 height 15
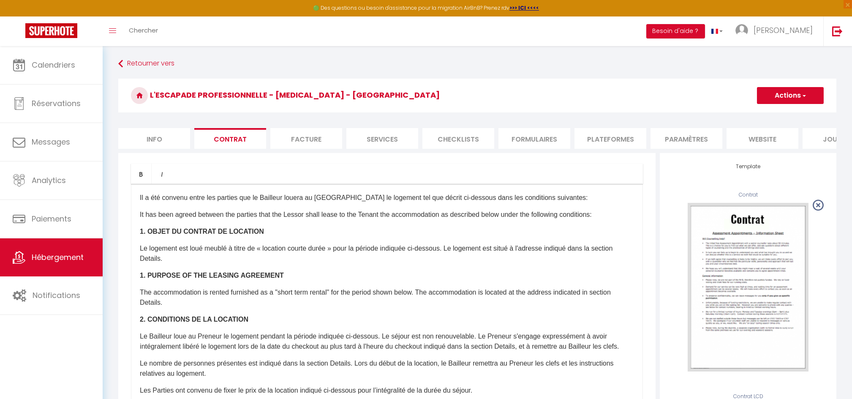
click at [778, 93] on button "Actions" at bounding box center [790, 95] width 67 height 17
click at [737, 113] on link "Enregistrer" at bounding box center [765, 113] width 116 height 11
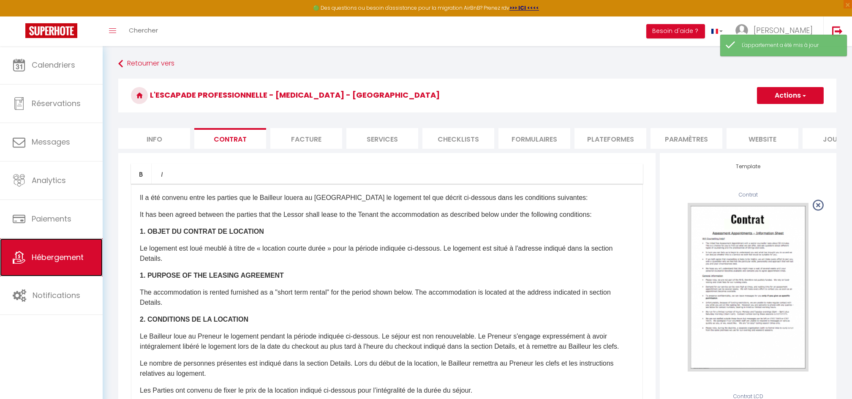
click at [76, 263] on link "Hébergement" at bounding box center [51, 257] width 103 height 38
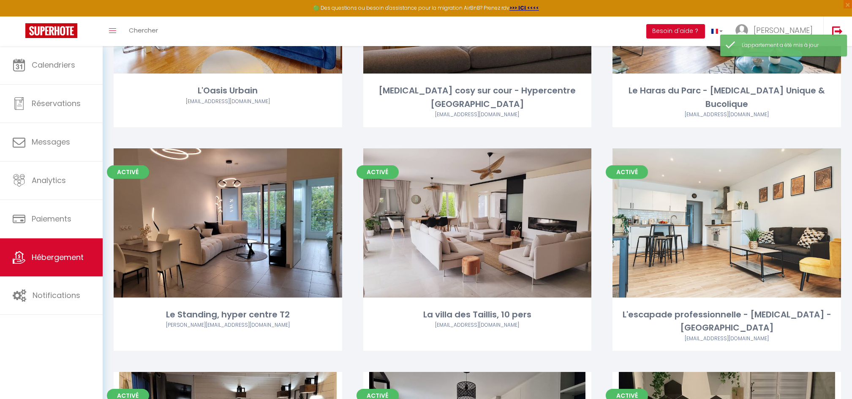
scroll to position [561, 0]
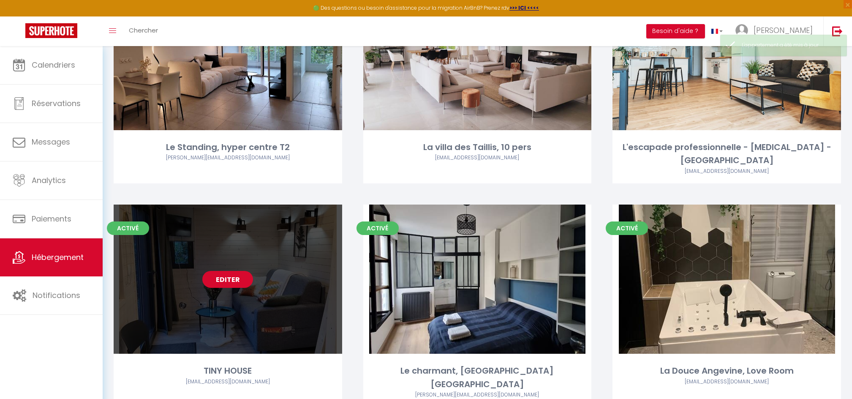
click at [232, 271] on link "Editer" at bounding box center [227, 279] width 51 height 17
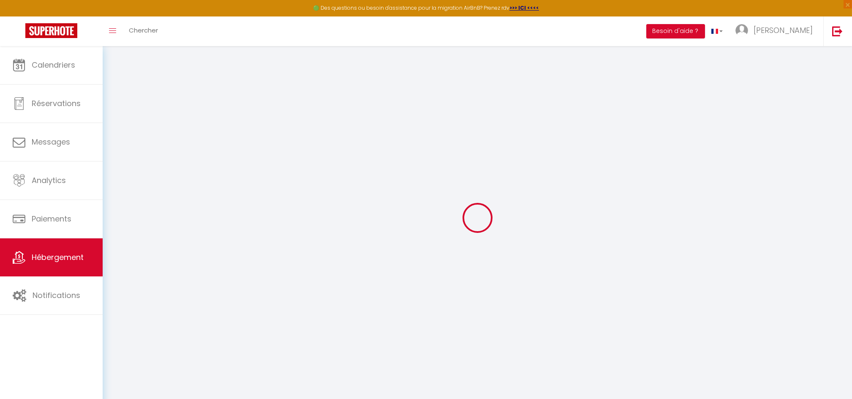
select select
checkbox input "false"
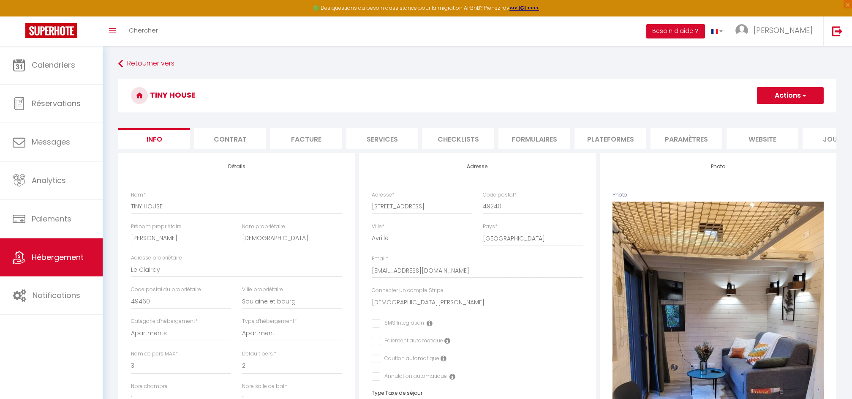
click at [221, 136] on li "Contrat" at bounding box center [230, 138] width 72 height 21
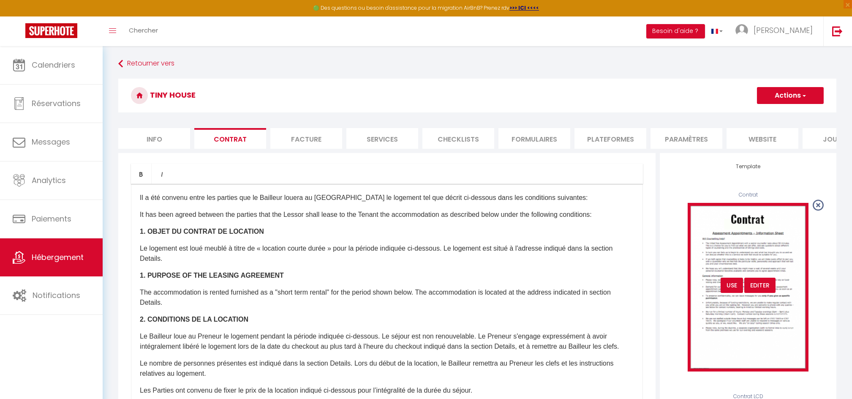
click at [728, 287] on div "USE" at bounding box center [731, 284] width 22 height 15
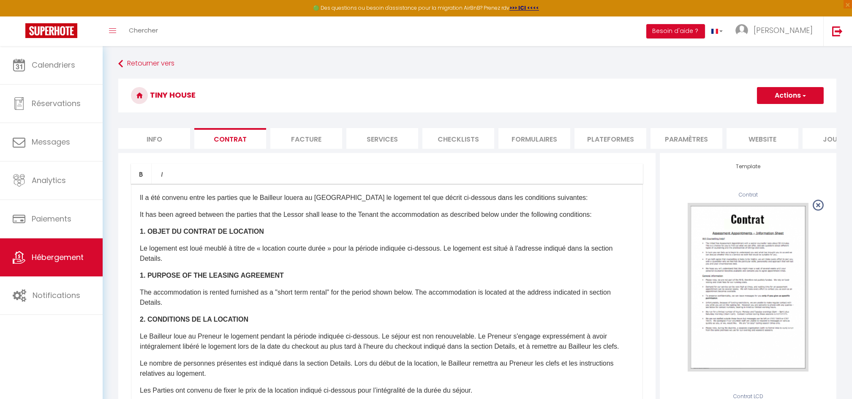
click at [789, 88] on button "Actions" at bounding box center [790, 95] width 67 height 17
click at [730, 111] on link "Enregistrer" at bounding box center [765, 113] width 116 height 11
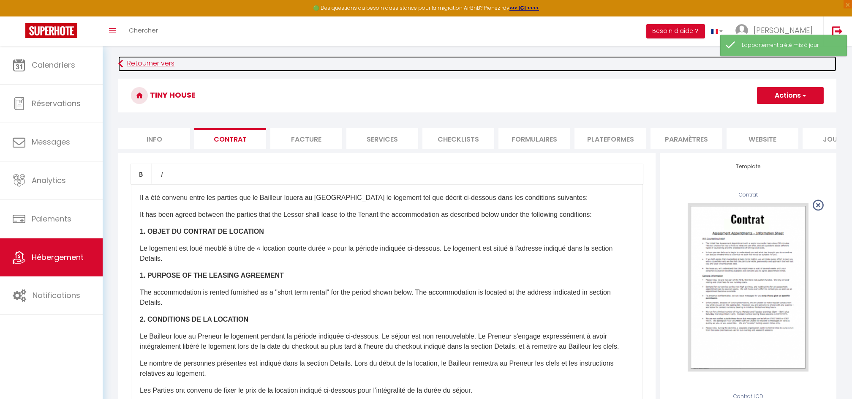
click at [140, 63] on link "Retourner vers" at bounding box center [477, 63] width 718 height 15
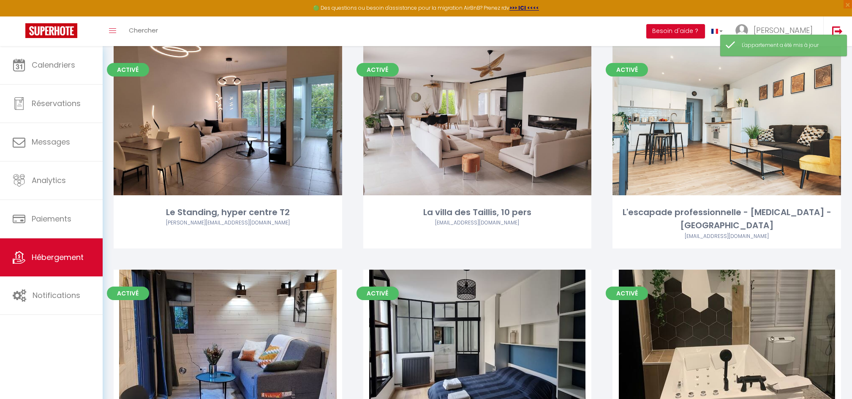
scroll to position [561, 0]
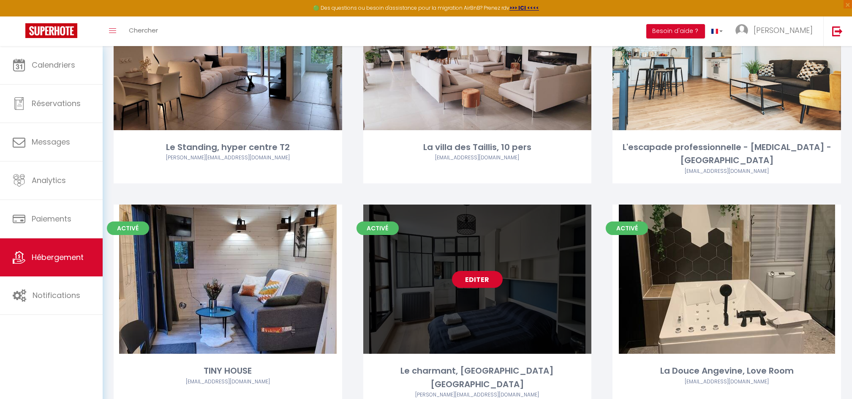
click at [475, 271] on link "Editer" at bounding box center [477, 279] width 51 height 17
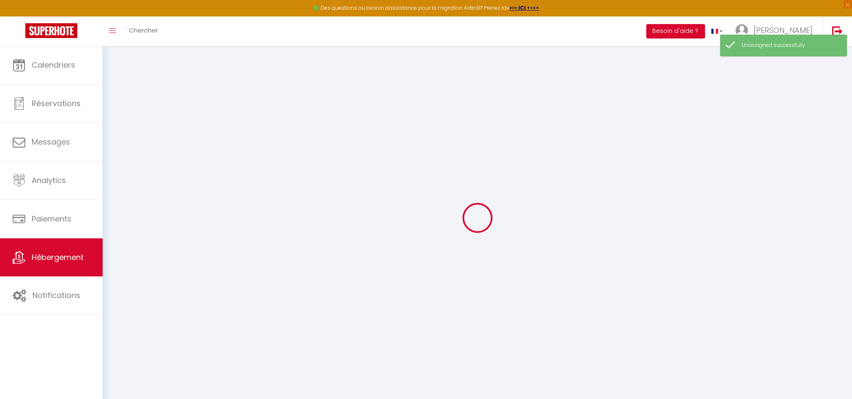
select select
checkbox input "false"
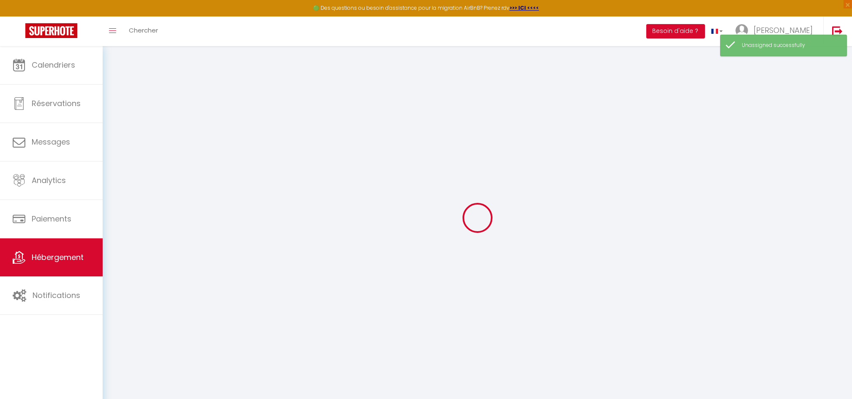
select select
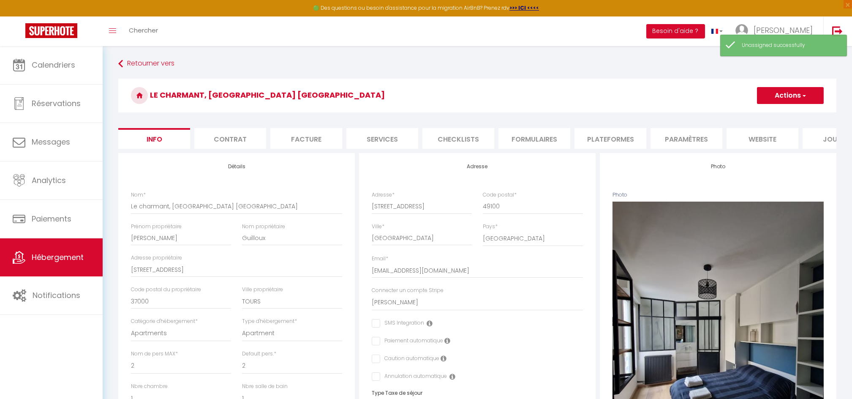
select select
checkbox input "false"
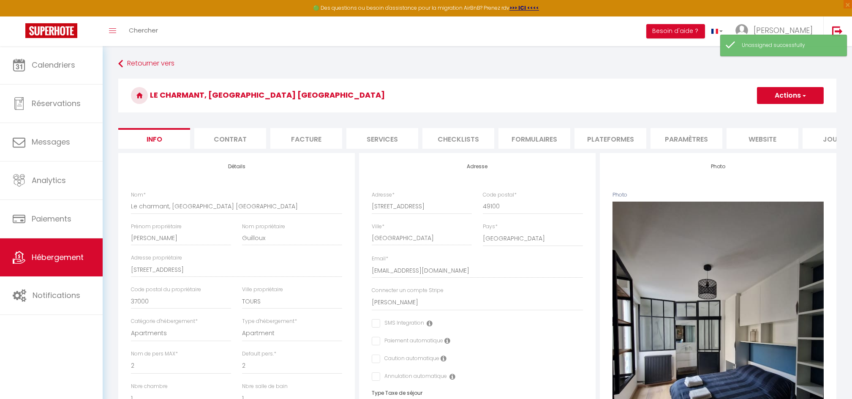
select select
click at [233, 141] on li "Contrat" at bounding box center [230, 138] width 72 height 21
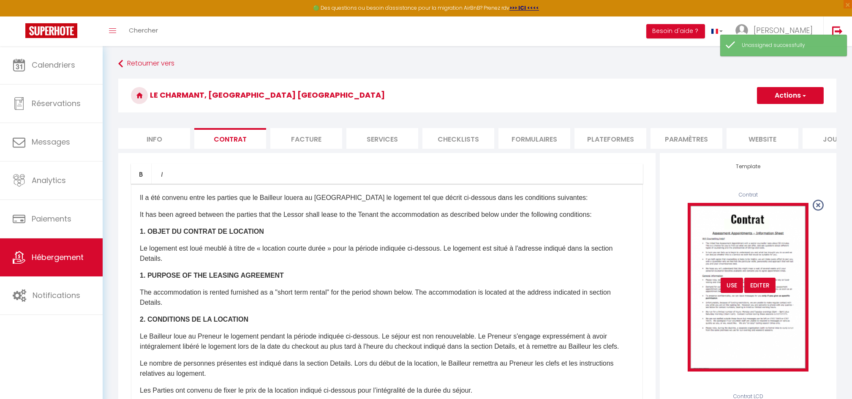
click at [732, 293] on div "USE" at bounding box center [731, 284] width 22 height 15
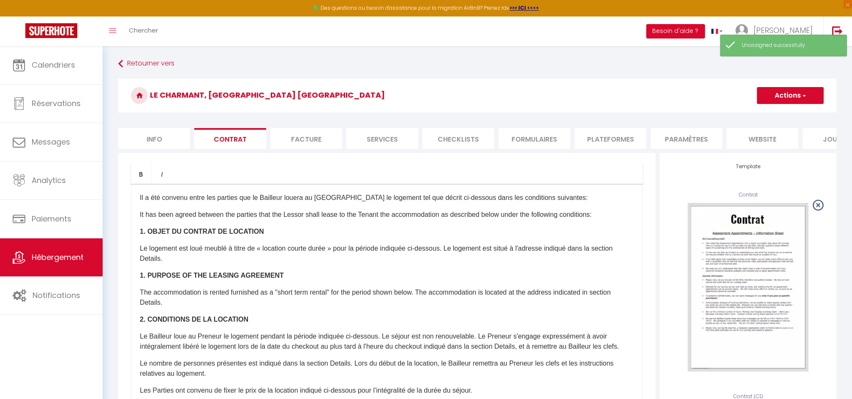
click at [782, 90] on button "Actions" at bounding box center [790, 95] width 67 height 17
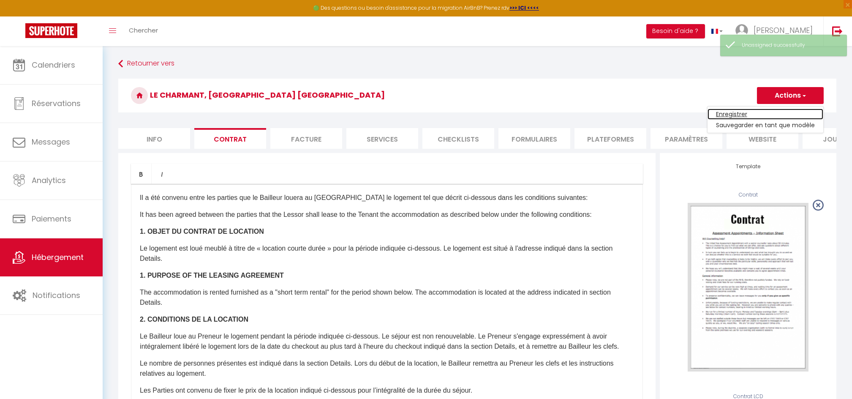
click at [738, 112] on link "Enregistrer" at bounding box center [765, 113] width 116 height 11
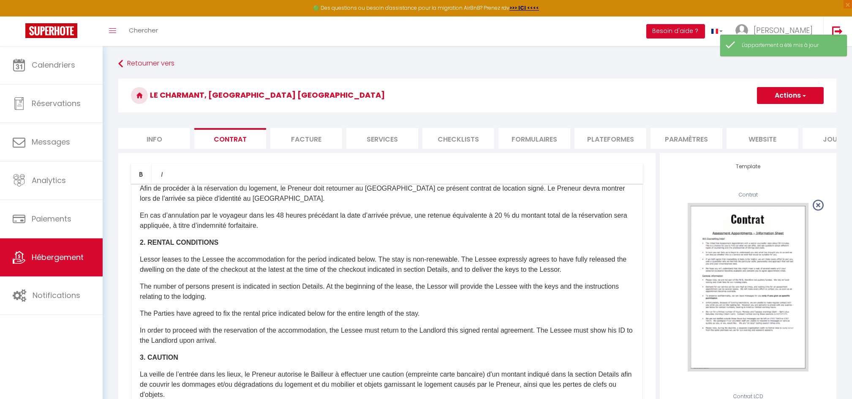
scroll to position [237, 0]
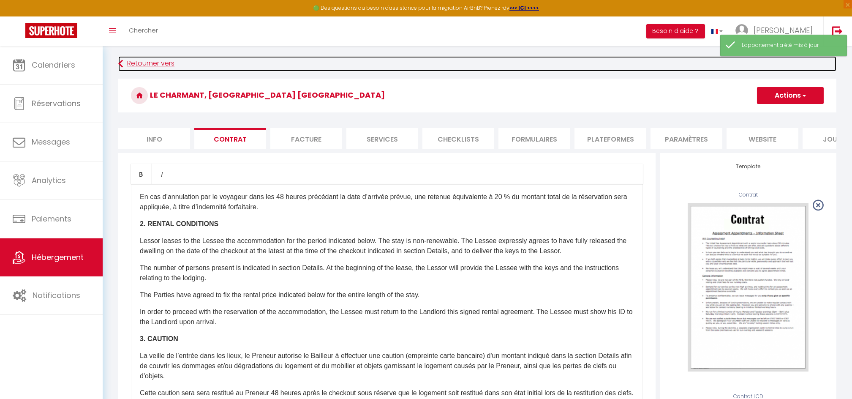
click at [150, 68] on link "Retourner vers" at bounding box center [477, 63] width 718 height 15
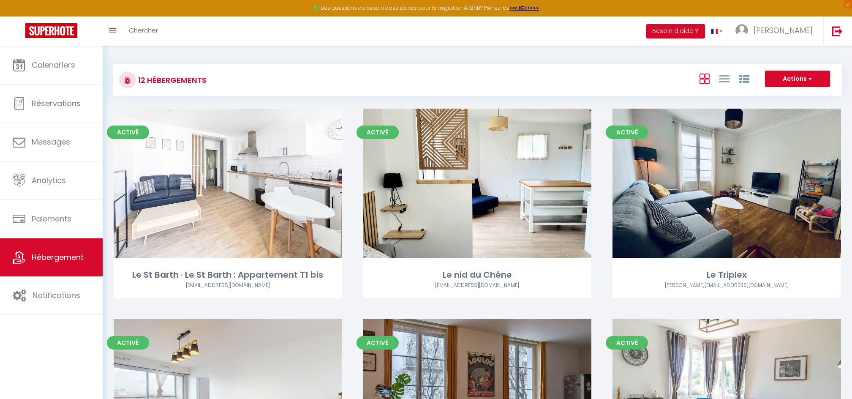
scroll to position [561, 0]
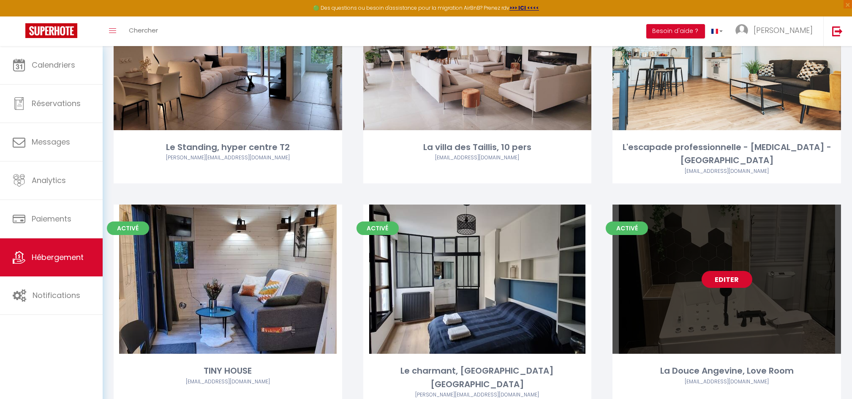
click at [731, 271] on link "Editer" at bounding box center [726, 279] width 51 height 17
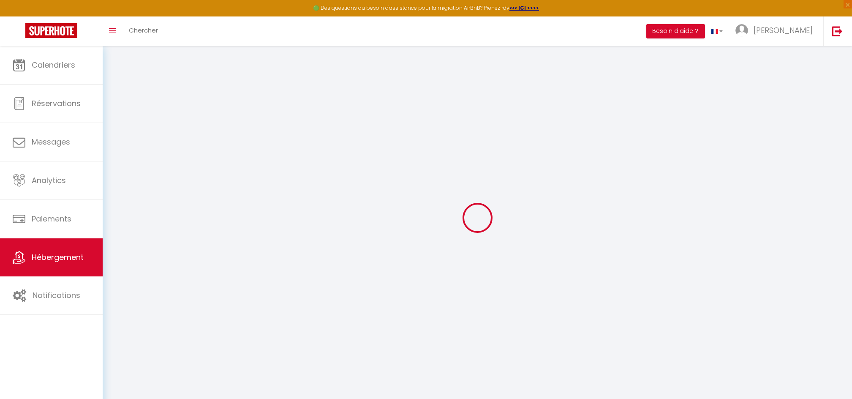
select select
checkbox input "false"
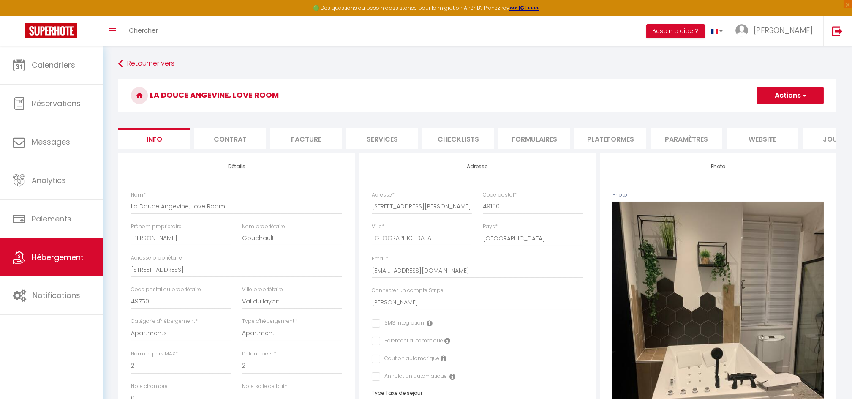
click at [230, 137] on li "Contrat" at bounding box center [230, 138] width 72 height 21
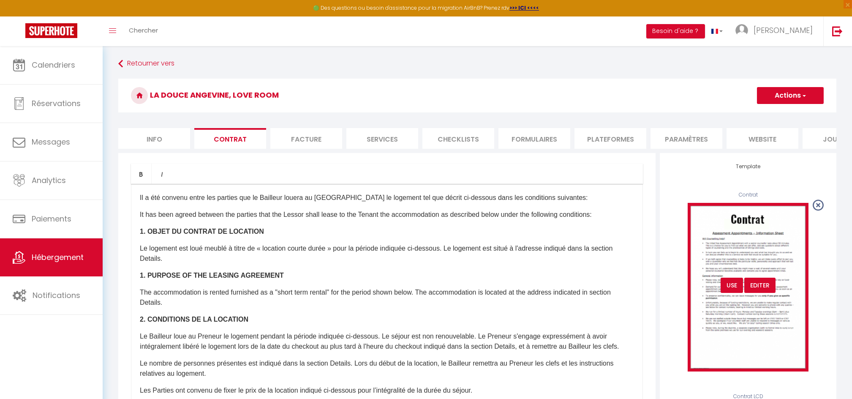
click at [731, 292] on div "USE" at bounding box center [731, 284] width 22 height 15
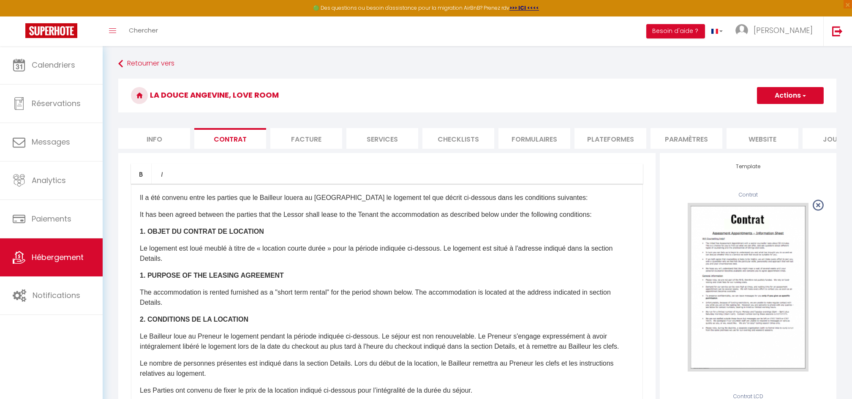
click at [774, 96] on button "Actions" at bounding box center [790, 95] width 67 height 17
click at [735, 112] on link "Enregistrer" at bounding box center [765, 113] width 116 height 11
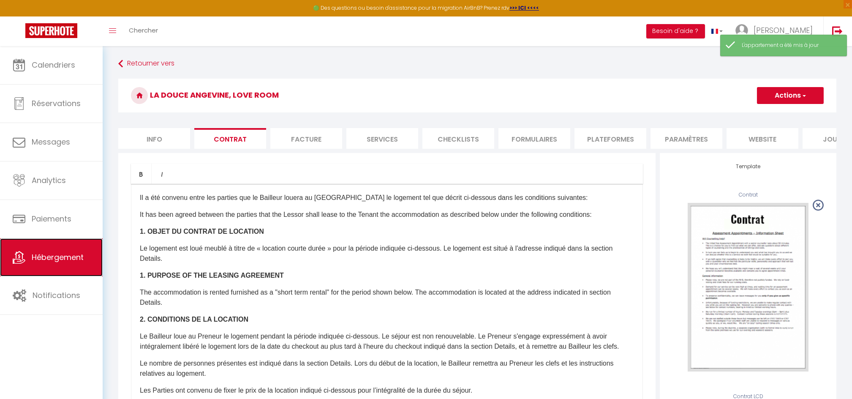
click at [73, 264] on link "Hébergement" at bounding box center [51, 257] width 103 height 38
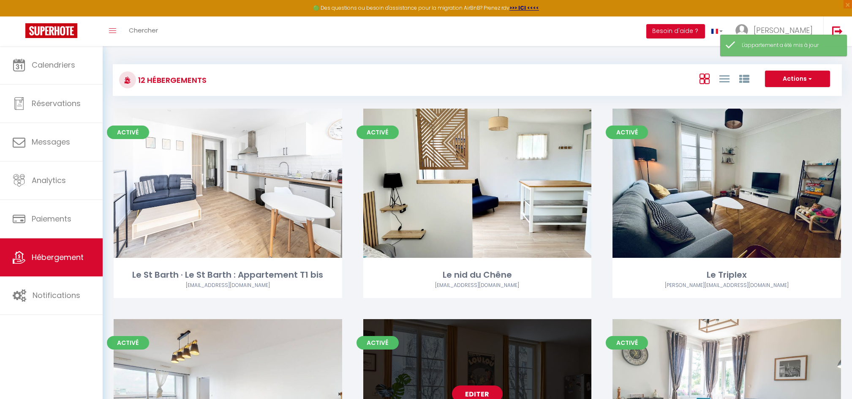
click at [467, 387] on link "Editer" at bounding box center [477, 393] width 51 height 17
select select "3"
select select "2"
select select "1"
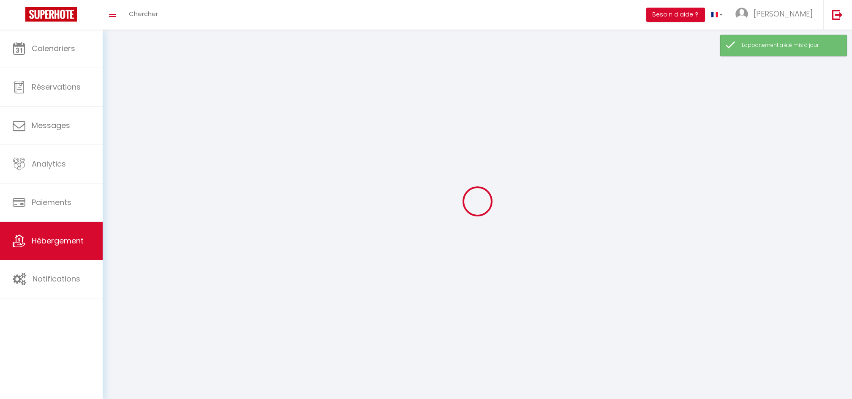
select select
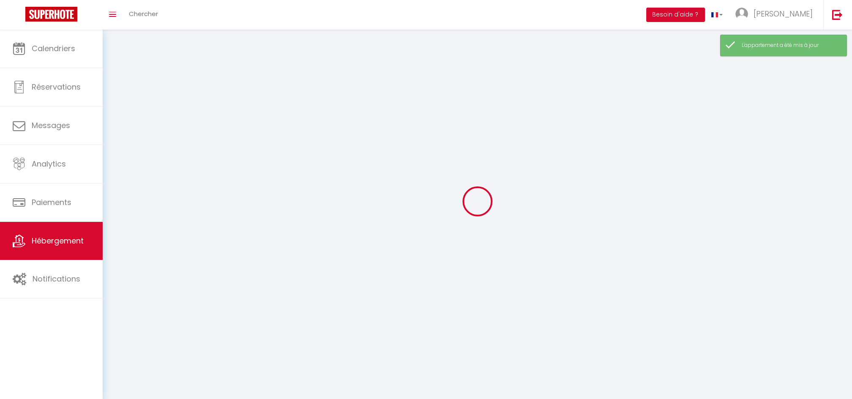
checkbox input "false"
select select
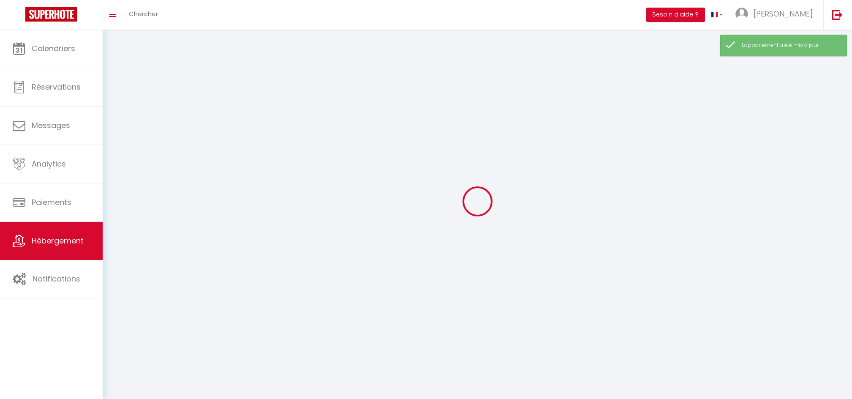
select select
select select "1"
select select
select select "28"
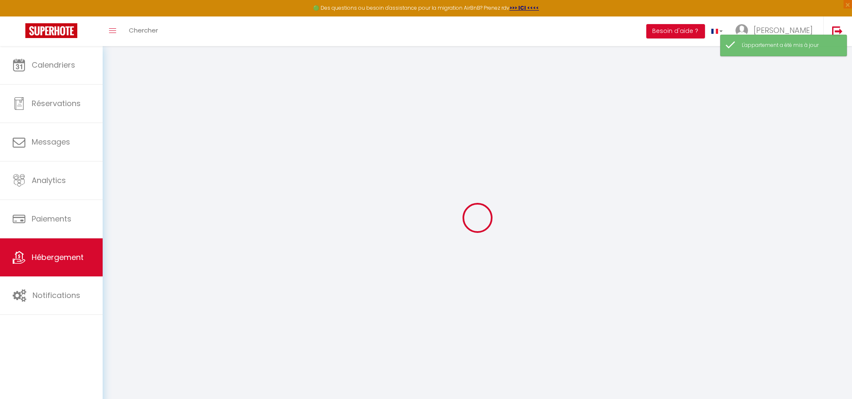
select select
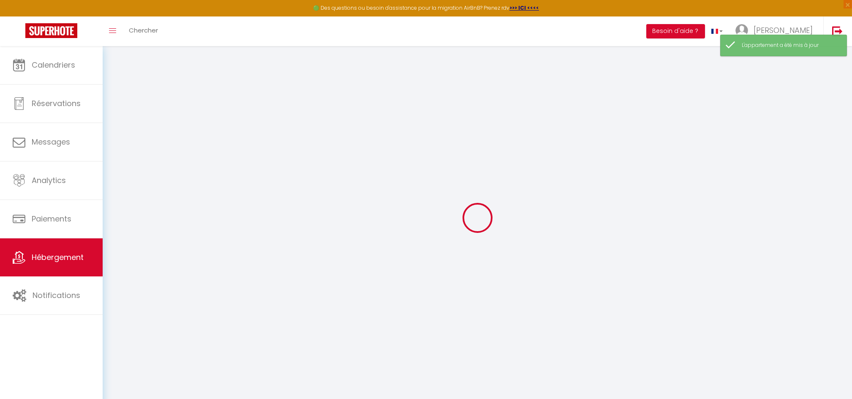
select select
checkbox input "false"
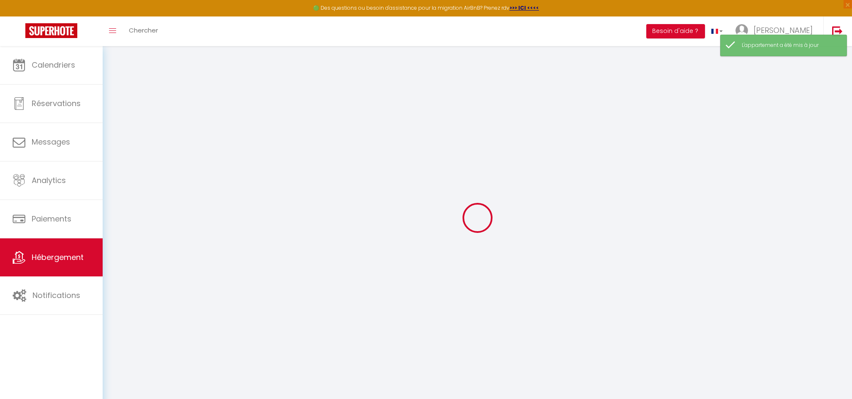
select select
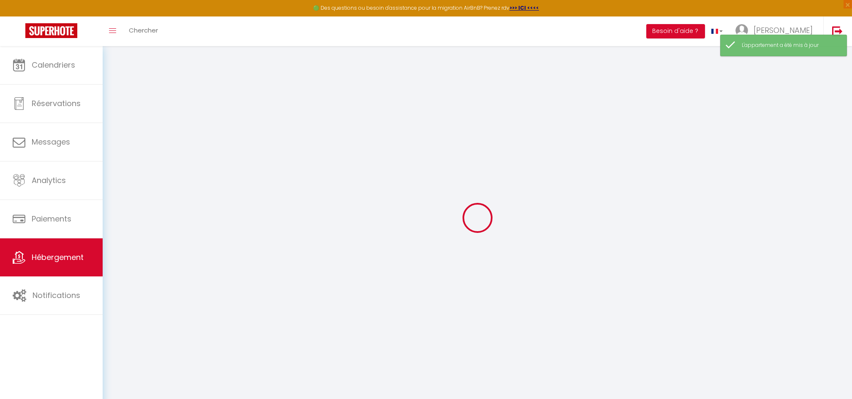
select select
checkbox input "false"
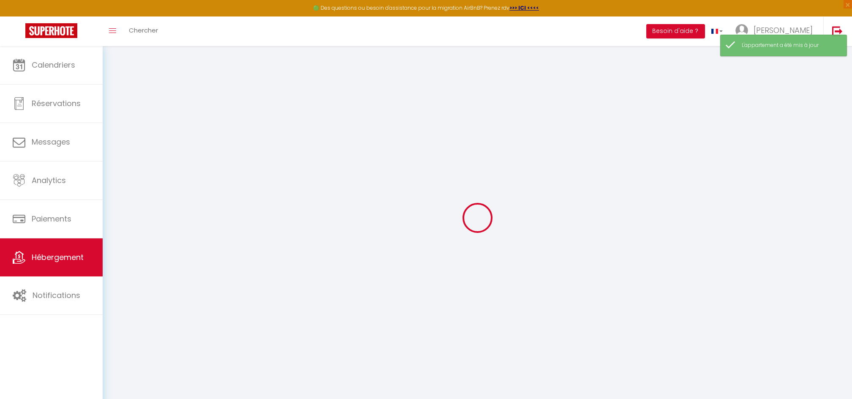
checkbox input "false"
select select
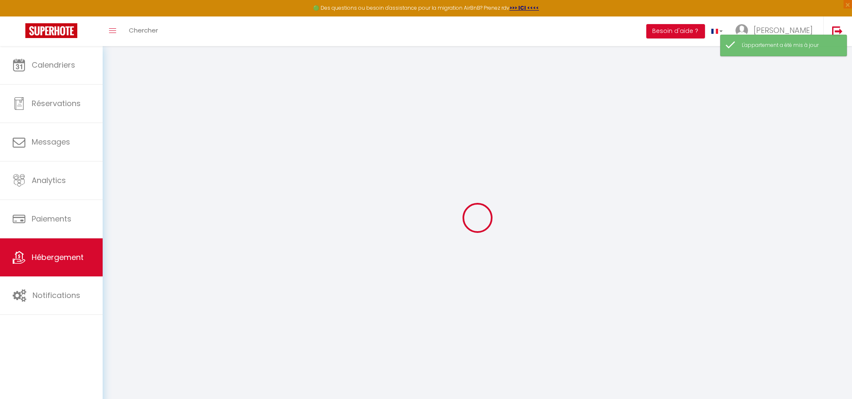
select select
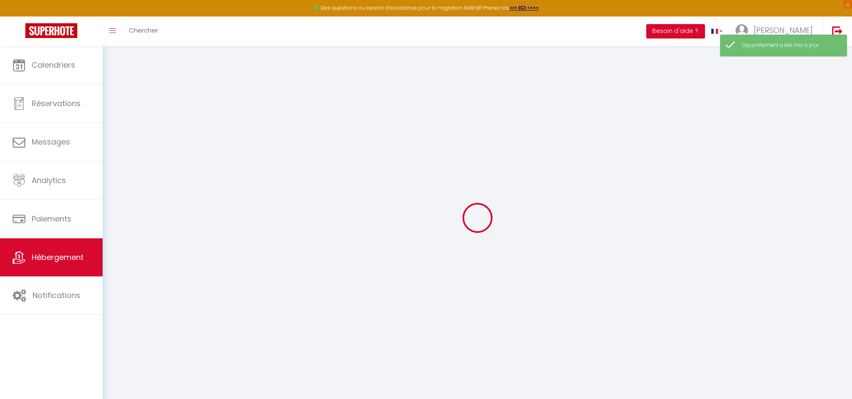
checkbox input "false"
select select
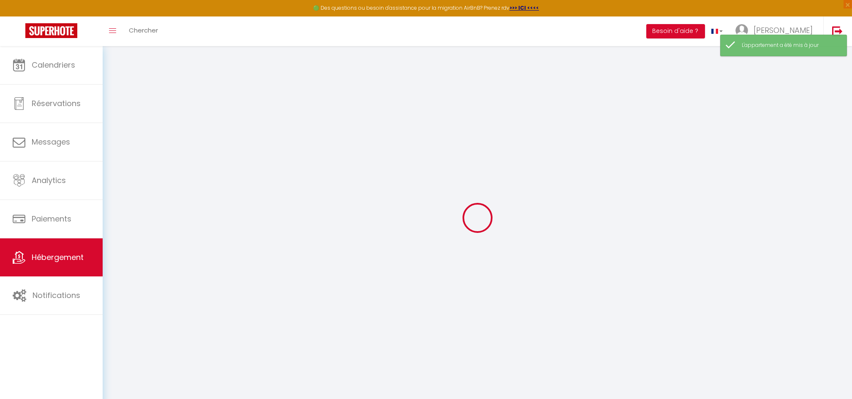
select select
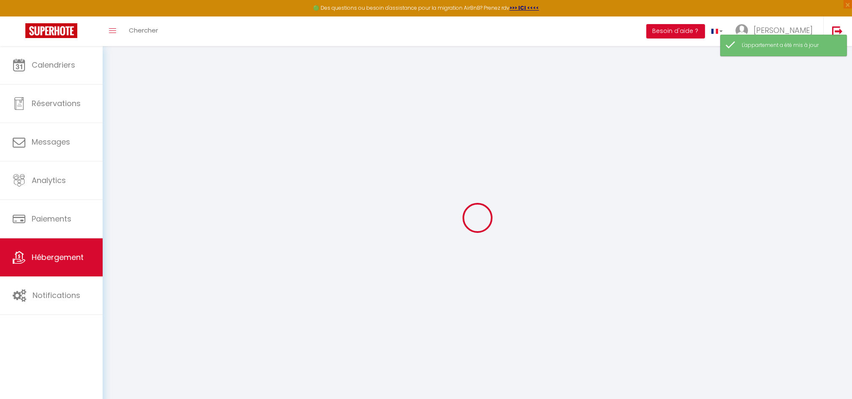
select select
checkbox input "false"
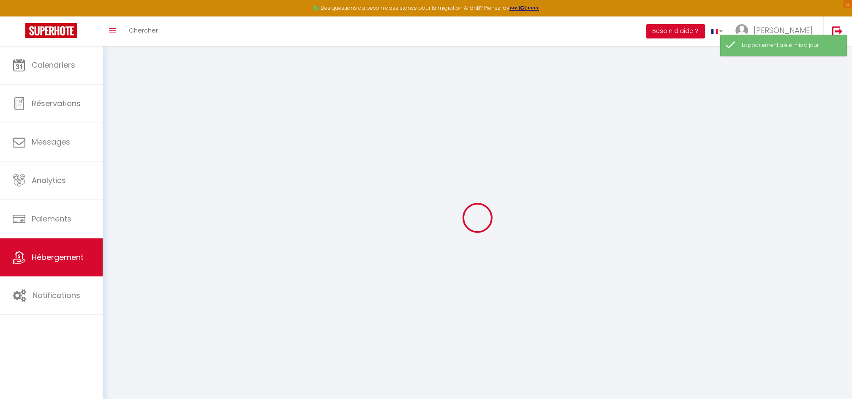
checkbox input "false"
select select
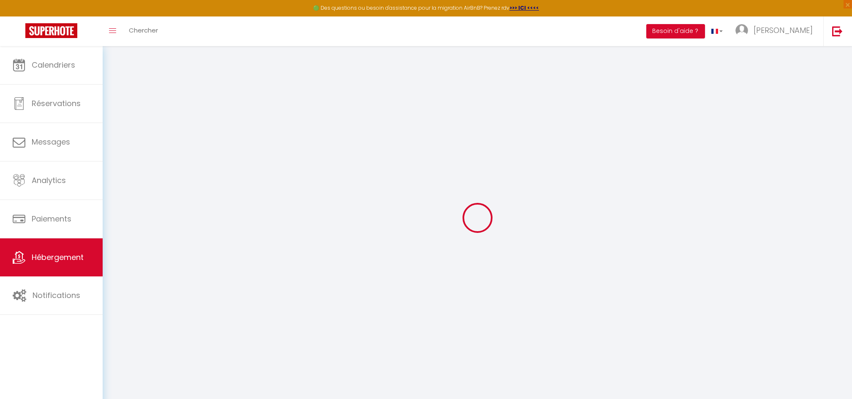
select select
checkbox input "false"
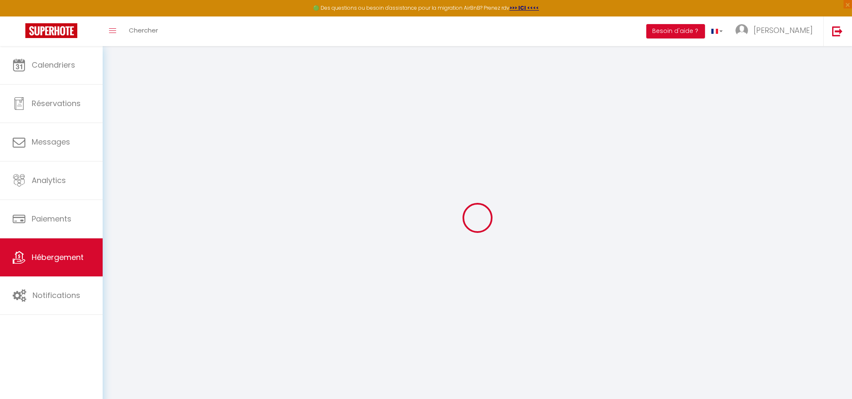
checkbox input "false"
select select
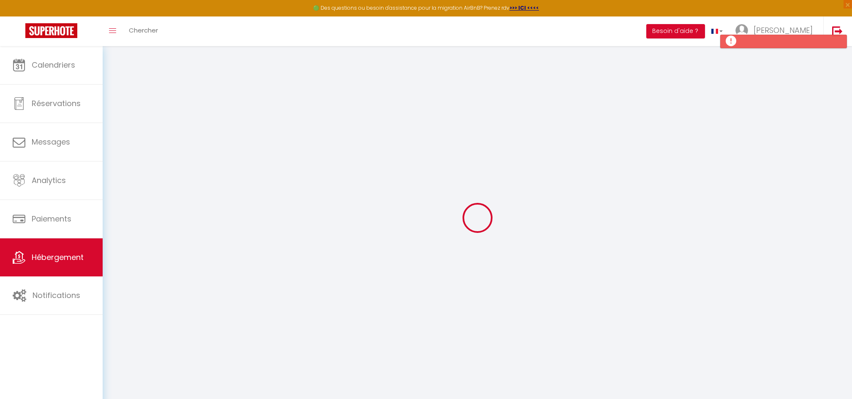
type input "[MEDICAL_DATA] cosy sur cour - Hypercentre [GEOGRAPHIC_DATA]"
type input "[PERSON_NAME]"
type input "Cayré"
type input "[STREET_ADDRESS]"
type input "49100"
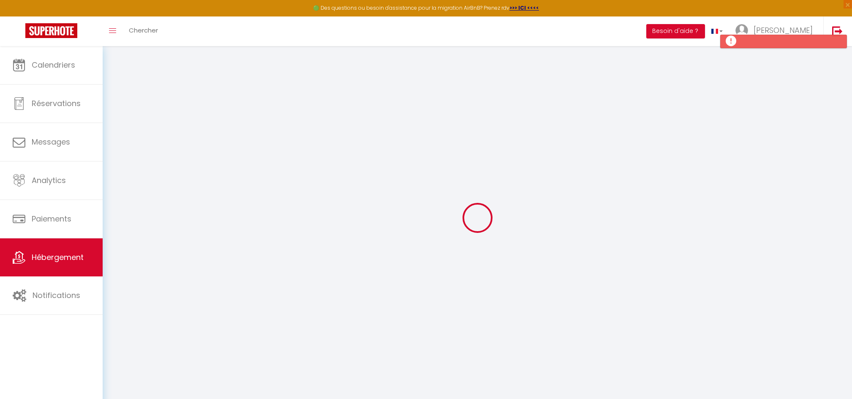
type input "[GEOGRAPHIC_DATA]"
select select "2"
type input "68"
type input "40"
type input "300"
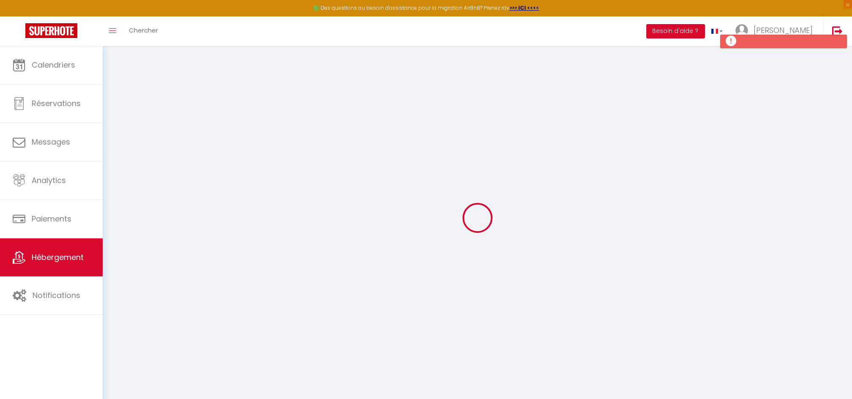
select select
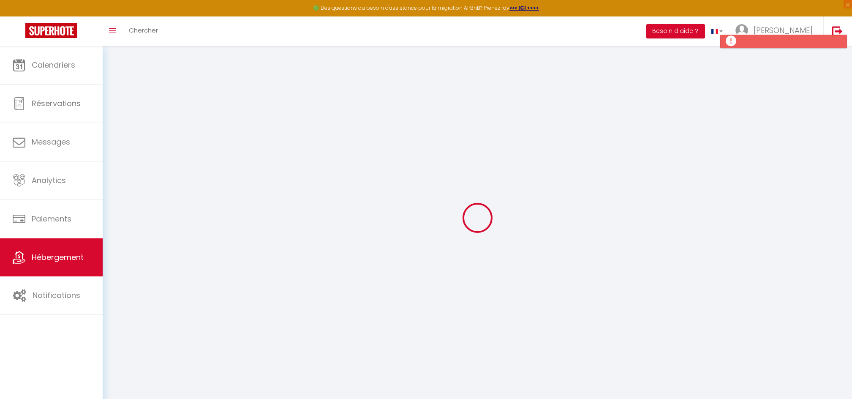
type input "[STREET_ADDRESS]"
type input "49100"
type input "[GEOGRAPHIC_DATA]"
type input "[EMAIL_ADDRESS][DOMAIN_NAME]"
select select "9497"
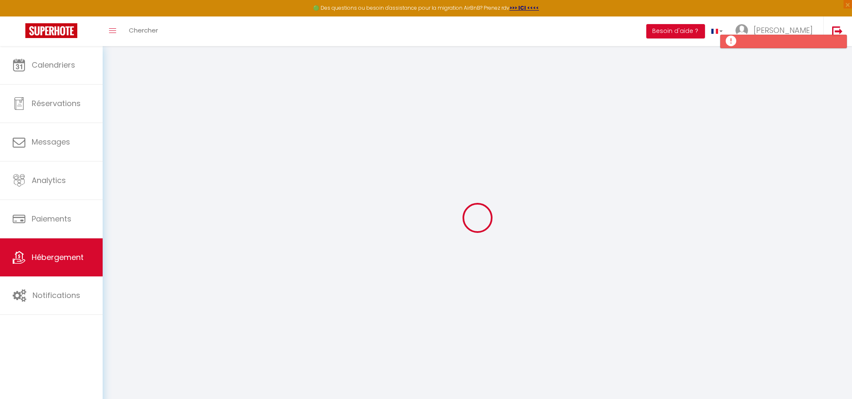
checkbox input "false"
type input "0"
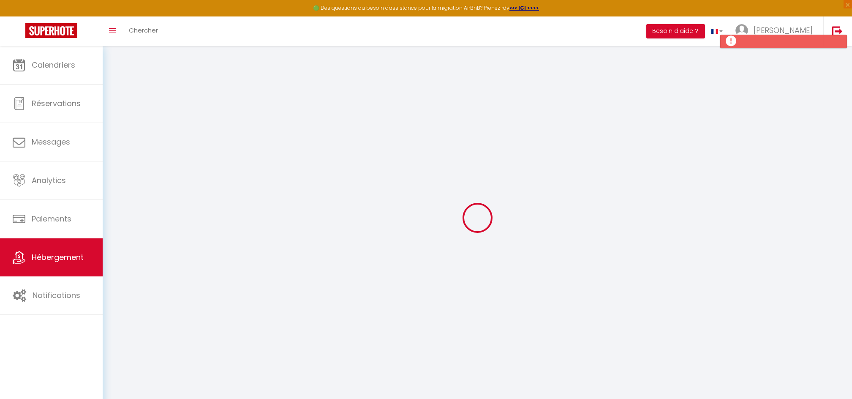
type input "0"
checkbox input "false"
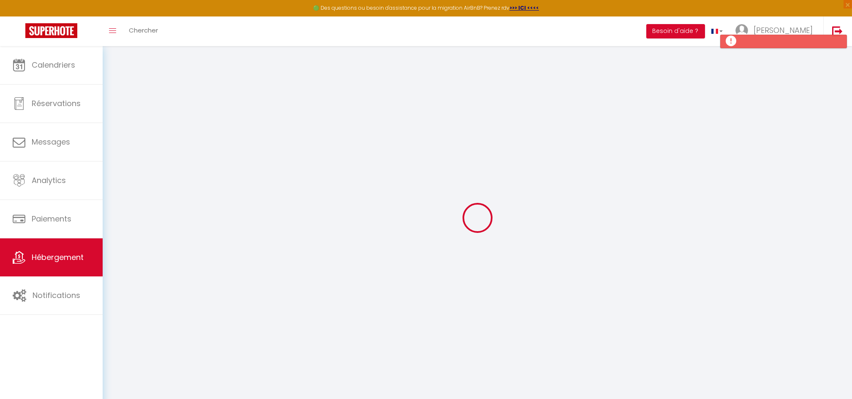
checkbox input "false"
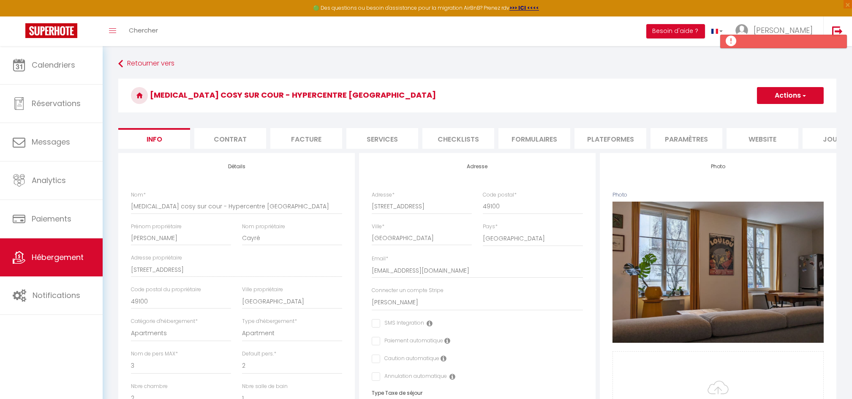
click at [247, 138] on li "Contrat" at bounding box center [230, 138] width 72 height 21
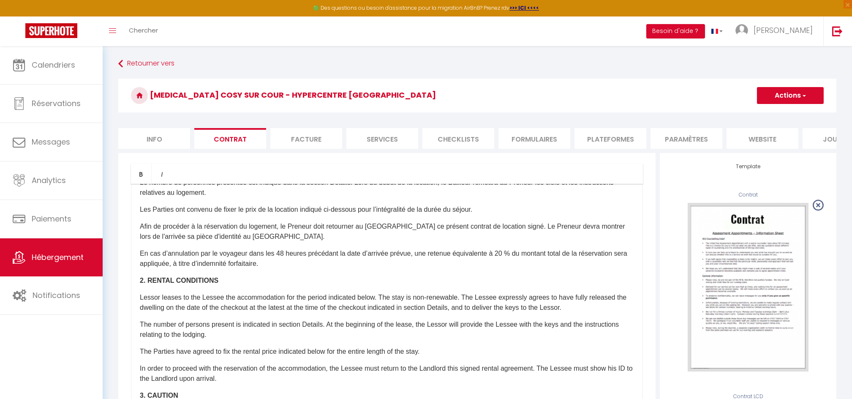
scroll to position [194, 0]
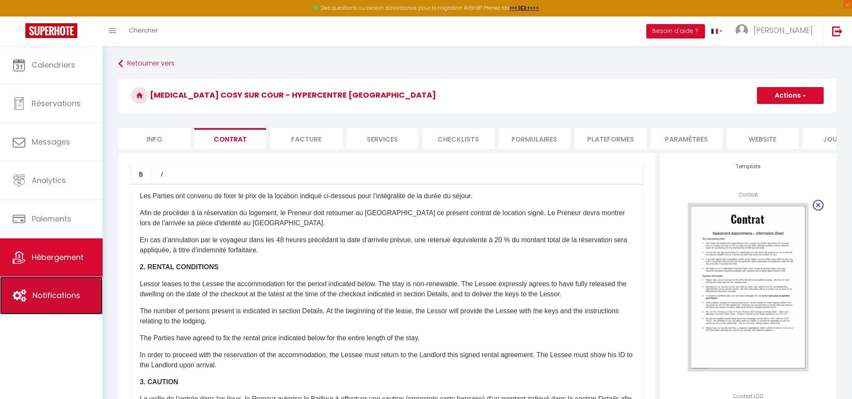
click at [69, 292] on span "Notifications" at bounding box center [57, 295] width 48 height 11
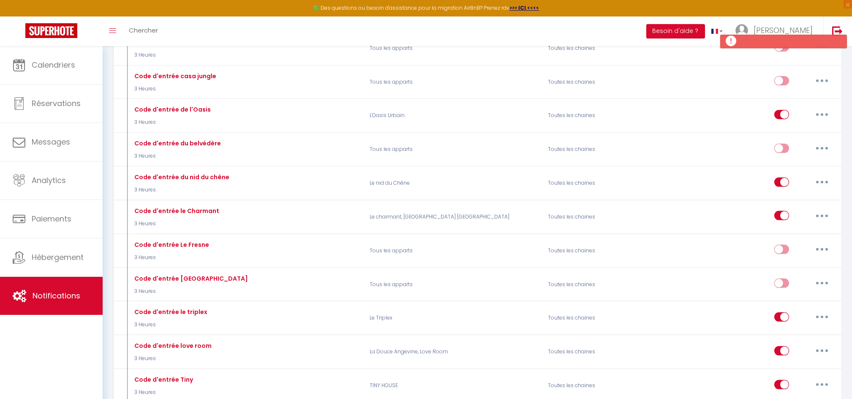
scroll to position [1531, 0]
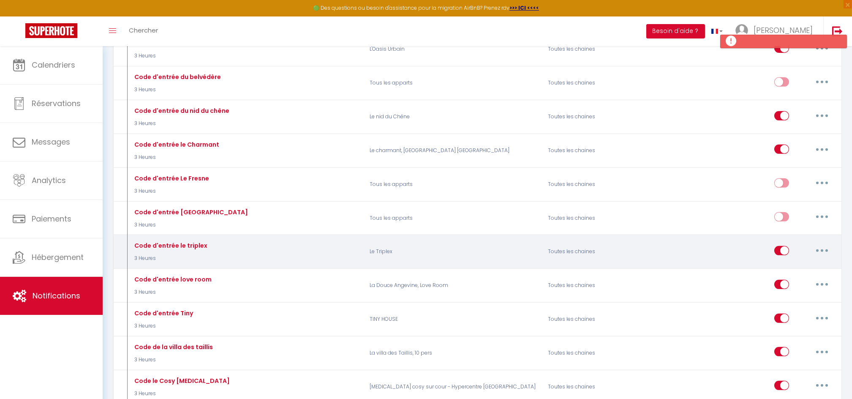
click at [822, 249] on icon "button" at bounding box center [821, 250] width 3 height 3
click at [778, 262] on link "Editer" at bounding box center [799, 269] width 62 height 14
type input "Code d'entrée le triplex"
select select "3"
select select "3 Heures"
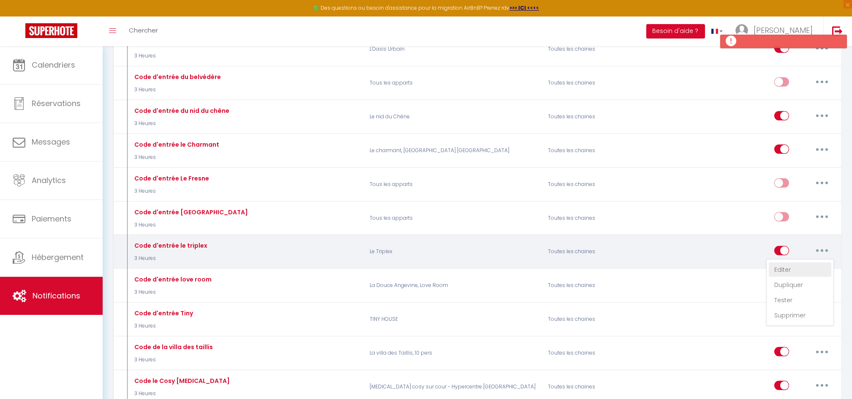
select select "if_deposit_is_paid"
checkbox input "true"
checkbox input "false"
radio input "true"
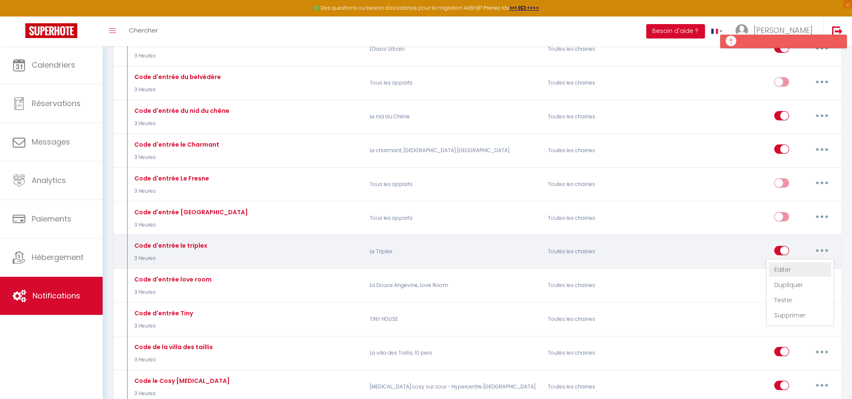
type input "Procédure pour le checkin - [RENTAL:NAME]"
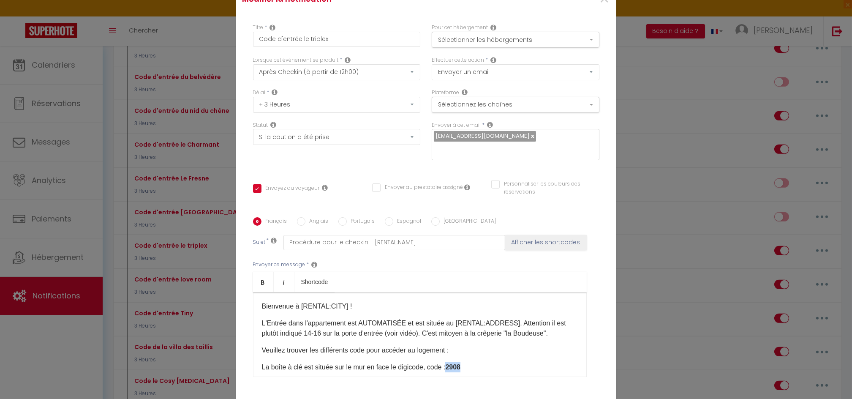
drag, startPoint x: 465, startPoint y: 359, endPoint x: 448, endPoint y: 360, distance: 17.3
click at [448, 362] on p "La boîte à clé est située sur le mur en face le digicode, code : 2908" at bounding box center [420, 367] width 316 height 10
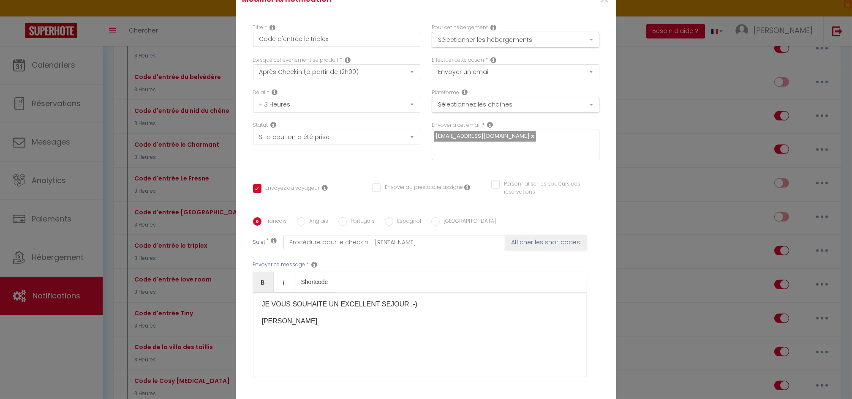
scroll to position [61, 0]
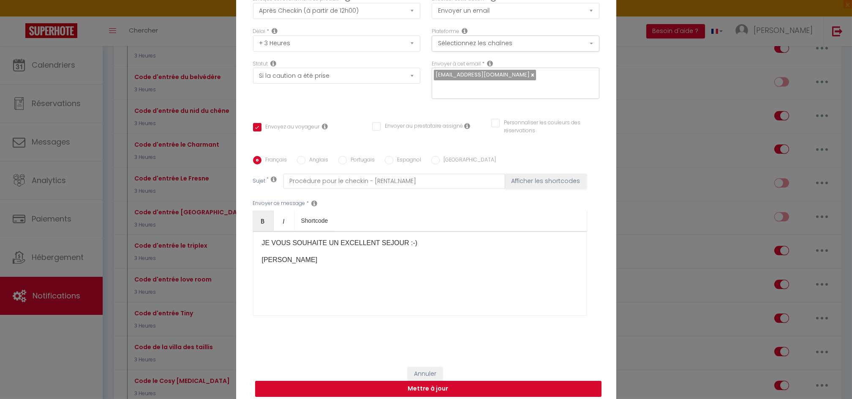
click at [446, 380] on button "Mettre à jour" at bounding box center [428, 388] width 346 height 16
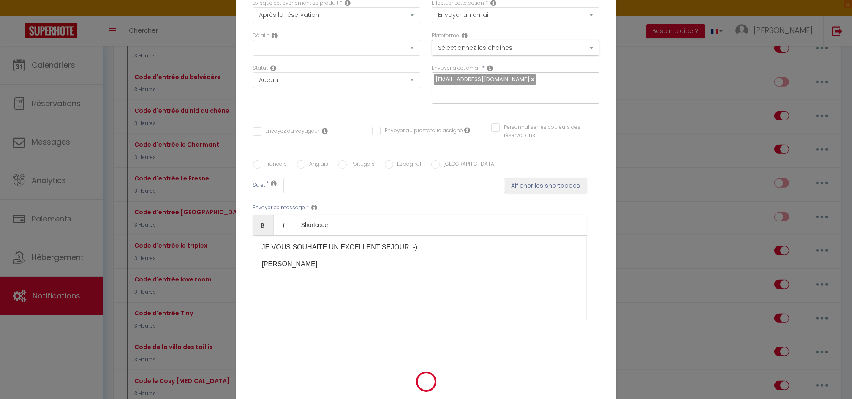
scroll to position [0, 0]
